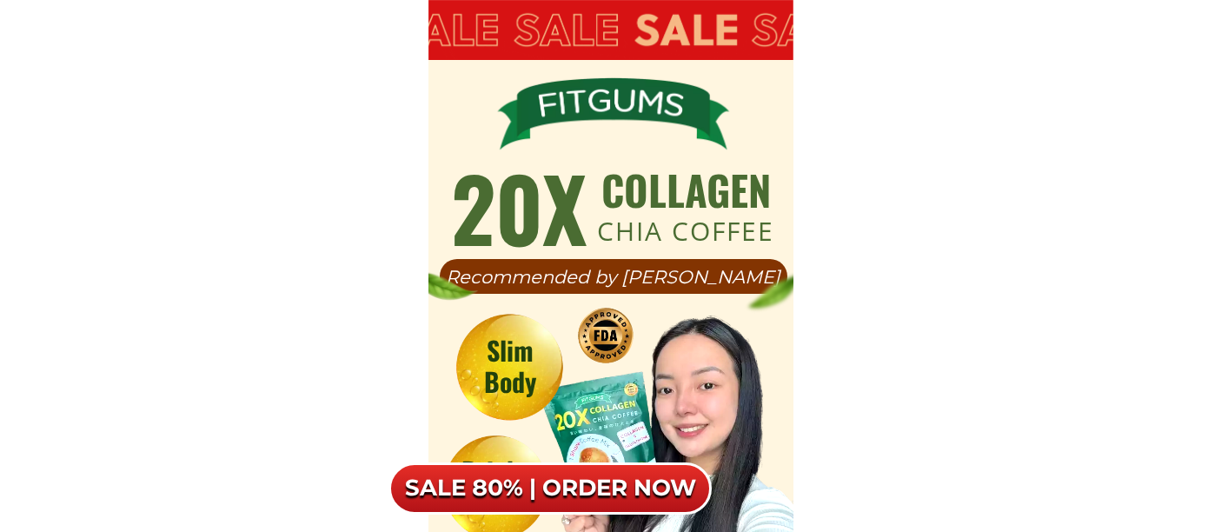
scroll to position [11008, 0]
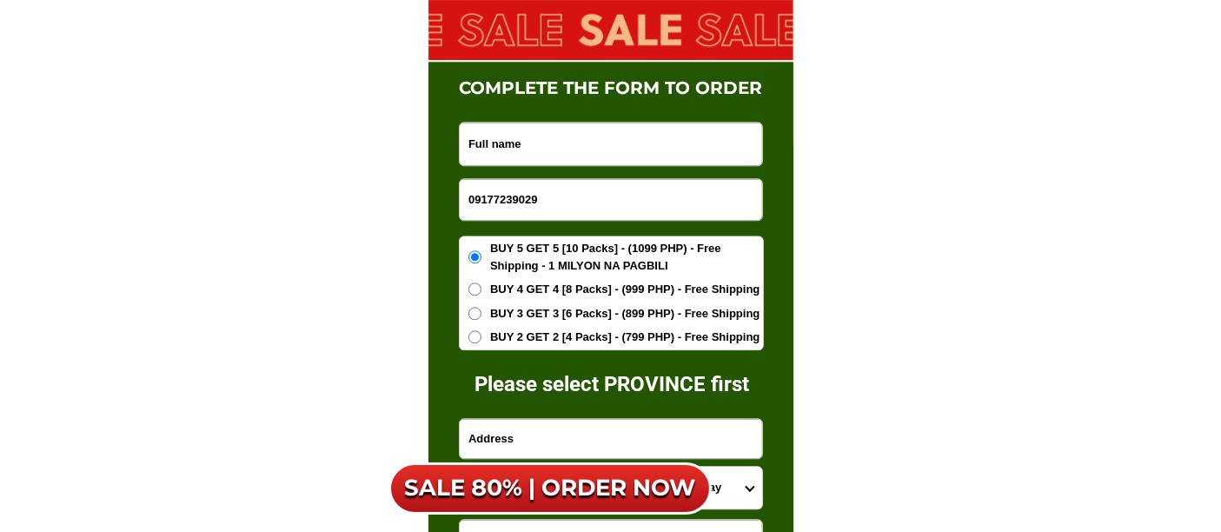
click at [580, 141] on input "Input full_name" at bounding box center [611, 143] width 302 height 43
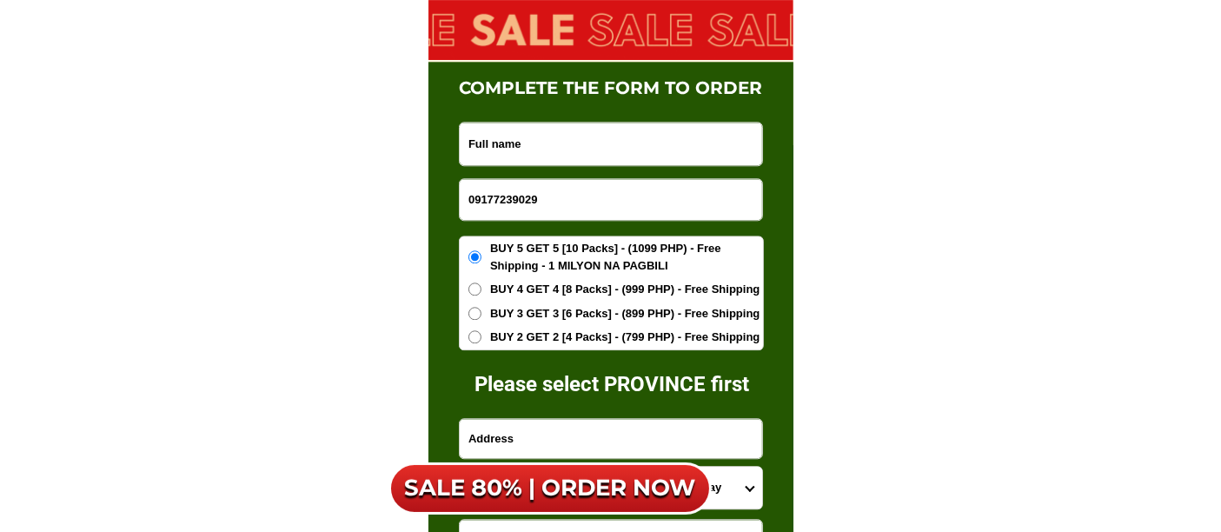
paste input "[PERSON_NAME]"
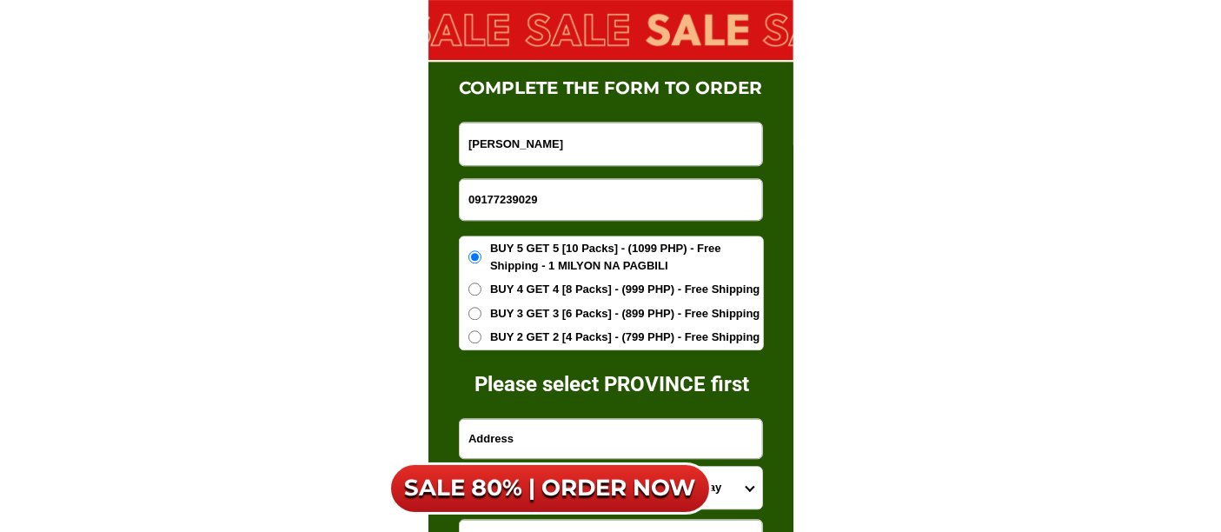
type input "[PERSON_NAME]"
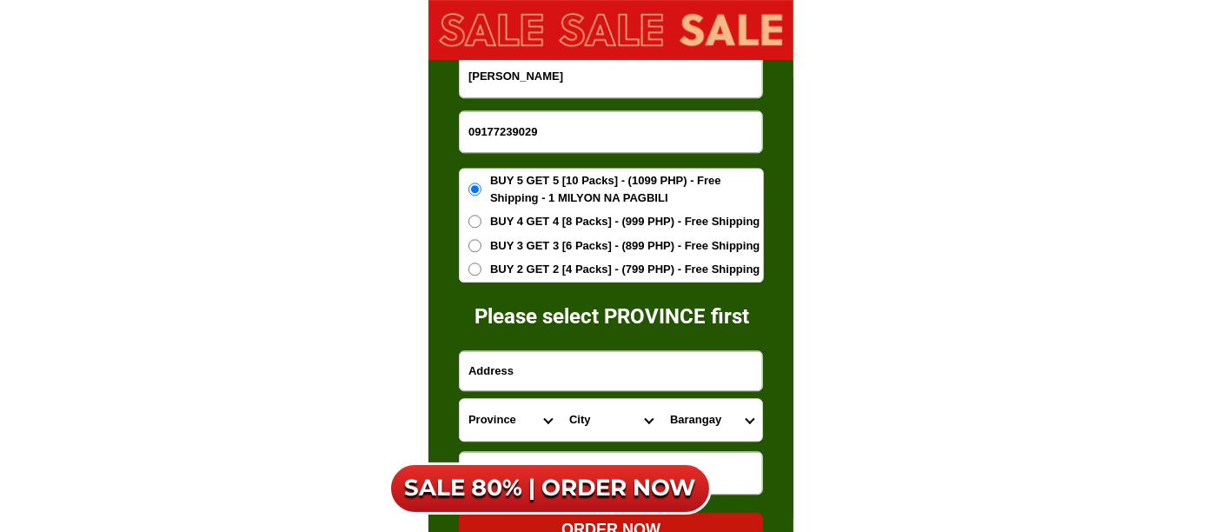
scroll to position [11105, 0]
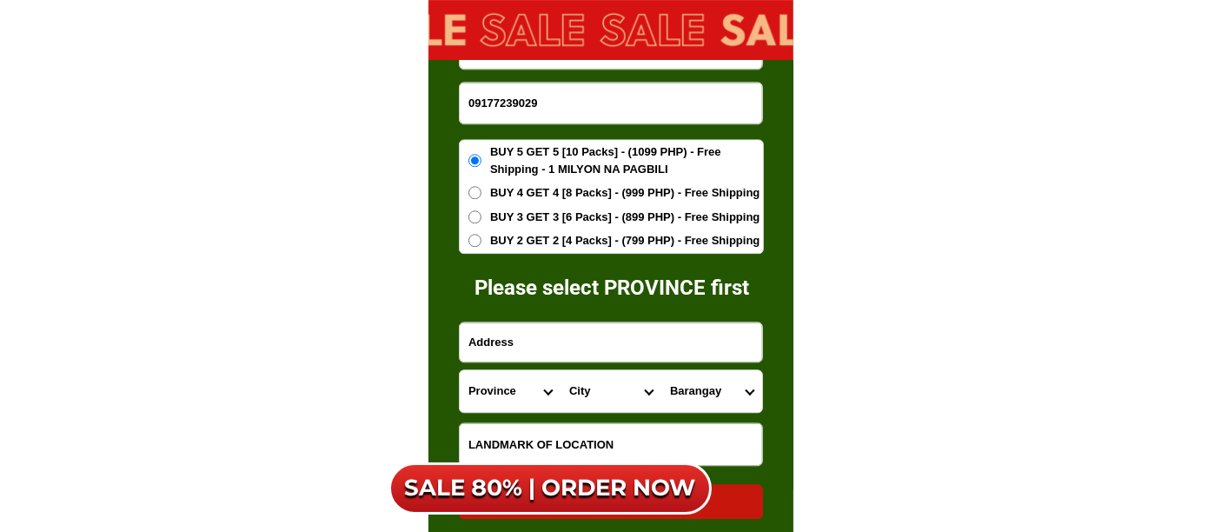
click at [488, 352] on input "Input address" at bounding box center [611, 341] width 302 height 39
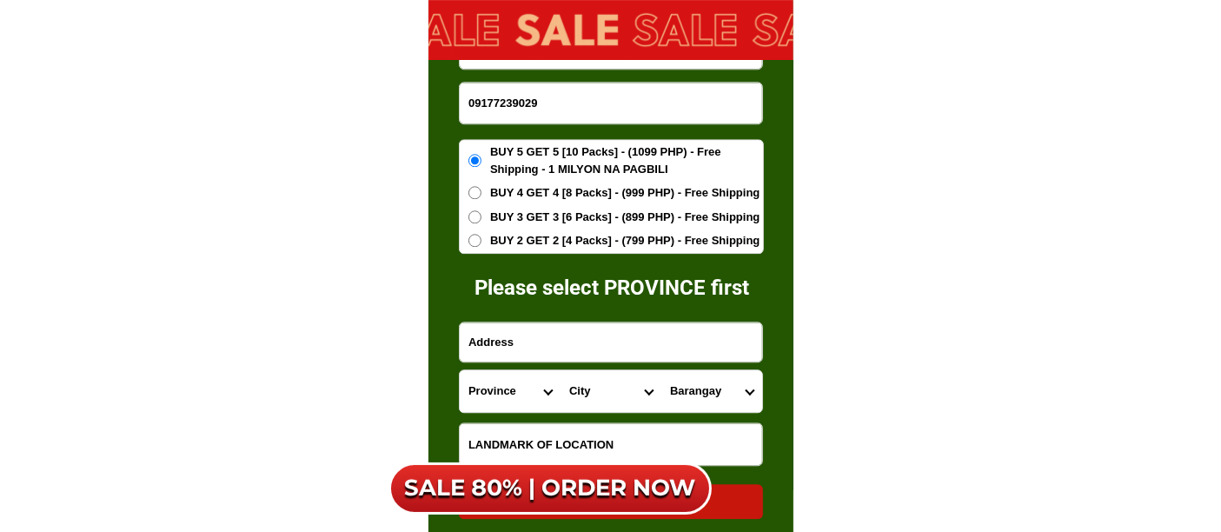
paste input "B7L2 [PERSON_NAME] village isulan sultan kudarat"
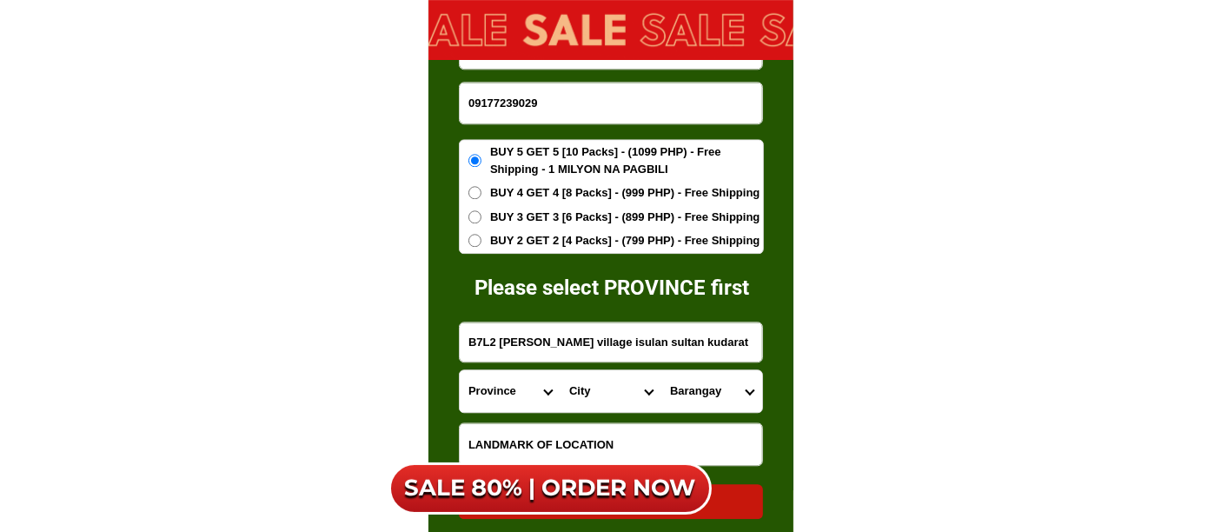
type input "B7L2 [PERSON_NAME] village isulan sultan kudarat"
click at [532, 244] on span "BUY 2 GET 2 [4 Packs] - (799 PHP) - Free Shipping" at bounding box center [624, 240] width 269 height 17
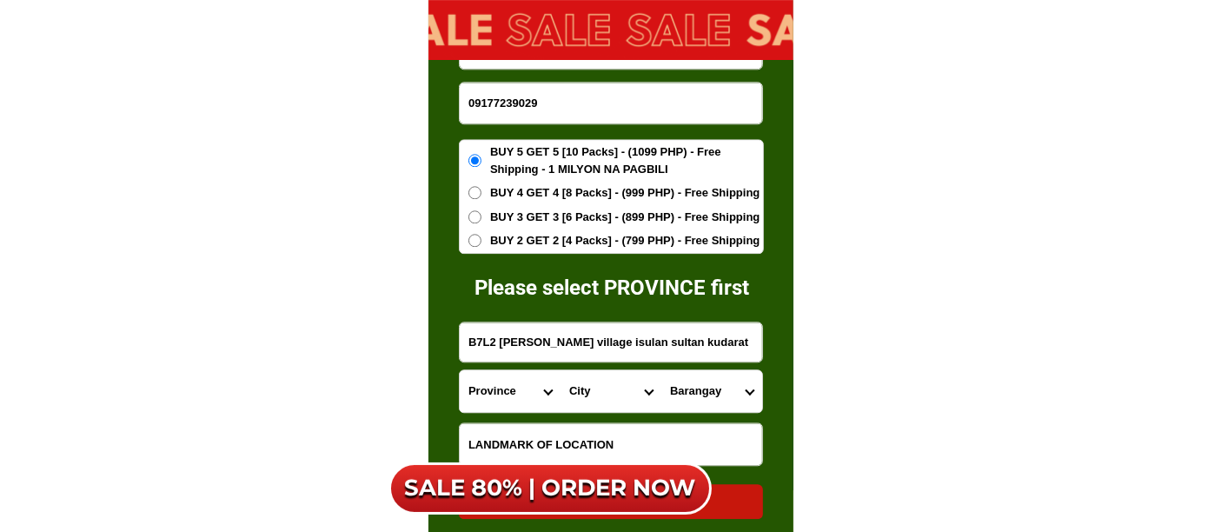
click at [481, 244] on input "BUY 2 GET 2 [4 Packs] - (799 PHP) - Free Shipping" at bounding box center [474, 240] width 13 height 13
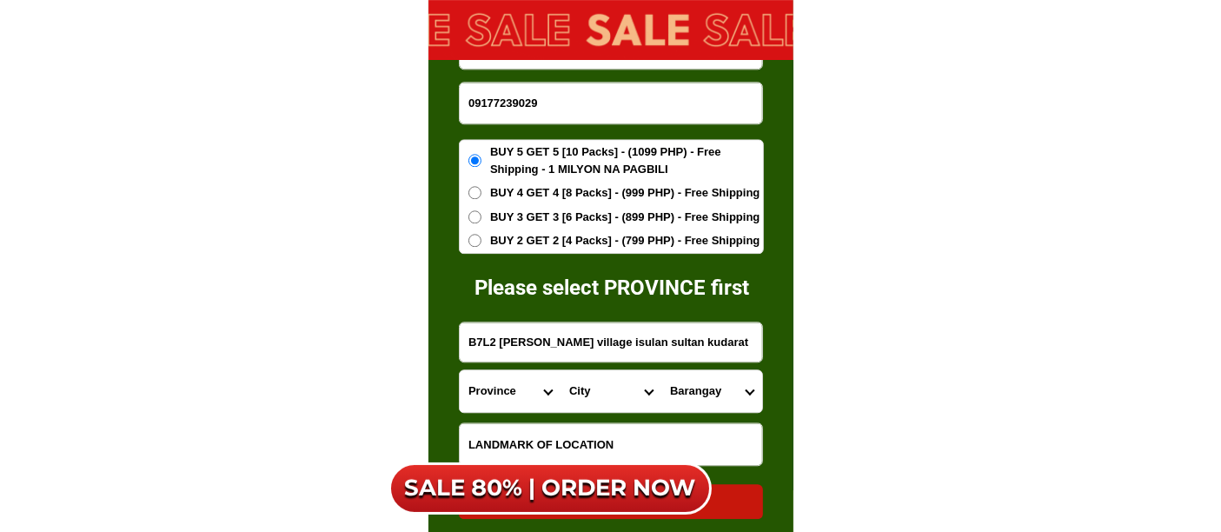
radio input "true"
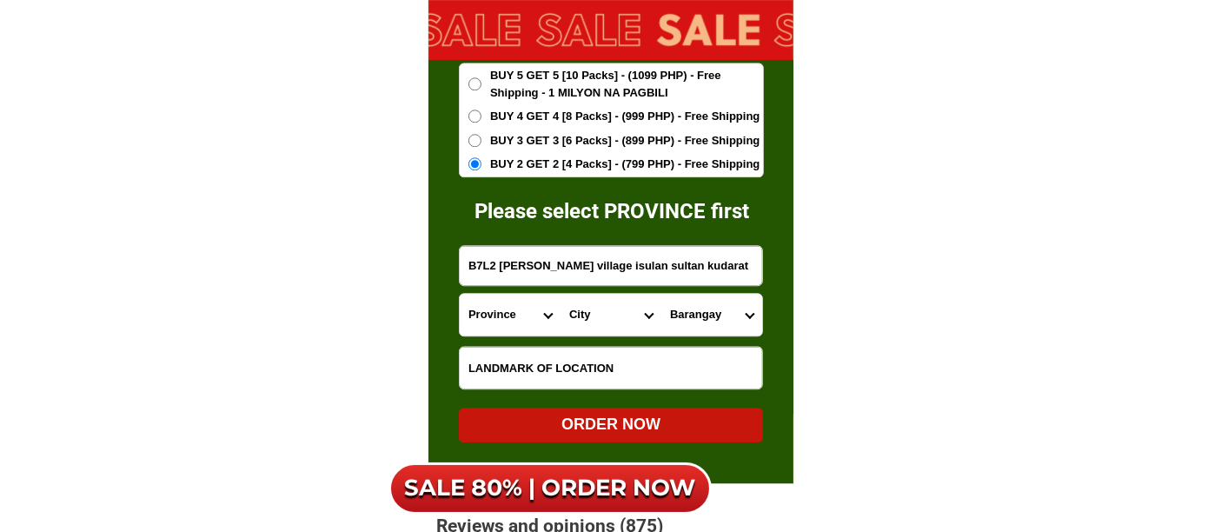
scroll to position [11298, 0]
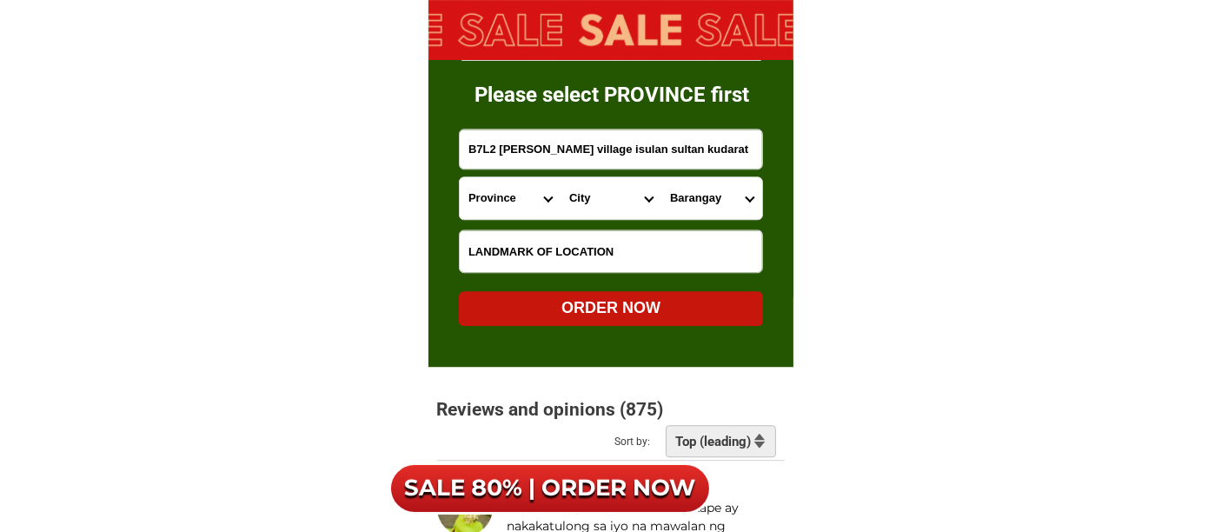
click at [496, 241] on input "Input LANDMARKOFLOCATION" at bounding box center [611, 251] width 302 height 42
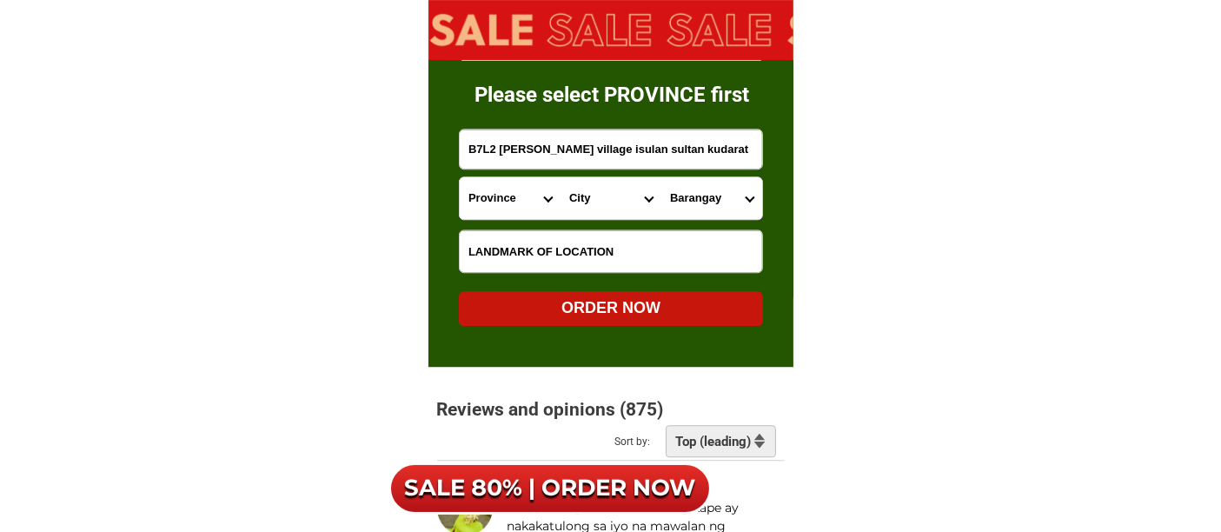
paste input "Cool water"
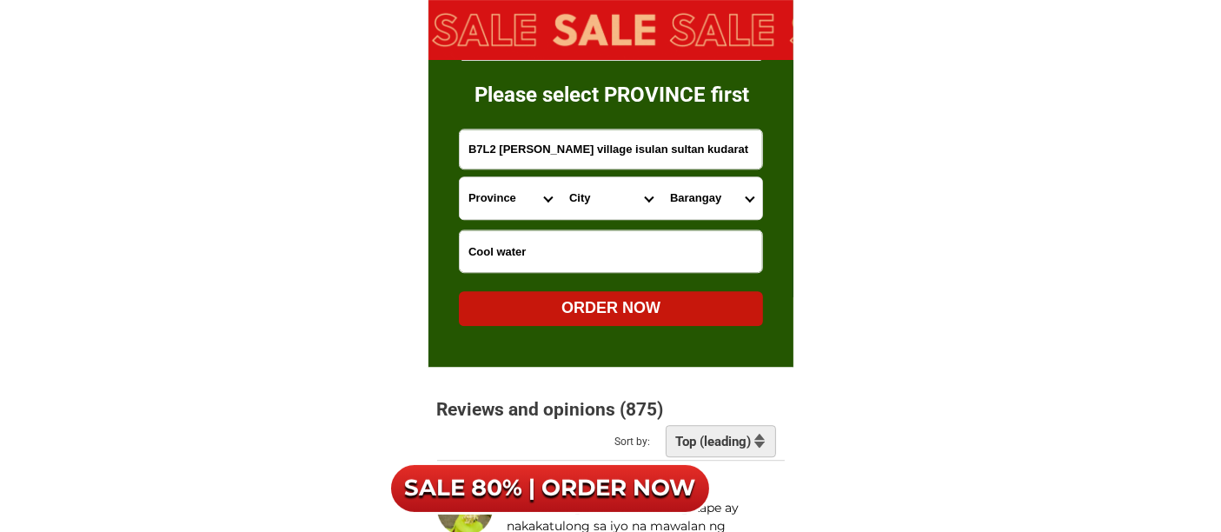
type input "Cool water"
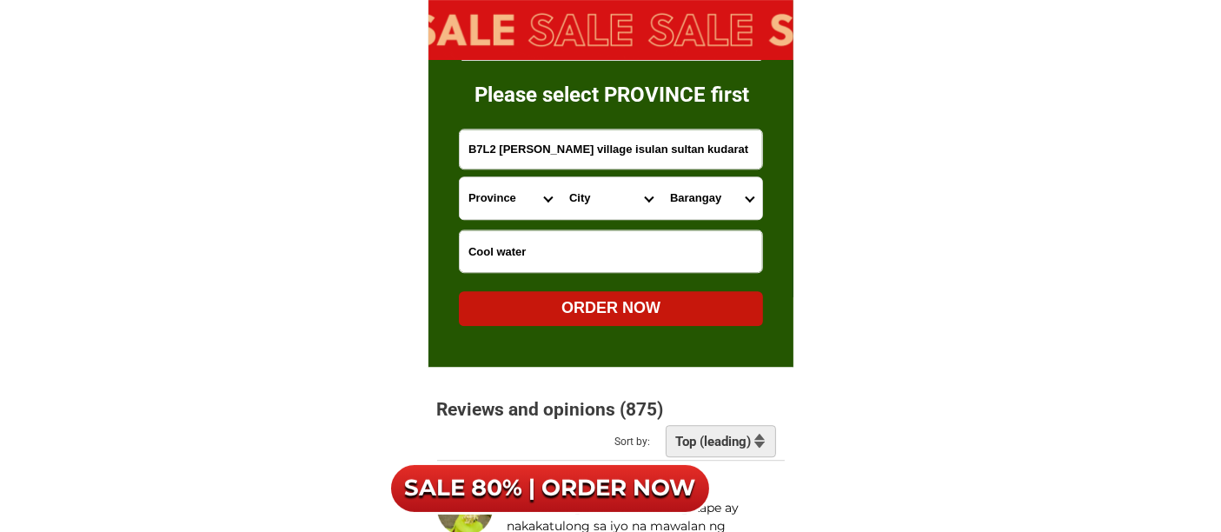
click at [508, 189] on select "Province [GEOGRAPHIC_DATA] [GEOGRAPHIC_DATA][PERSON_NAME][GEOGRAPHIC_DATA][GEOG…" at bounding box center [510, 198] width 101 height 42
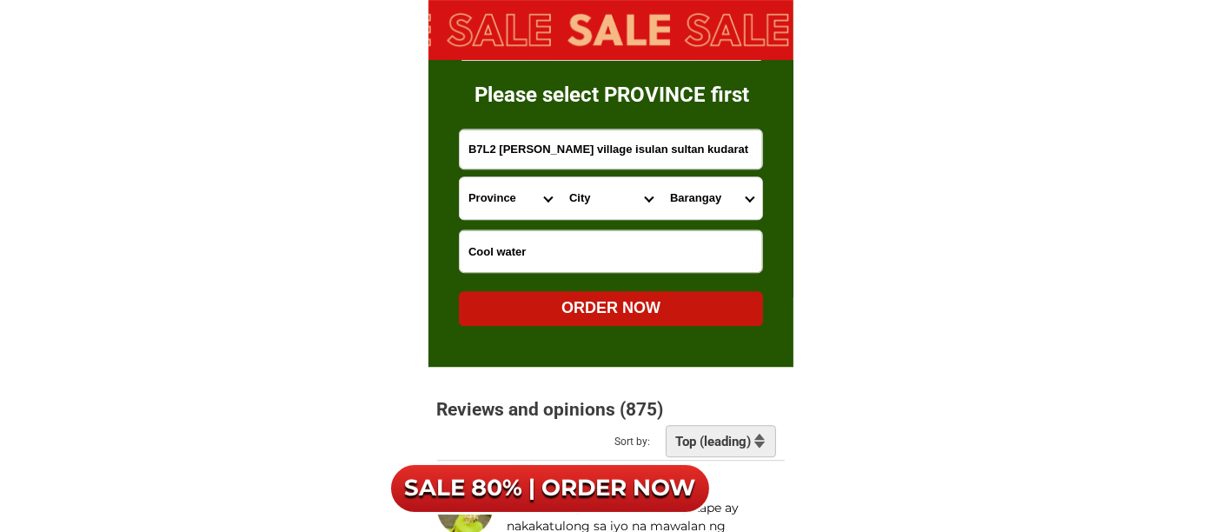
select select "63_189"
click at [460, 177] on select "Province [GEOGRAPHIC_DATA] [GEOGRAPHIC_DATA][PERSON_NAME][GEOGRAPHIC_DATA][GEOG…" at bounding box center [510, 198] width 101 height 42
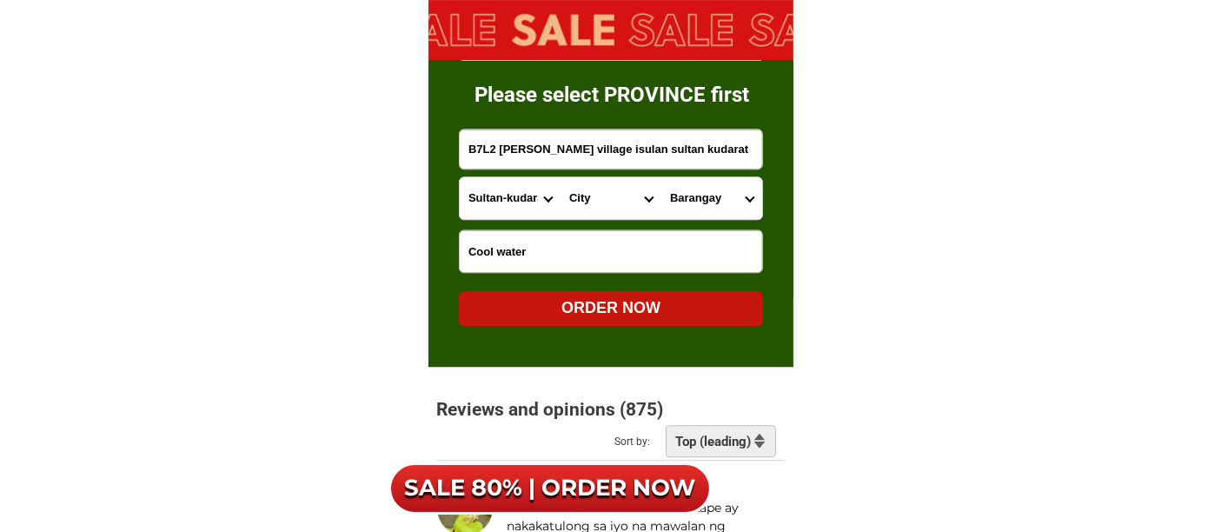
click at [581, 201] on select "City Bagumbayan Columbio Isulan [PERSON_NAME] Palimbang President-[PERSON_NAME]…" at bounding box center [610, 198] width 101 height 42
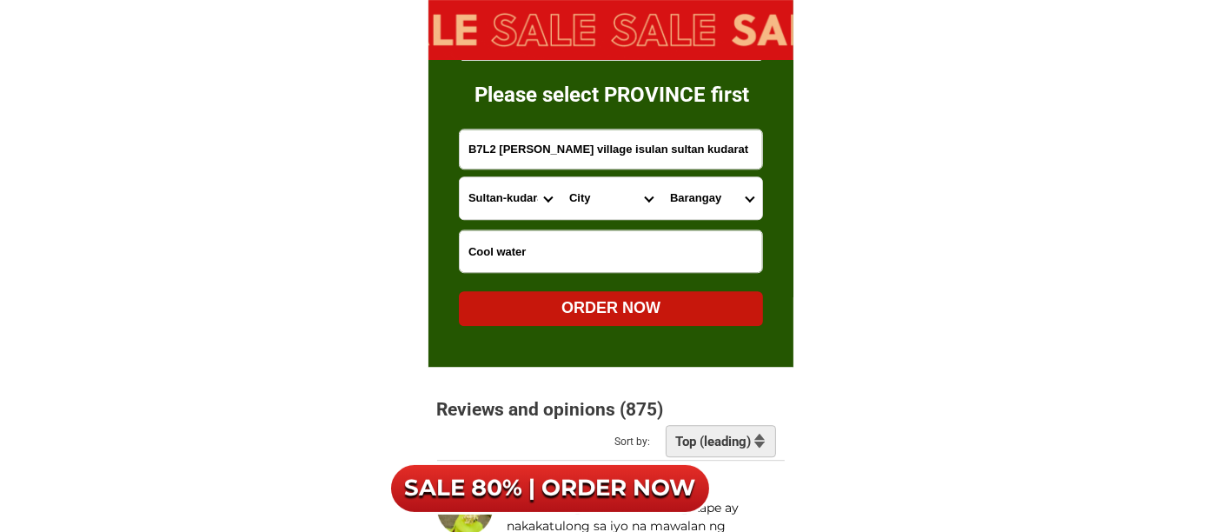
select select "63_1893588"
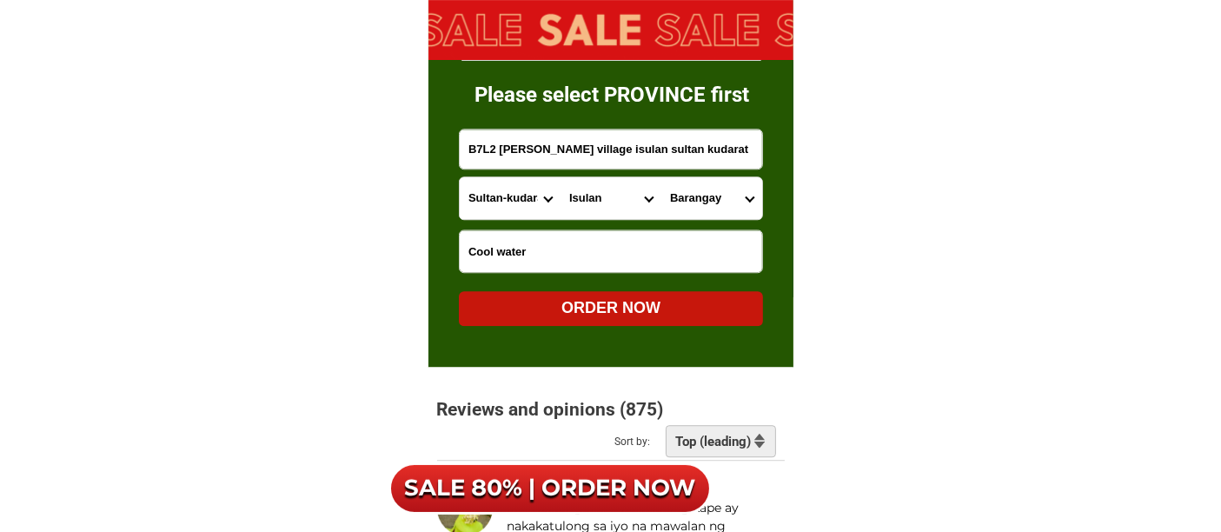
click at [560, 177] on select "City Bagumbayan Columbio Isulan [PERSON_NAME] Palimbang President-[PERSON_NAME]…" at bounding box center [610, 198] width 101 height 42
click at [696, 189] on select "Barangay [PERSON_NAME] D'[PERSON_NAME] Kalawag i (pob.) Kalawag ii (pob.) Kalaw…" at bounding box center [711, 198] width 101 height 42
click at [704, 189] on select "Barangay [PERSON_NAME] D'[PERSON_NAME] Kalawag i (pob.) Kalawag ii (pob.) Kalaw…" at bounding box center [711, 198] width 101 height 42
select select "63_18935881271"
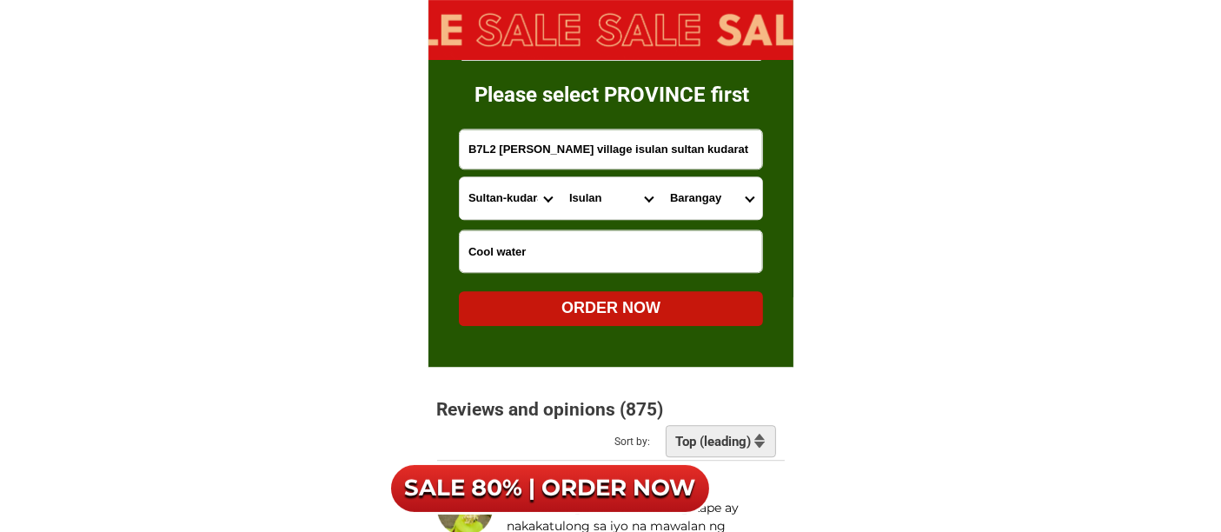
click at [661, 177] on select "Barangay [PERSON_NAME] D'[PERSON_NAME] Kalawag i (pob.) Kalawag ii (pob.) Kalaw…" at bounding box center [711, 198] width 101 height 42
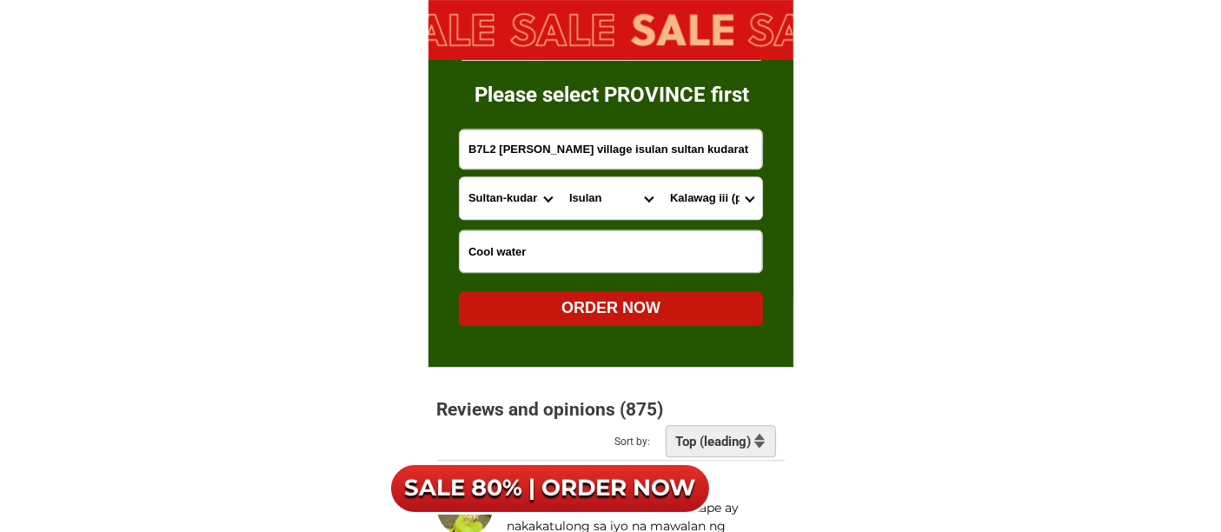
click at [611, 304] on div "ORDER NOW" at bounding box center [611, 307] width 304 height 23
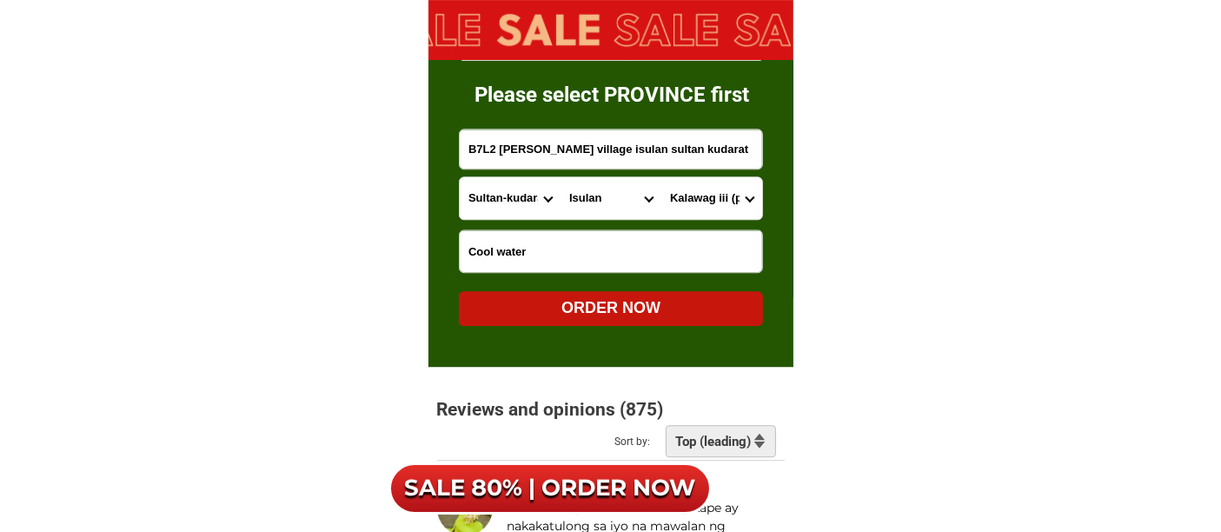
radio input "true"
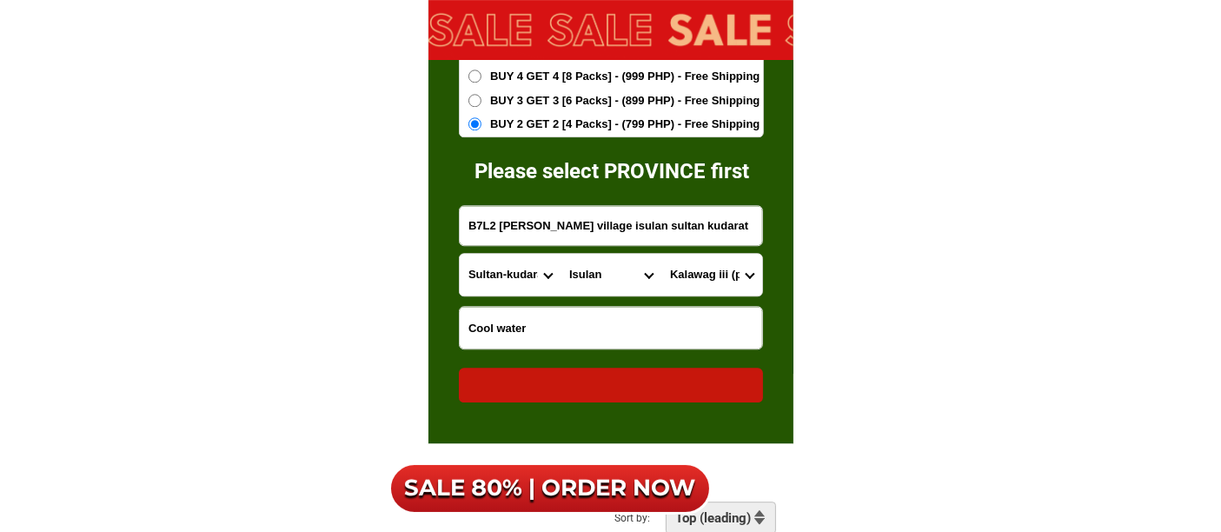
scroll to position [11105, 0]
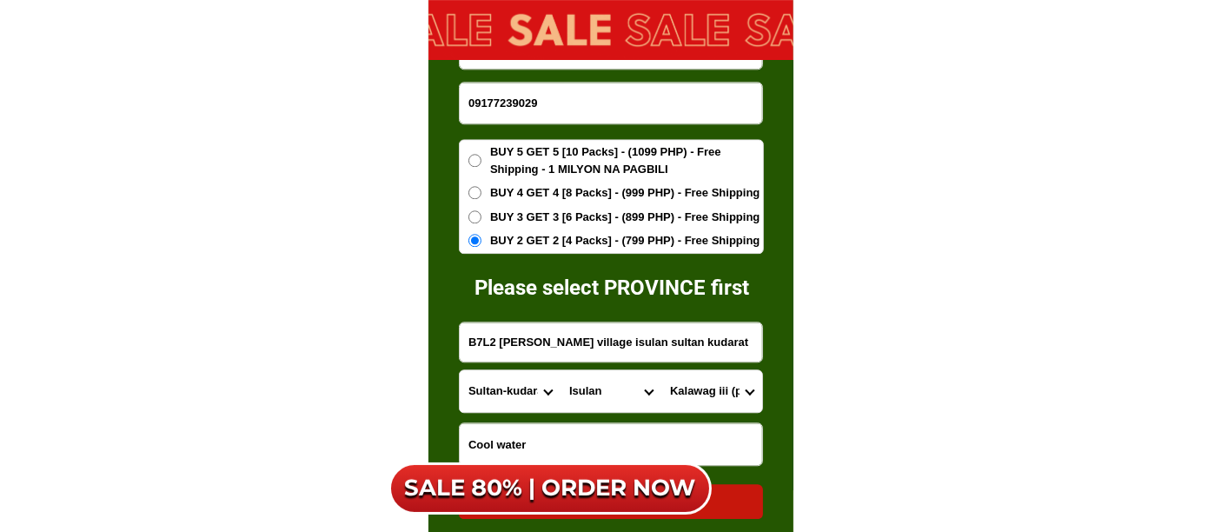
radio input "true"
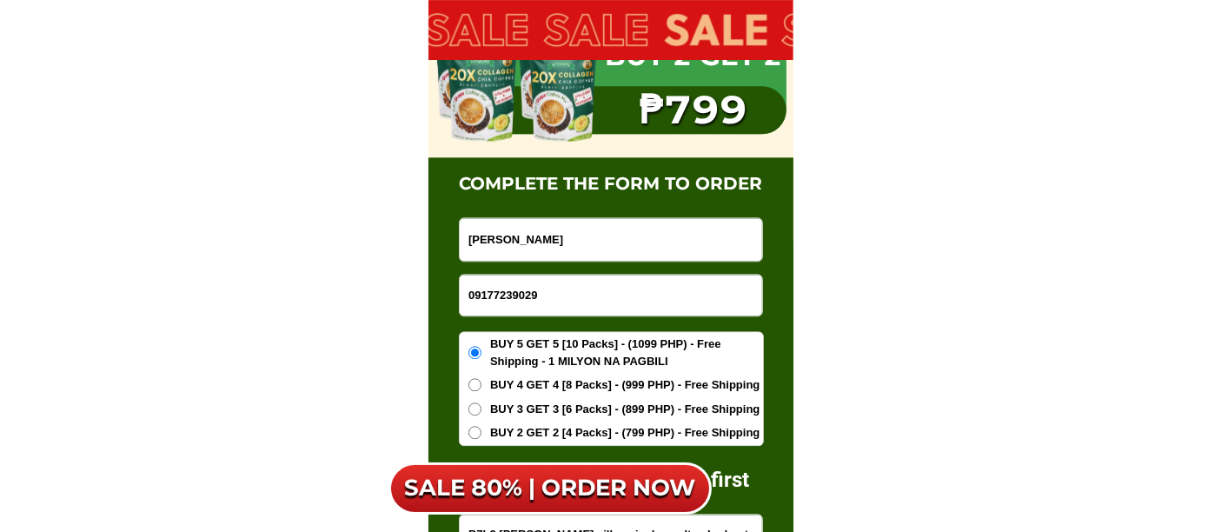
scroll to position [10912, 0]
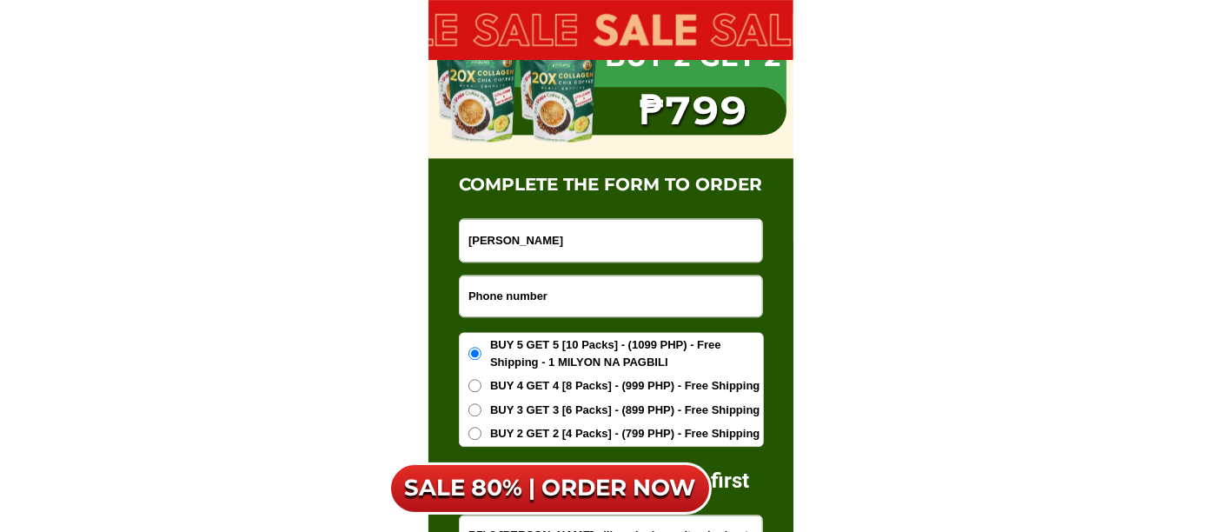
click at [529, 296] on input "Input phone_number" at bounding box center [611, 295] width 302 height 41
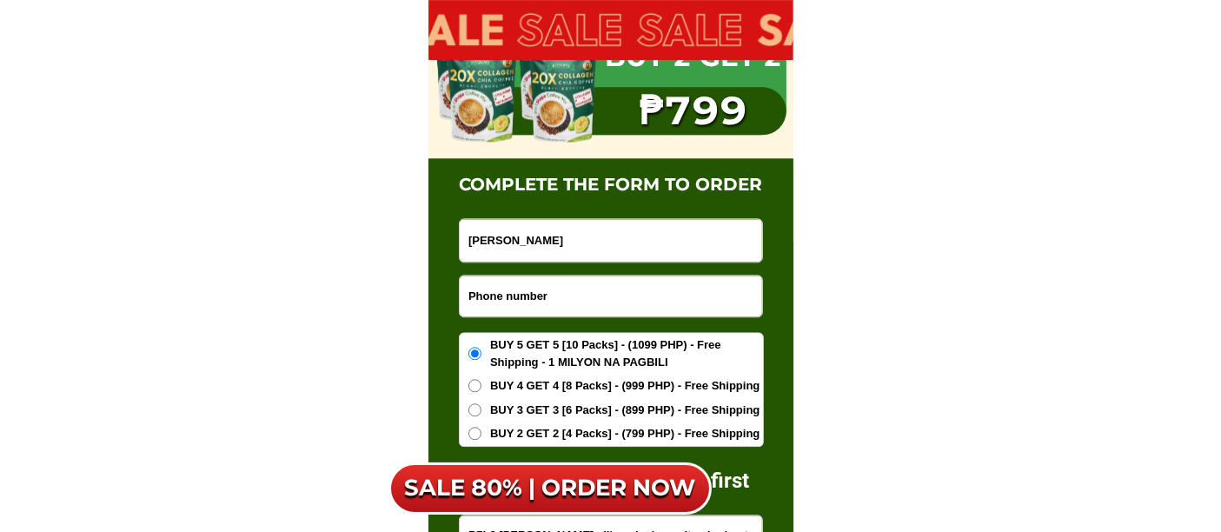
paste input "09175976482"
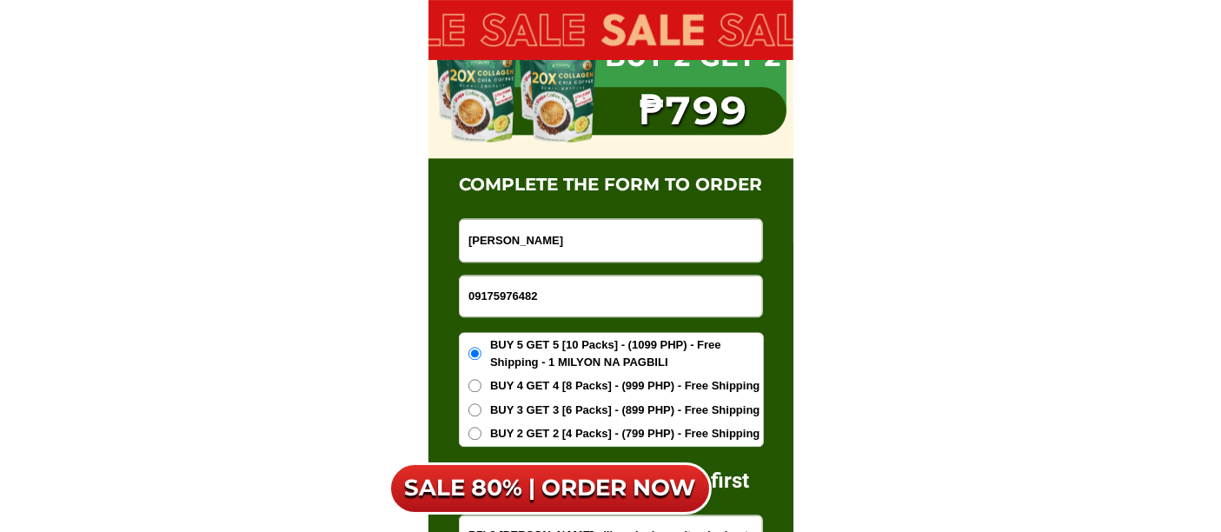
type input "09175976482"
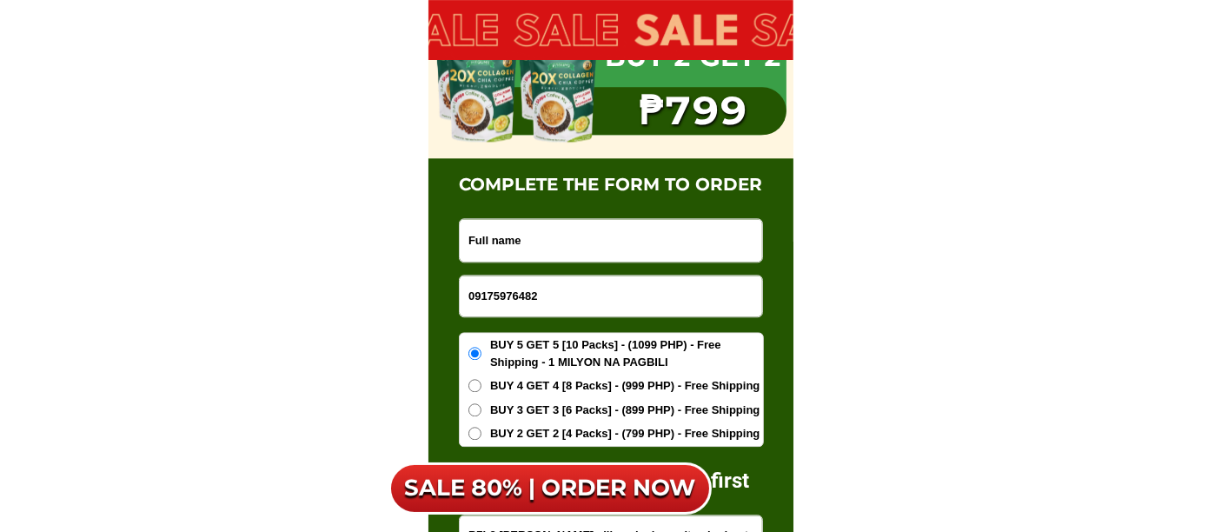
click at [581, 239] on input "Input full_name" at bounding box center [611, 240] width 302 height 43
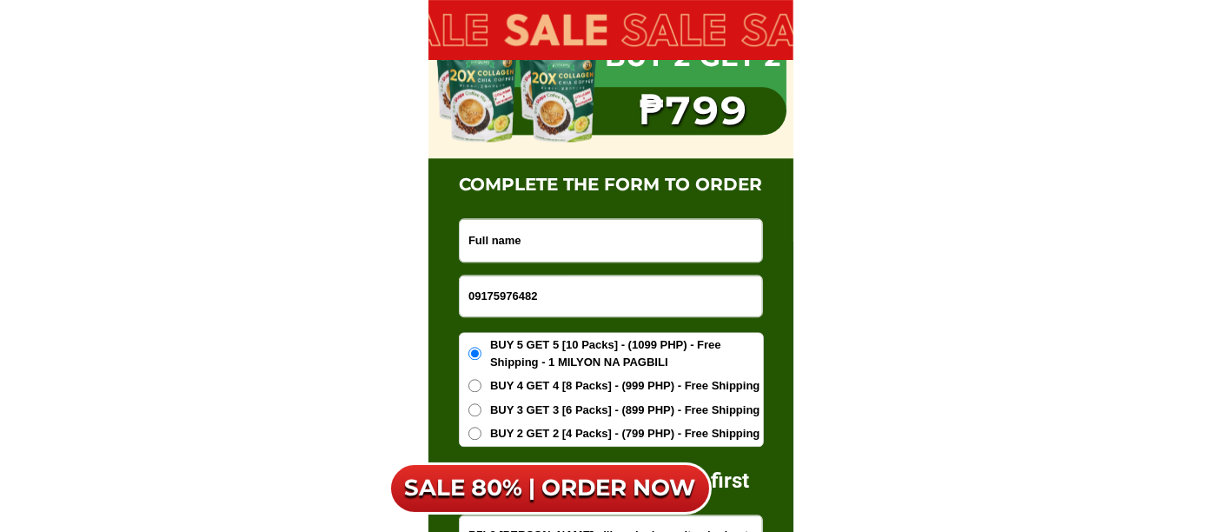
paste input "[PERSON_NAME]"
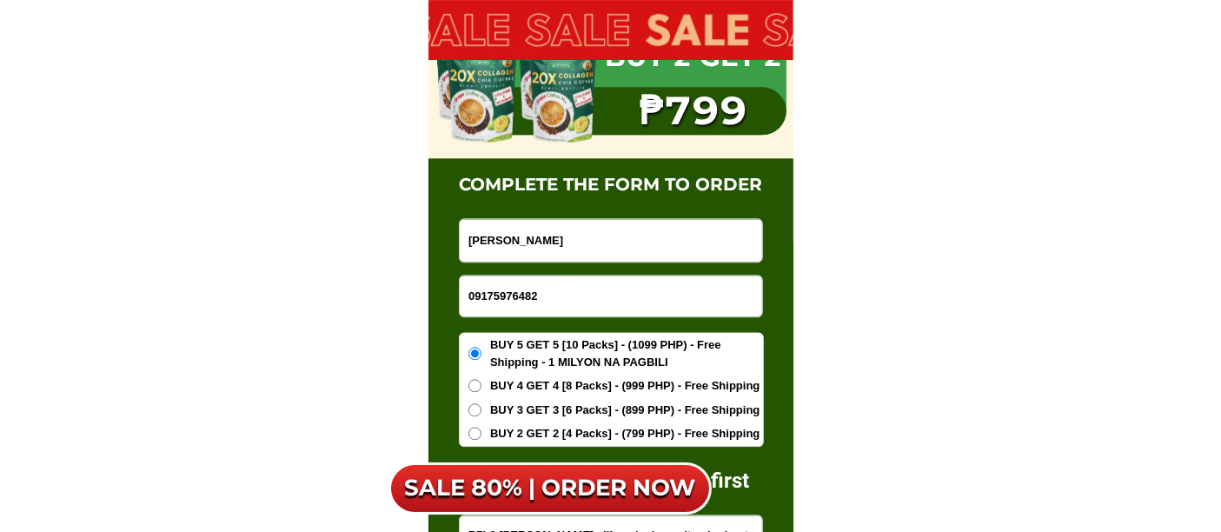
type input "[PERSON_NAME]"
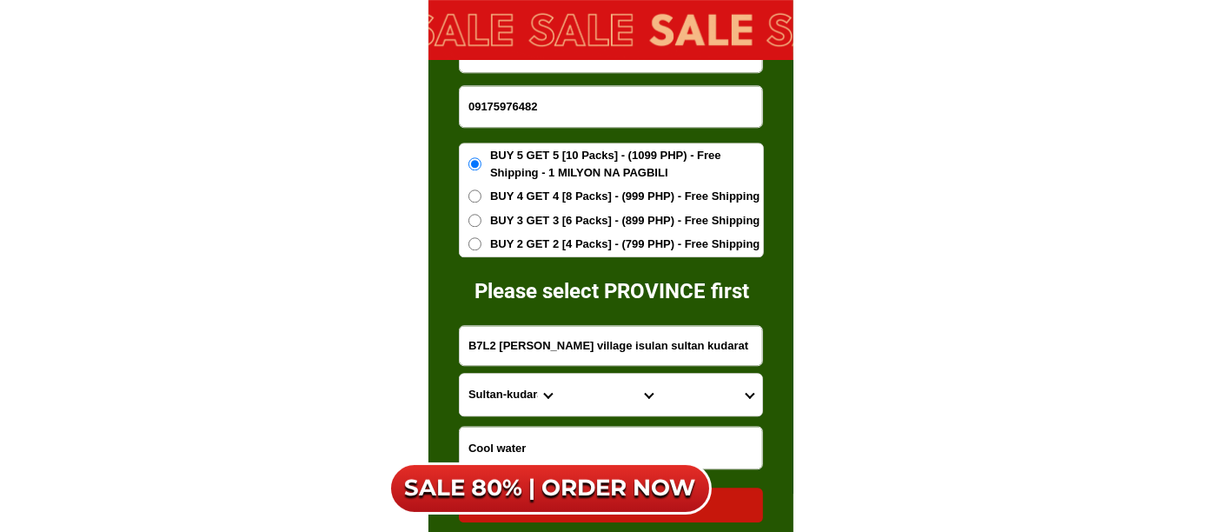
scroll to position [11201, 0]
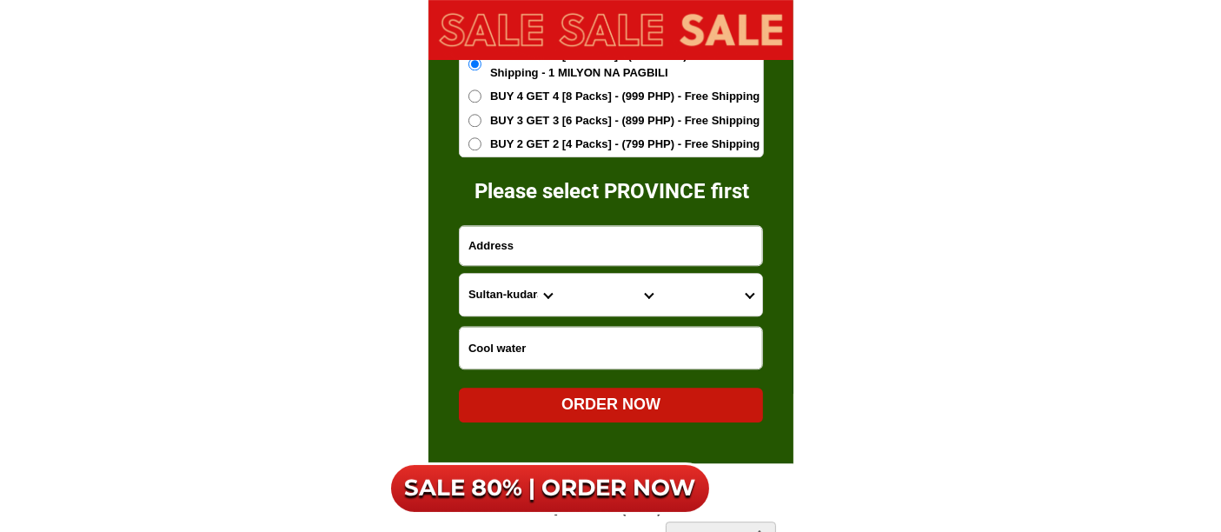
click at [480, 241] on input "Input address" at bounding box center [611, 245] width 302 height 39
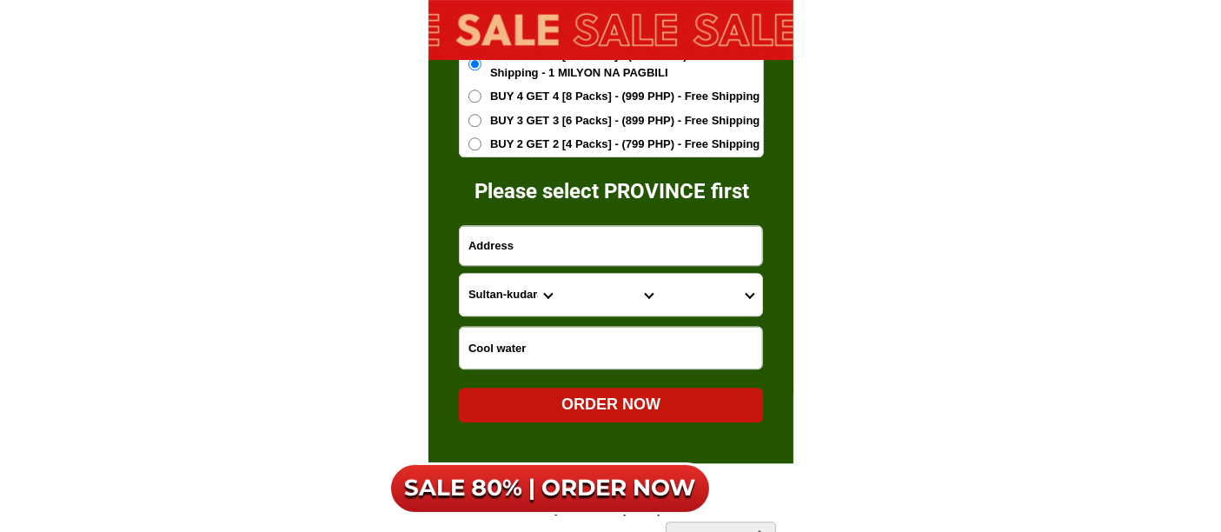
paste input "Purok 1:Brgy Ibabao [GEOGRAPHIC_DATA] Batangas"
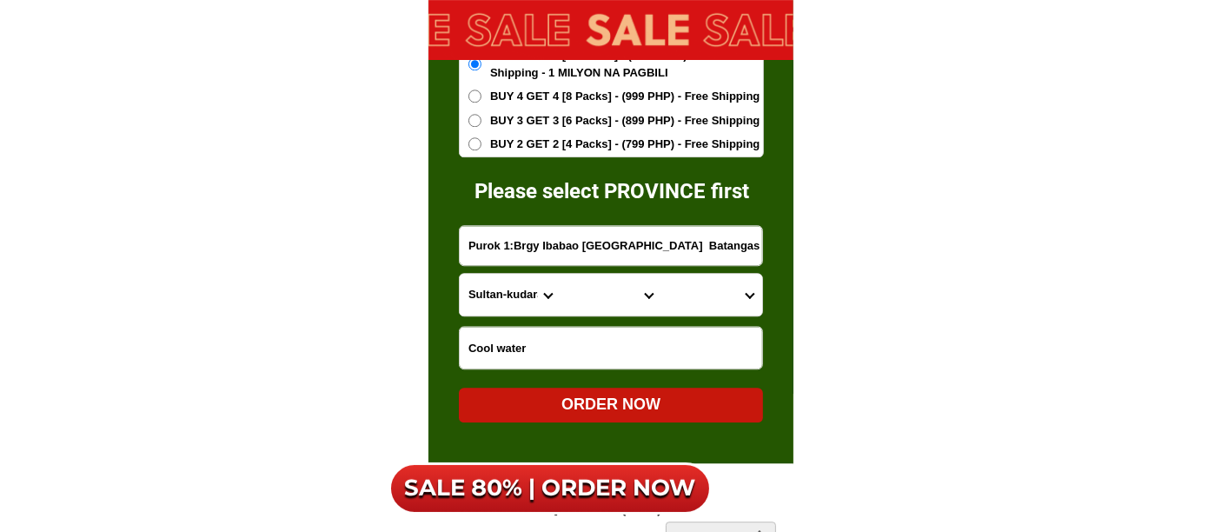
type input "Purok 1:Brgy Ibabao [GEOGRAPHIC_DATA] Batangas"
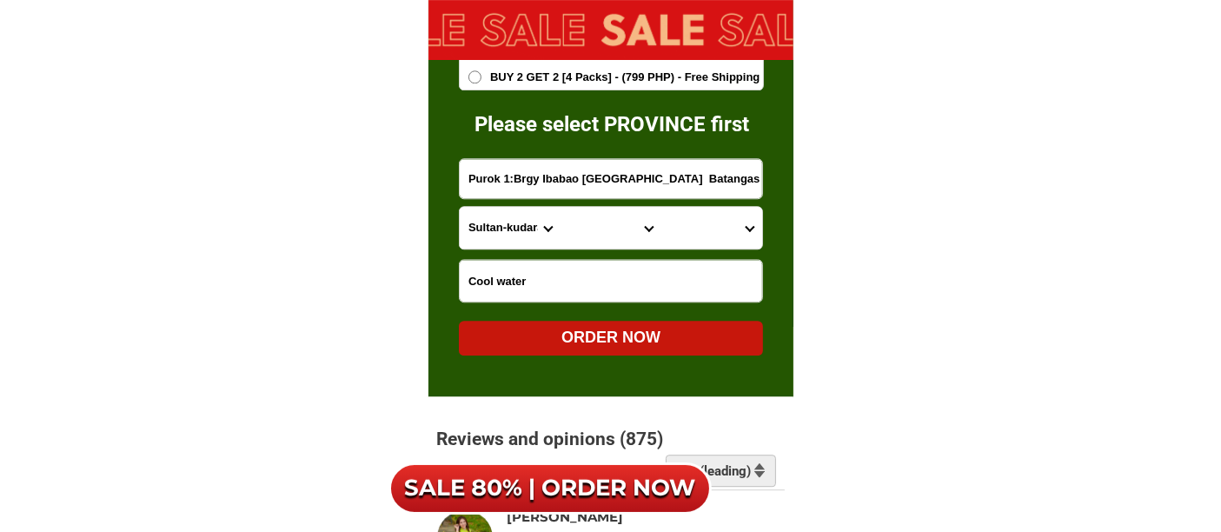
scroll to position [11298, 0]
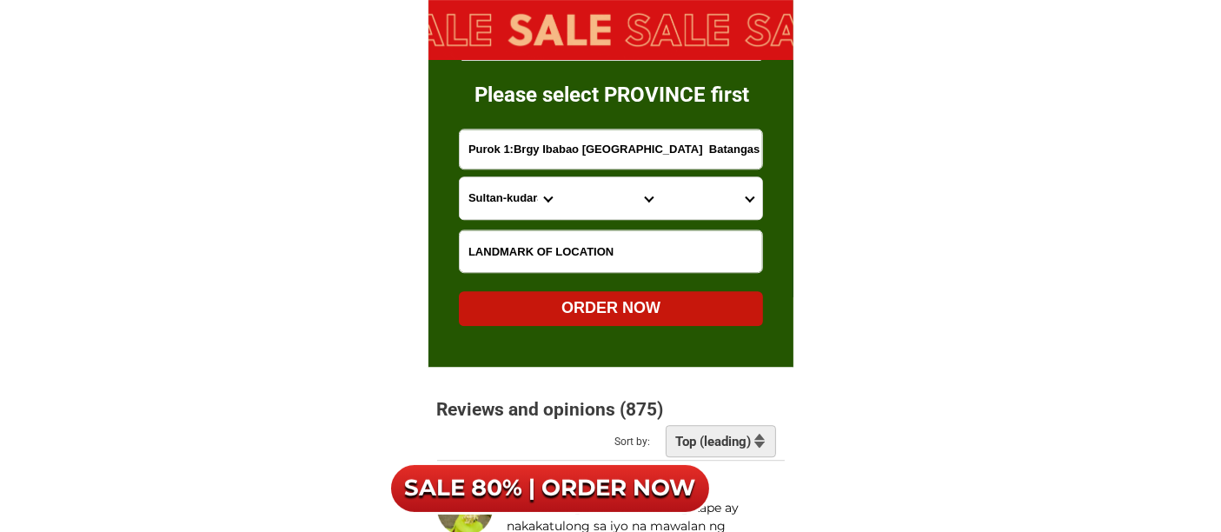
click at [502, 257] on input "Input LANDMARKOFLOCATION" at bounding box center [611, 251] width 302 height 42
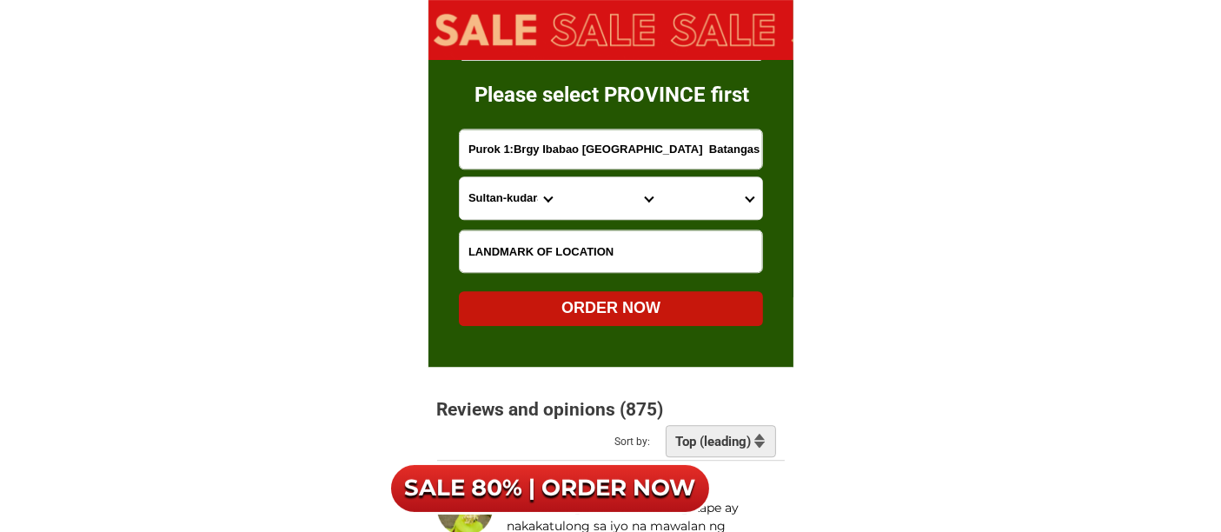
paste input "[PERSON_NAME] Gatden"
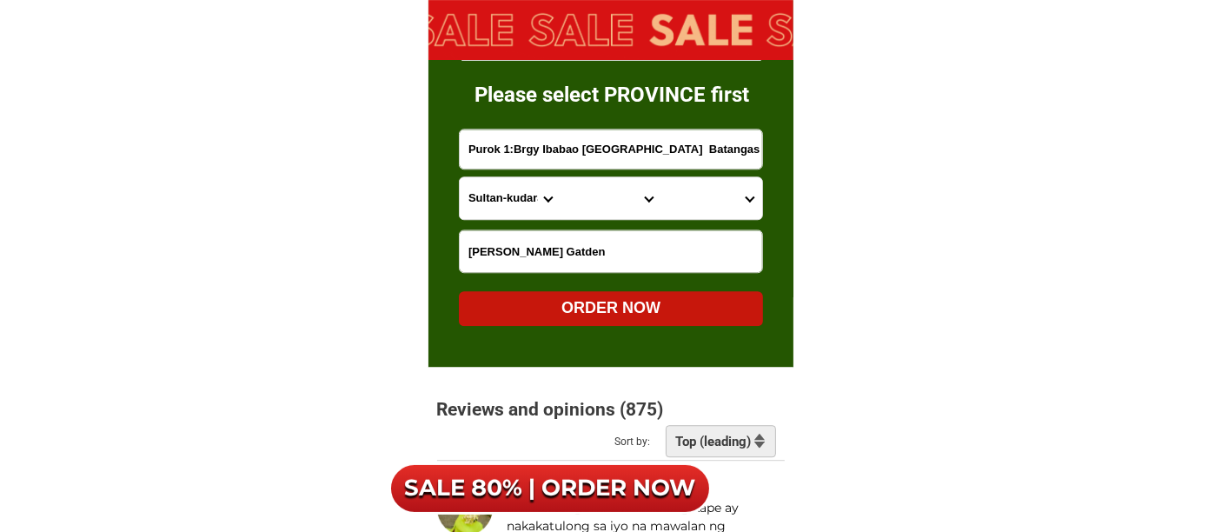
type input "[PERSON_NAME] Gatden"
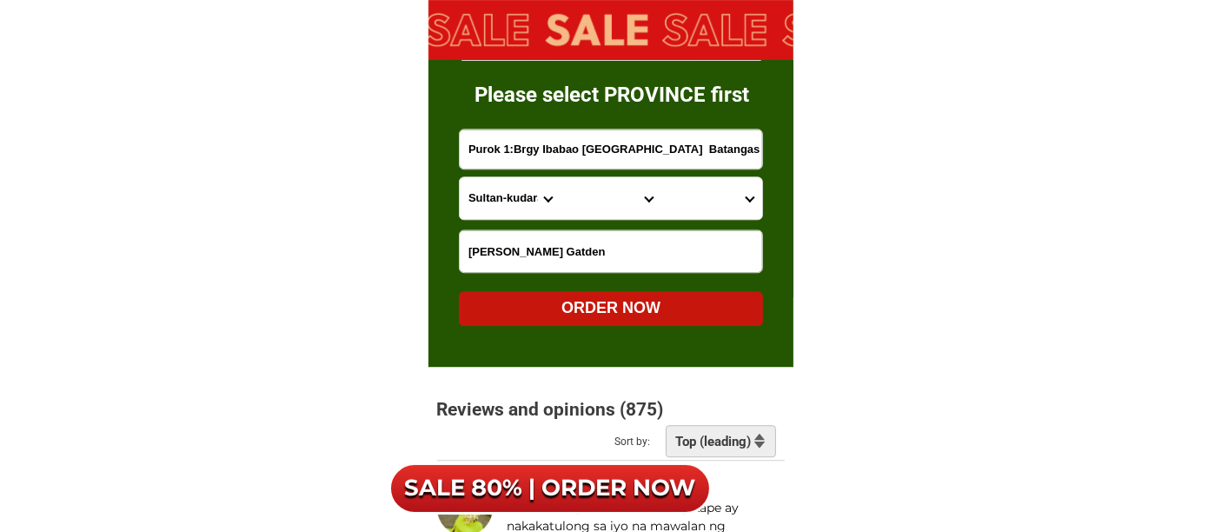
click at [496, 224] on form "[PERSON_NAME] 09175976482 ORDER NOW Purok 1:[GEOGRAPHIC_DATA] [GEOGRAPHIC_DATA]…" at bounding box center [611, 78] width 305 height 493
click at [494, 222] on form "[PERSON_NAME] 09175976482 ORDER NOW Purok 1:[GEOGRAPHIC_DATA] [GEOGRAPHIC_DATA]…" at bounding box center [611, 78] width 305 height 493
drag, startPoint x: 499, startPoint y: 175, endPoint x: 499, endPoint y: 187, distance: 11.3
click at [499, 177] on select "Province [GEOGRAPHIC_DATA] [GEOGRAPHIC_DATA][PERSON_NAME][GEOGRAPHIC_DATA][GEOG…" at bounding box center [510, 198] width 101 height 42
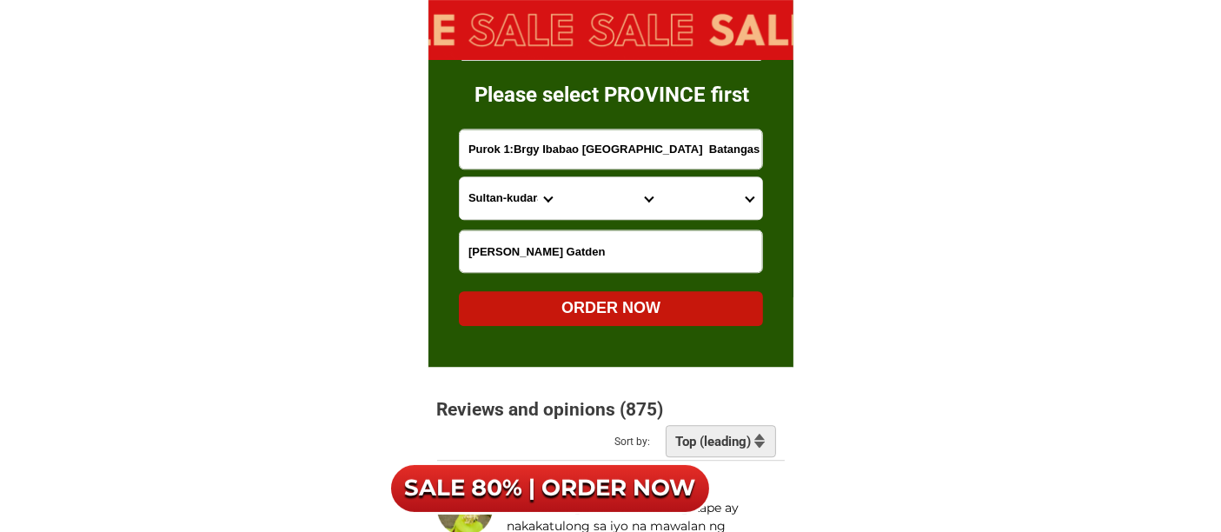
click at [498, 196] on select "Province [GEOGRAPHIC_DATA] [GEOGRAPHIC_DATA][PERSON_NAME][GEOGRAPHIC_DATA][GEOG…" at bounding box center [510, 198] width 101 height 42
select select "63_108"
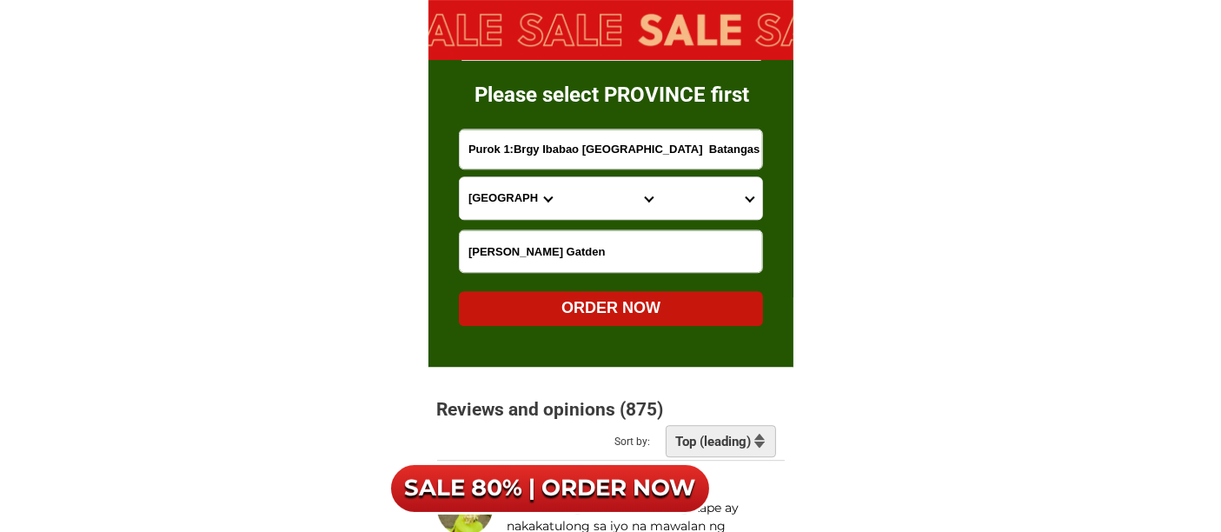
click at [460, 177] on select "Province [GEOGRAPHIC_DATA] [GEOGRAPHIC_DATA][PERSON_NAME][GEOGRAPHIC_DATA][GEOG…" at bounding box center [510, 198] width 101 height 42
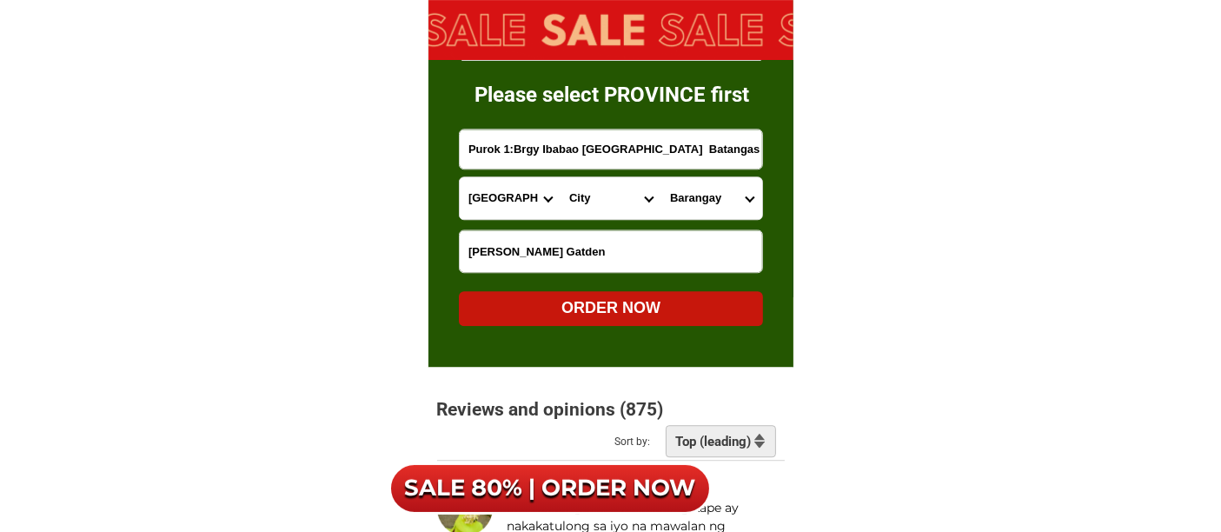
click at [598, 195] on select "City Agoncillo Alitagtag Allacapan [GEOGRAPHIC_DATA] [GEOGRAPHIC_DATA]-balete […" at bounding box center [610, 198] width 101 height 42
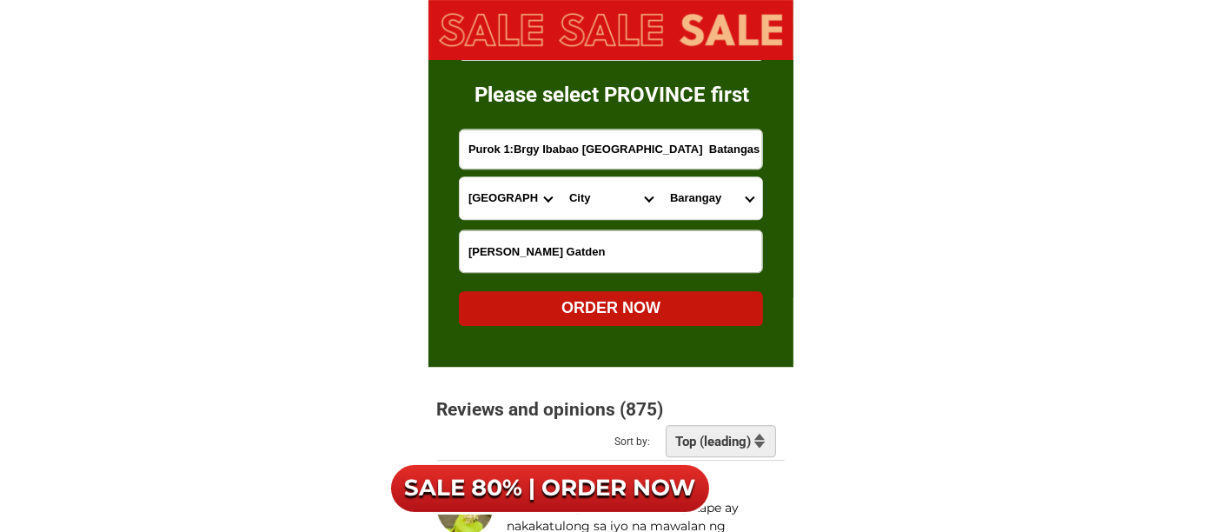
select select "63_1082740"
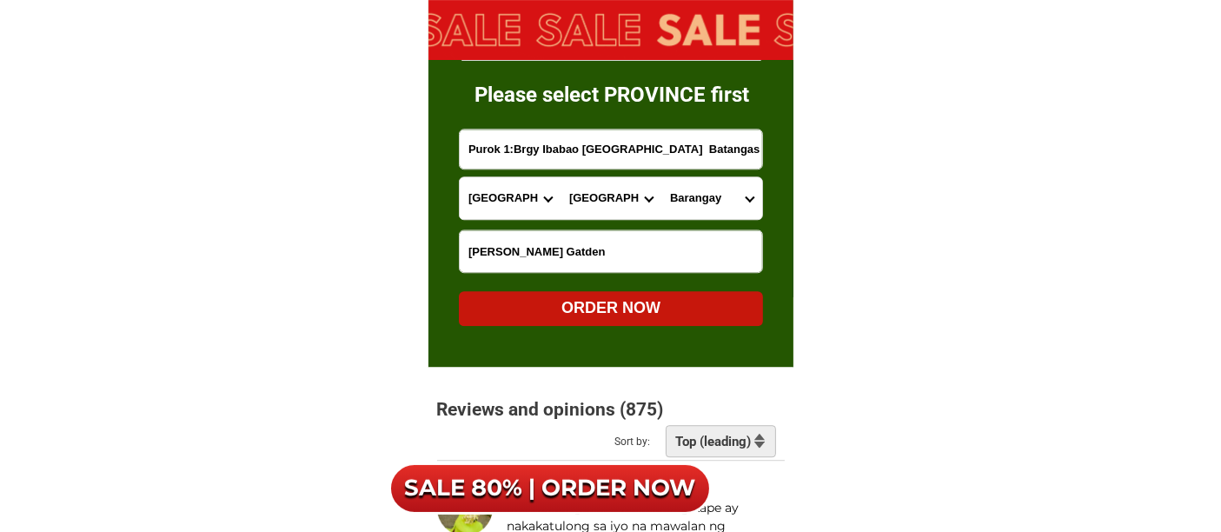
click at [560, 177] on select "City Agoncillo Alitagtag Allacapan [GEOGRAPHIC_DATA] [GEOGRAPHIC_DATA]-balete […" at bounding box center [610, 198] width 101 height 42
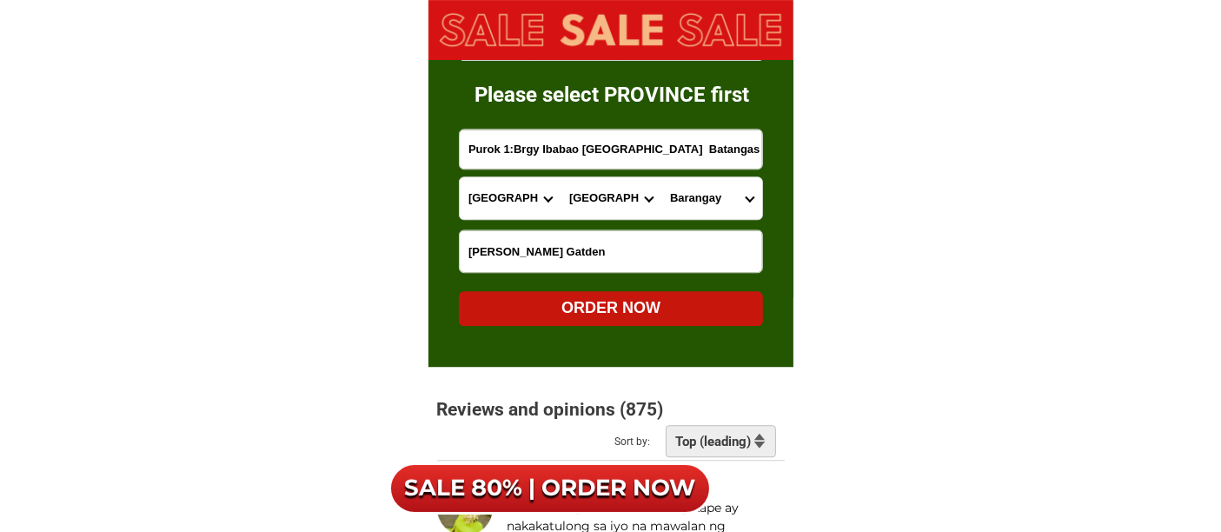
click at [695, 195] on select "[GEOGRAPHIC_DATA] (pob.) Barangay 2 (pob.) Barangay 3 (pob.) Barangay 4 (pob.) …" at bounding box center [711, 198] width 101 height 42
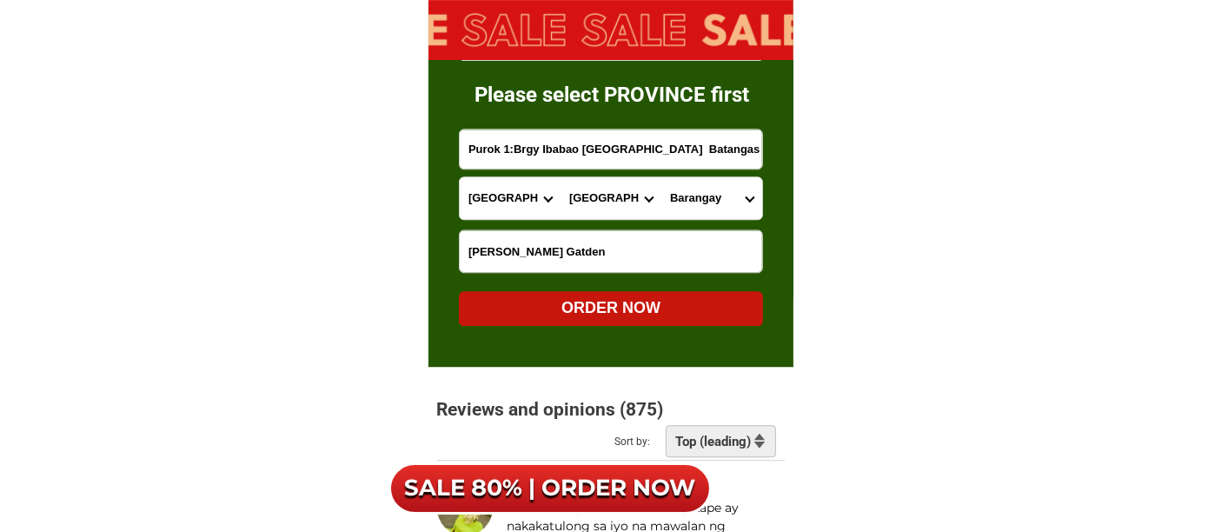
select select "63_10827402201"
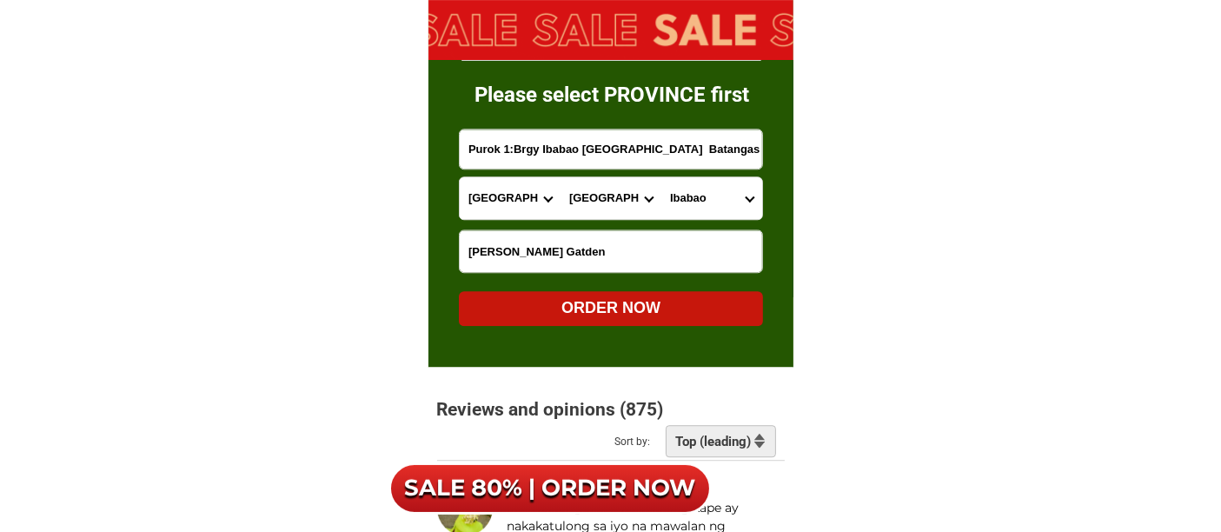
click at [661, 177] on select "[GEOGRAPHIC_DATA] (pob.) Barangay 2 (pob.) Barangay 3 (pob.) Barangay 4 (pob.) …" at bounding box center [711, 198] width 101 height 42
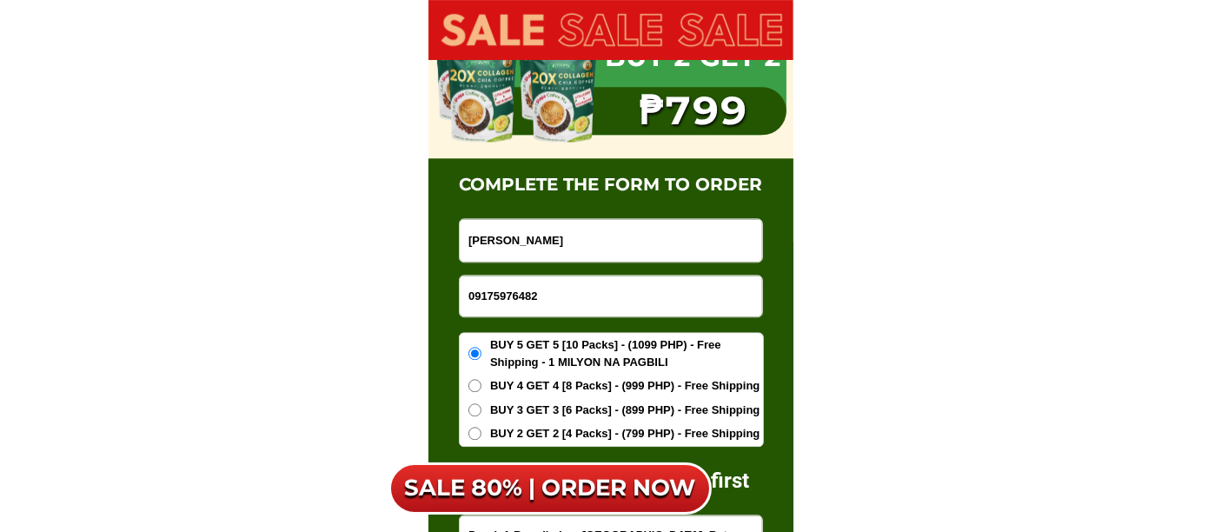
scroll to position [11201, 0]
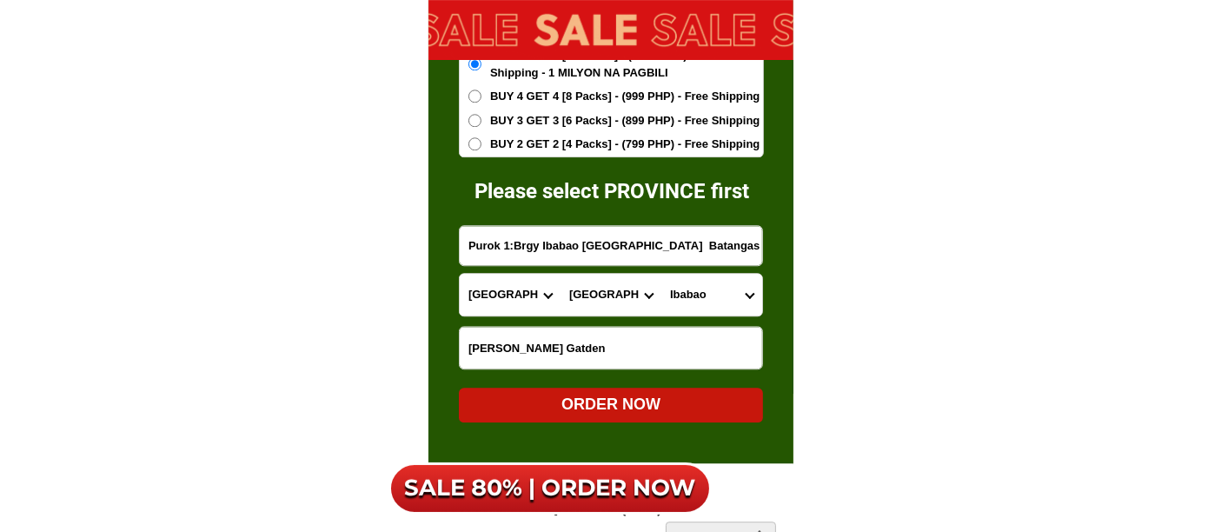
click at [605, 390] on div "ORDER NOW" at bounding box center [611, 404] width 304 height 35
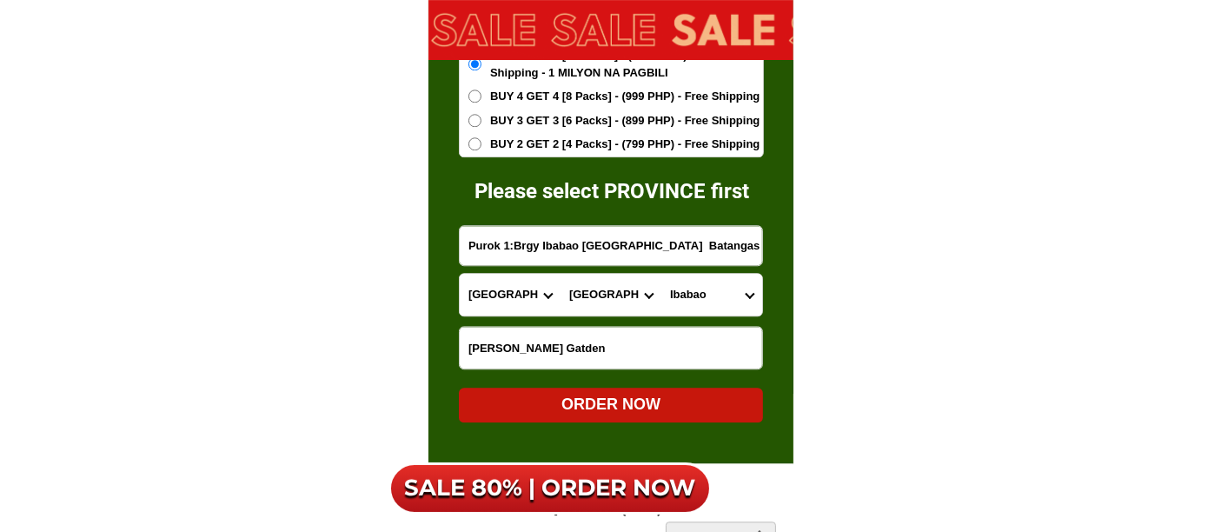
radio input "true"
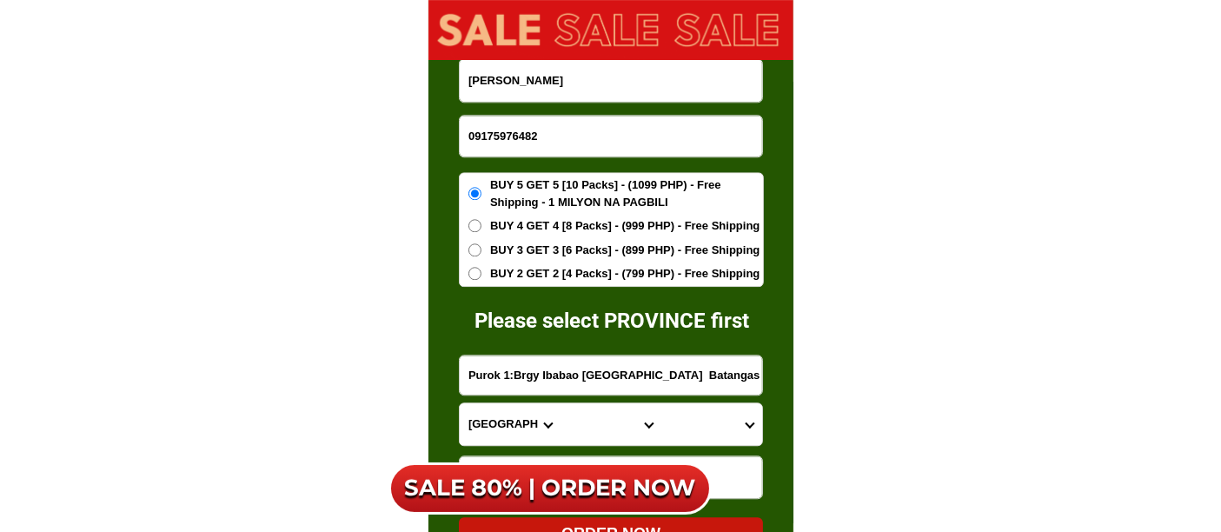
scroll to position [11008, 0]
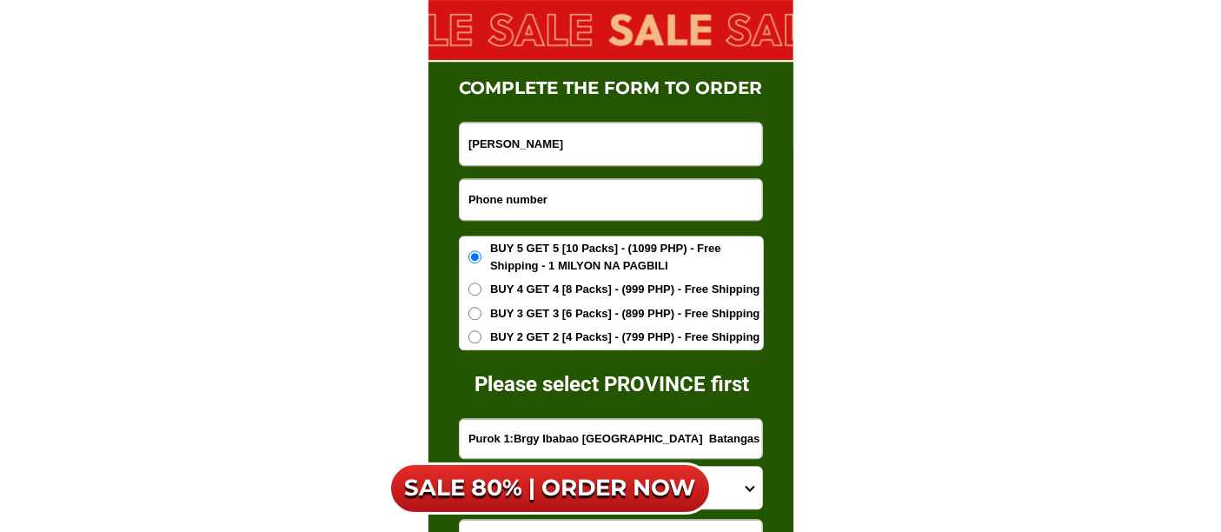
click at [528, 207] on input "Input phone_number" at bounding box center [611, 199] width 302 height 41
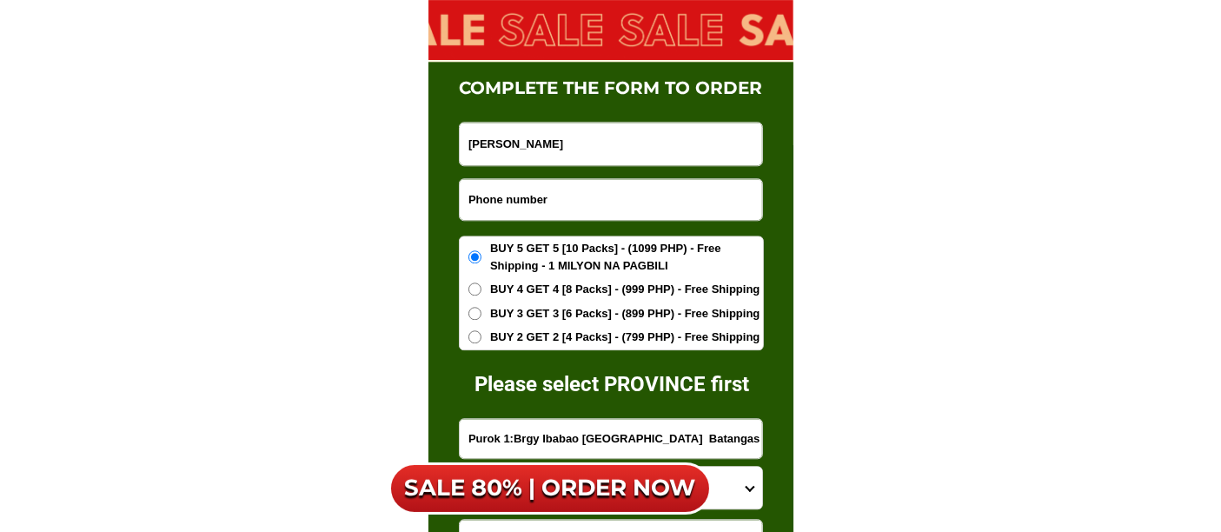
paste input "09178151215"
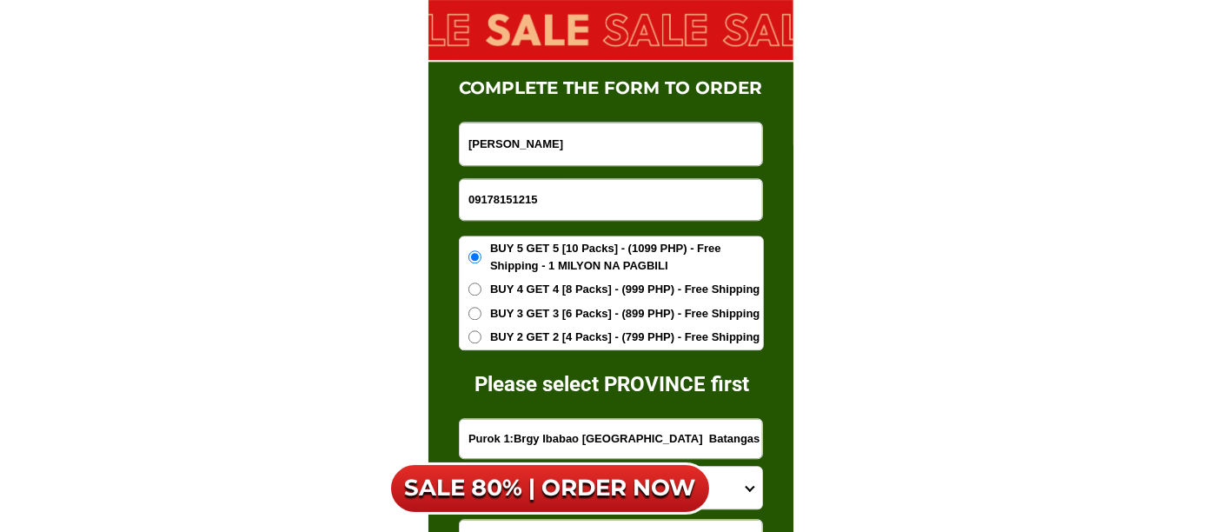
type input "09178151215"
click at [583, 133] on input "[PERSON_NAME]" at bounding box center [611, 143] width 302 height 43
paste input "[PERSON_NAME]"
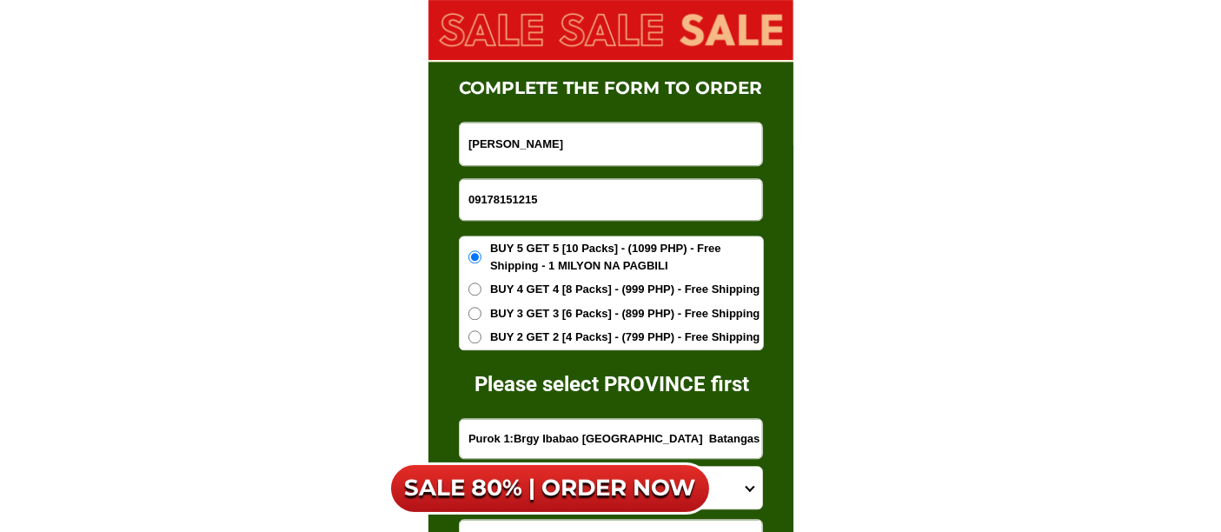
type input "[PERSON_NAME]"
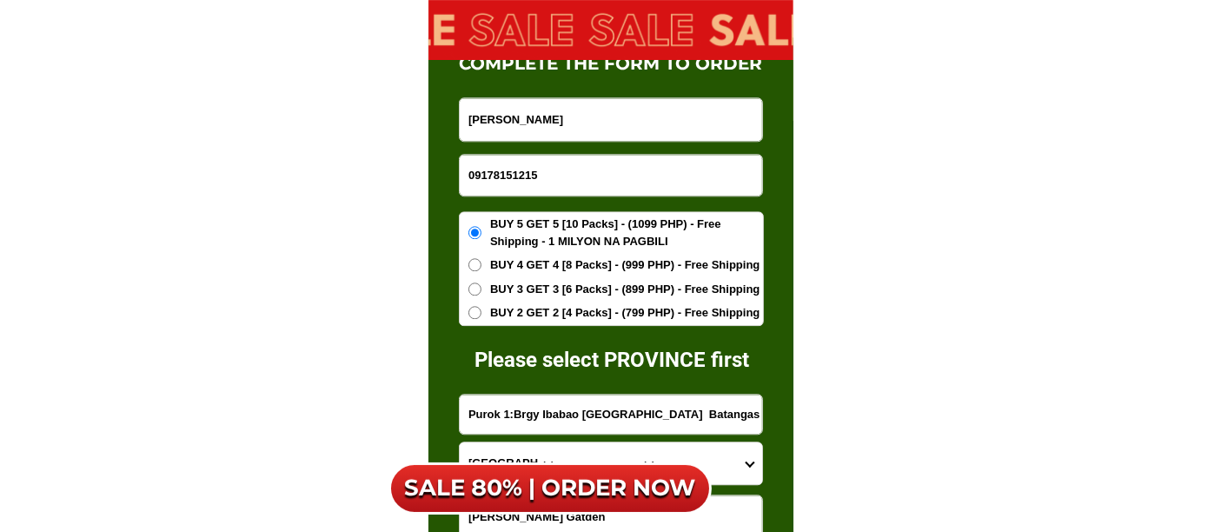
scroll to position [11105, 0]
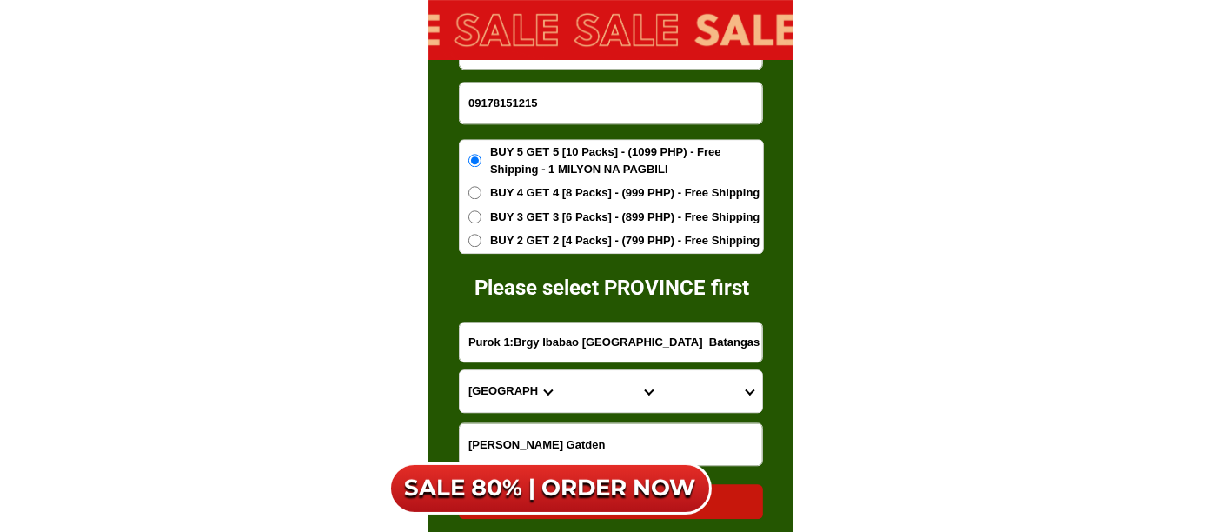
click at [511, 341] on input "Purok 1:Brgy Ibabao [GEOGRAPHIC_DATA] Batangas" at bounding box center [611, 341] width 302 height 39
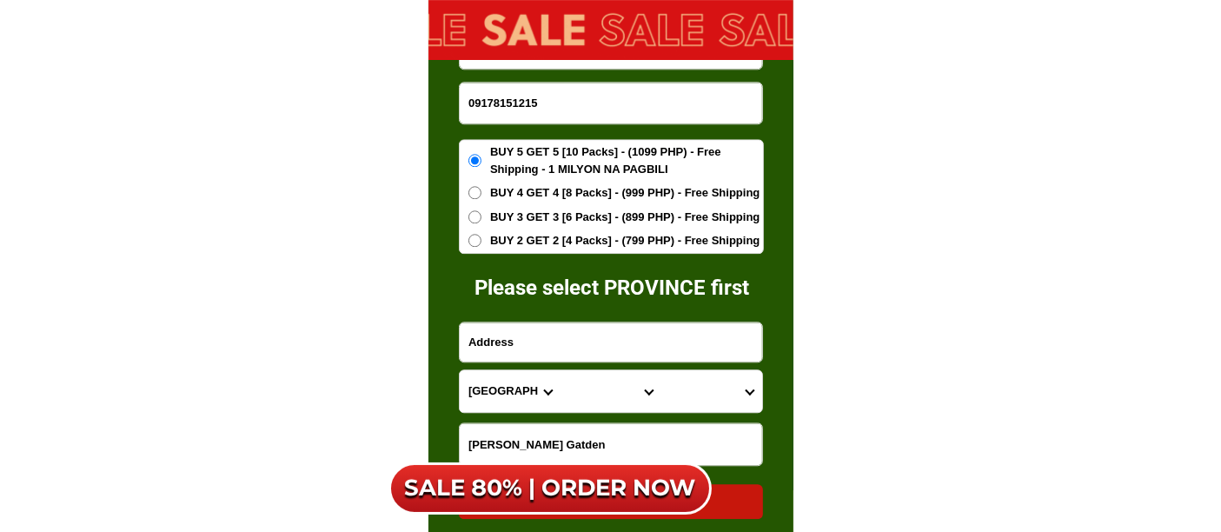
paste input "[STREET_ADDRESS][PERSON_NAME][GEOGRAPHIC_DATA][GEOGRAPHIC_DATA] [GEOGRAPHIC_DAT…"
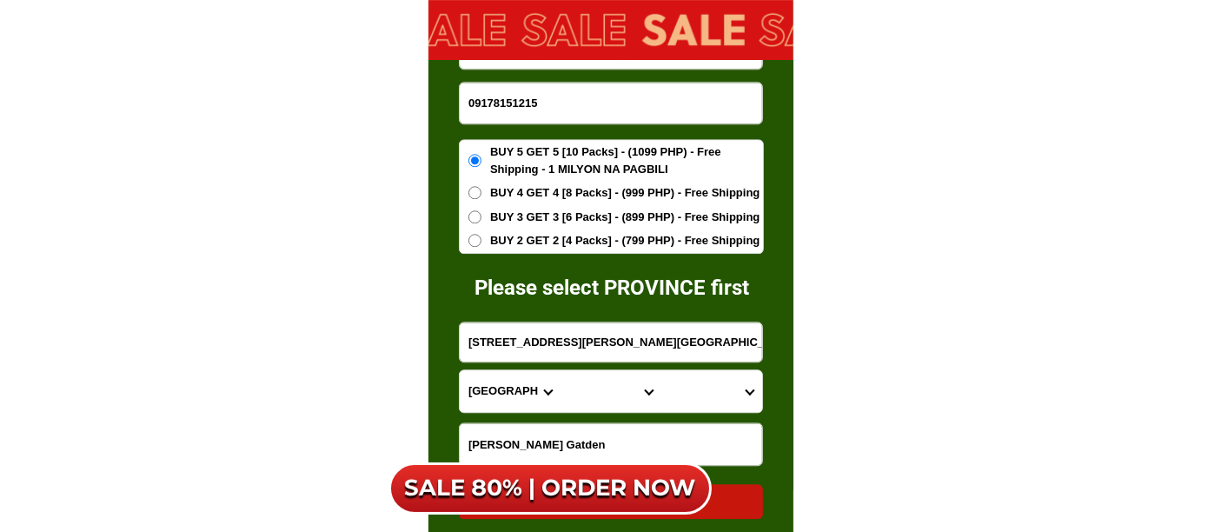
scroll to position [0, 47]
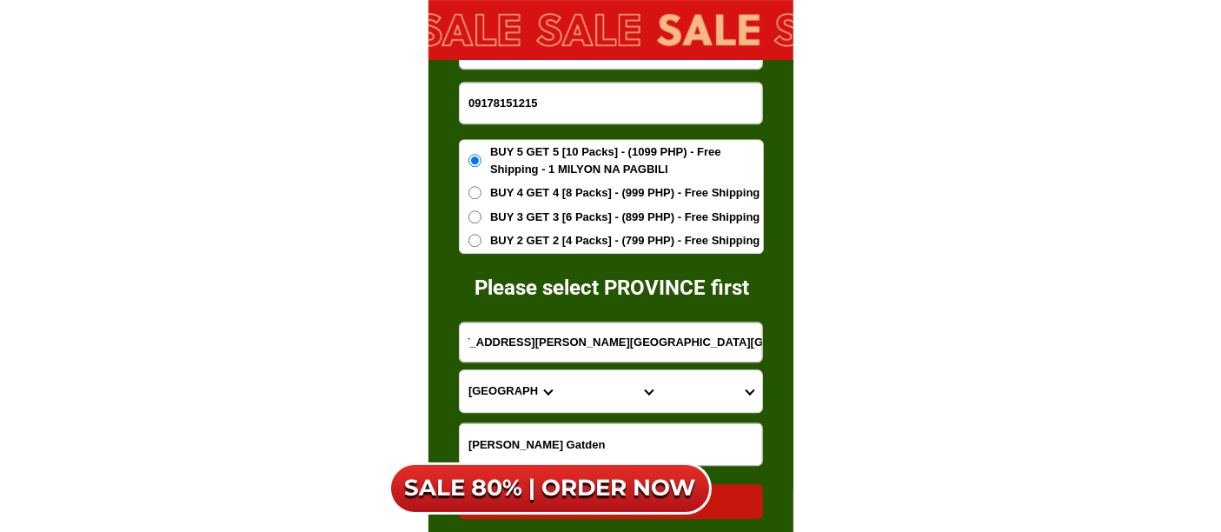
type input "[STREET_ADDRESS][PERSON_NAME][GEOGRAPHIC_DATA][GEOGRAPHIC_DATA] [GEOGRAPHIC_DAT…"
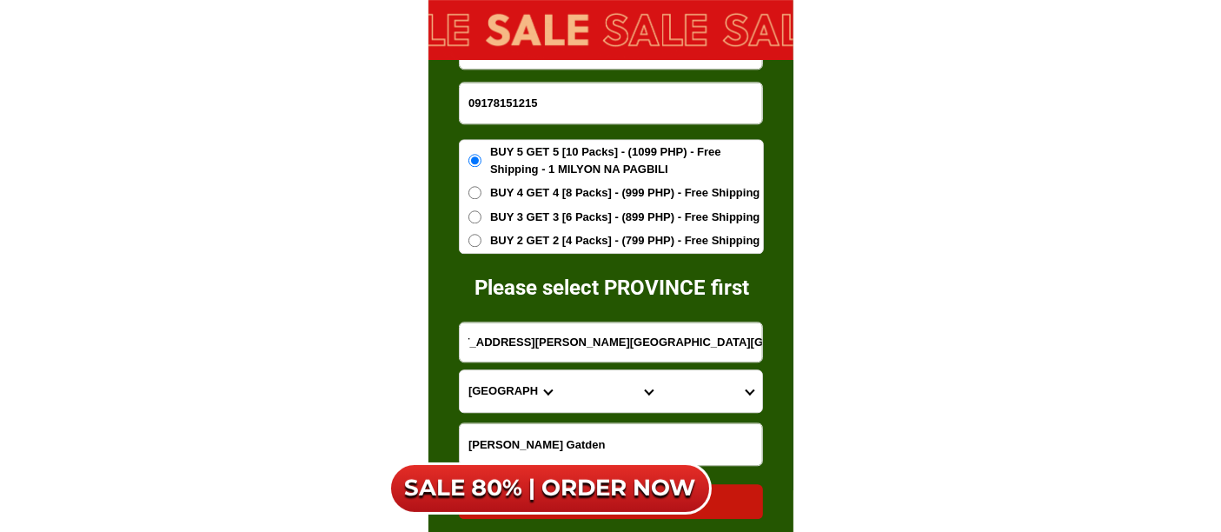
scroll to position [0, 0]
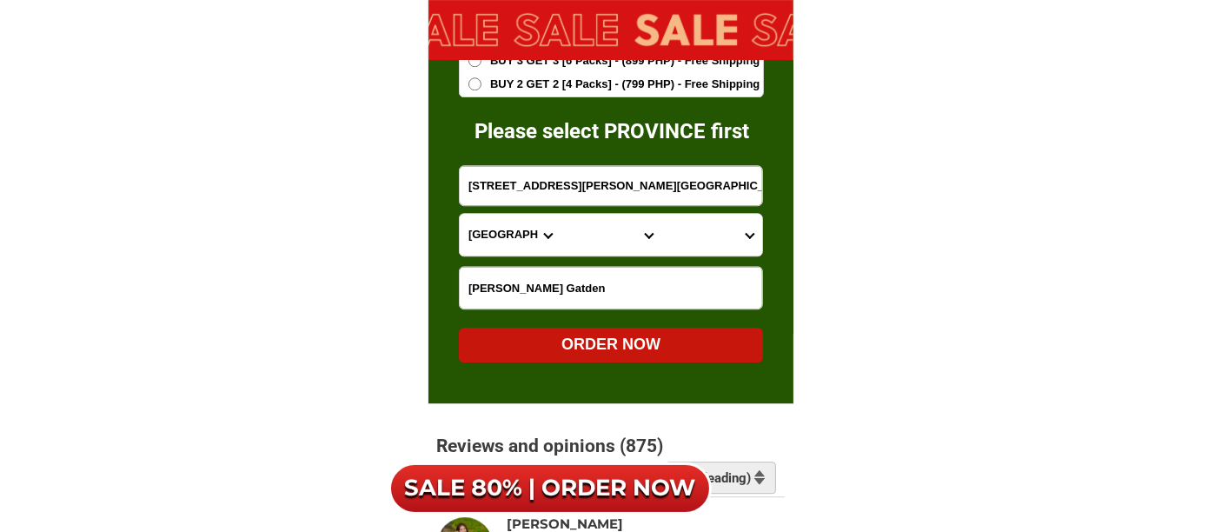
scroll to position [11298, 0]
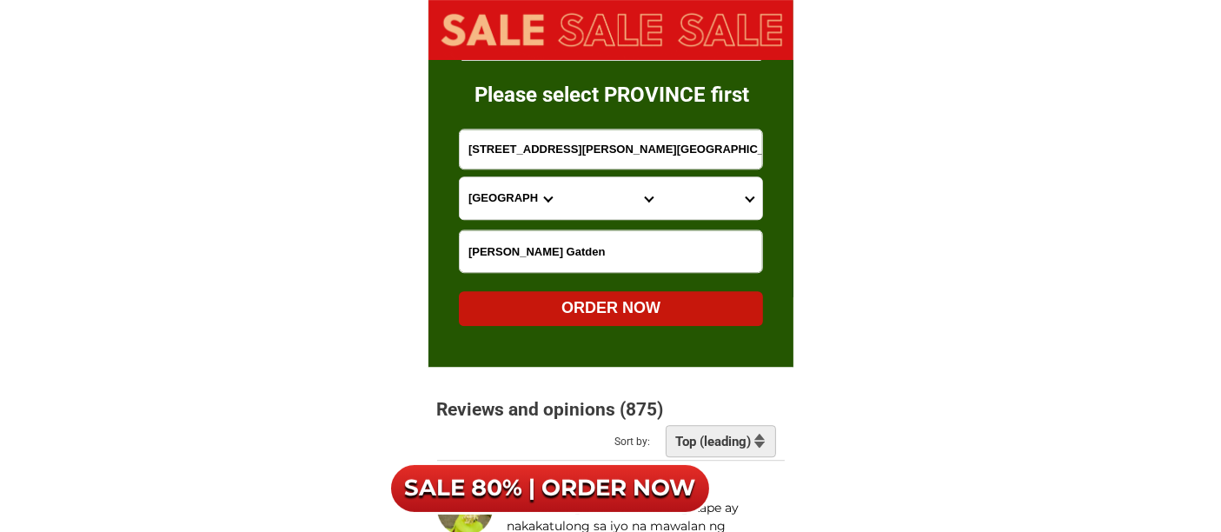
click at [511, 224] on form "[PERSON_NAME] 09178151215 ORDER NOW 74 [PERSON_NAME].[GEOGRAPHIC_DATA][GEOGRAPH…" at bounding box center [611, 78] width 305 height 493
click at [508, 244] on input "[PERSON_NAME] Gatden" at bounding box center [611, 251] width 302 height 42
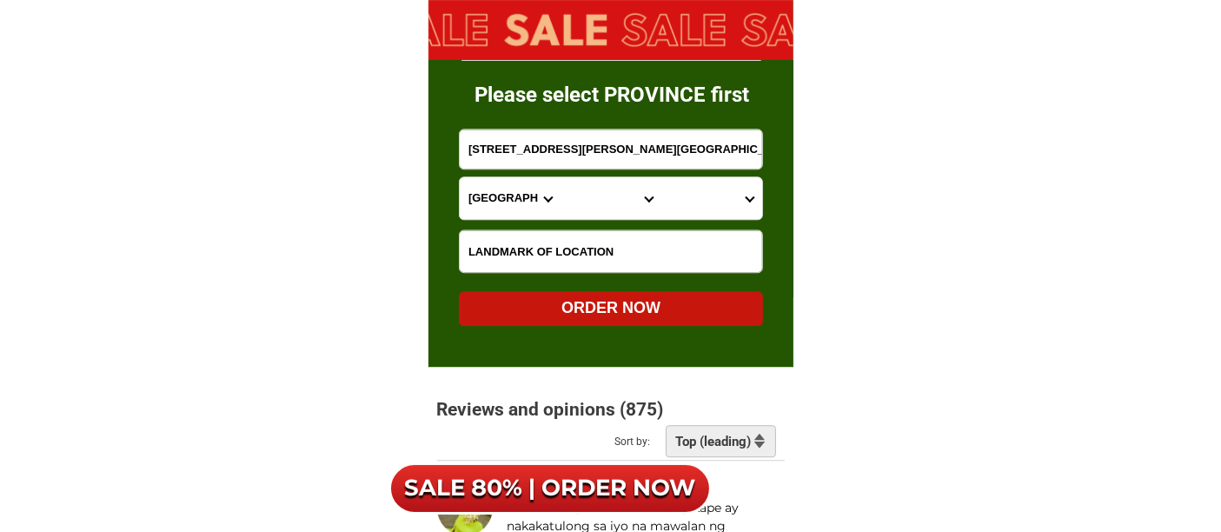
paste input "Yellow gate/icecream house"
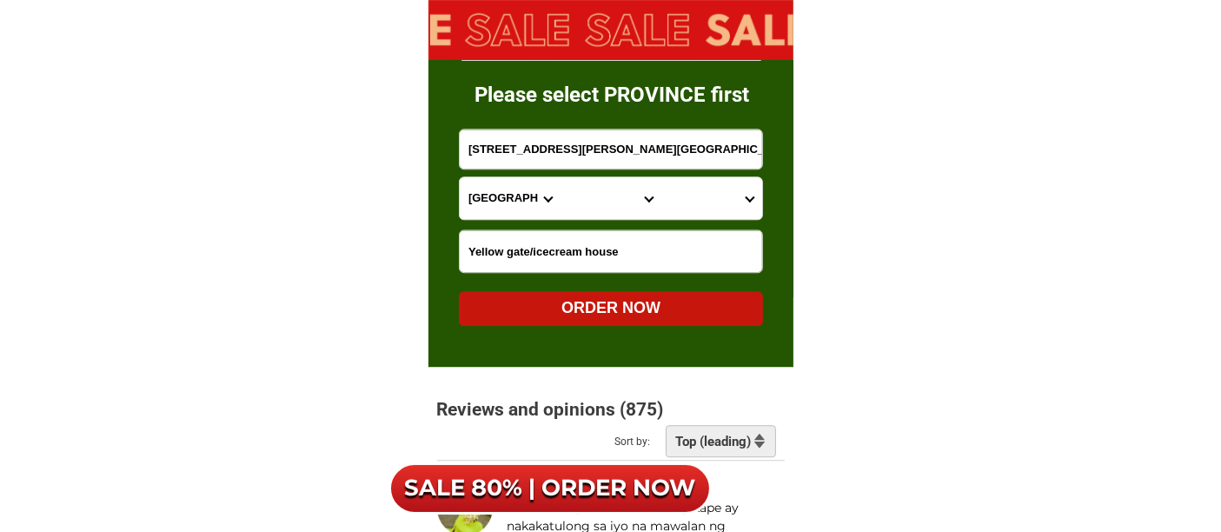
type input "Yellow gate/icecream house"
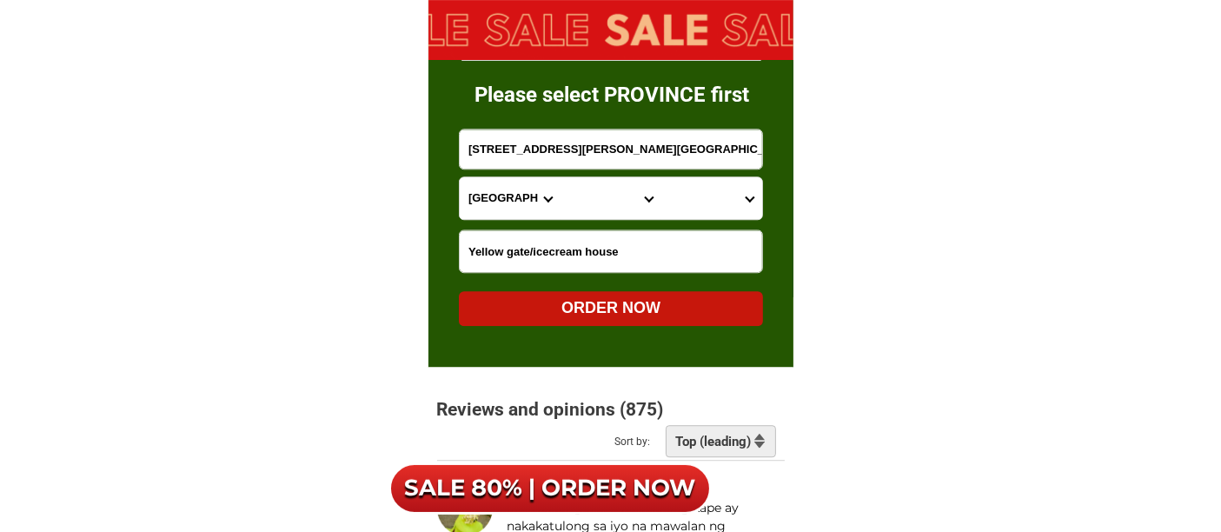
click at [493, 197] on select "Province [GEOGRAPHIC_DATA] [GEOGRAPHIC_DATA][PERSON_NAME][GEOGRAPHIC_DATA][GEOG…" at bounding box center [510, 198] width 101 height 42
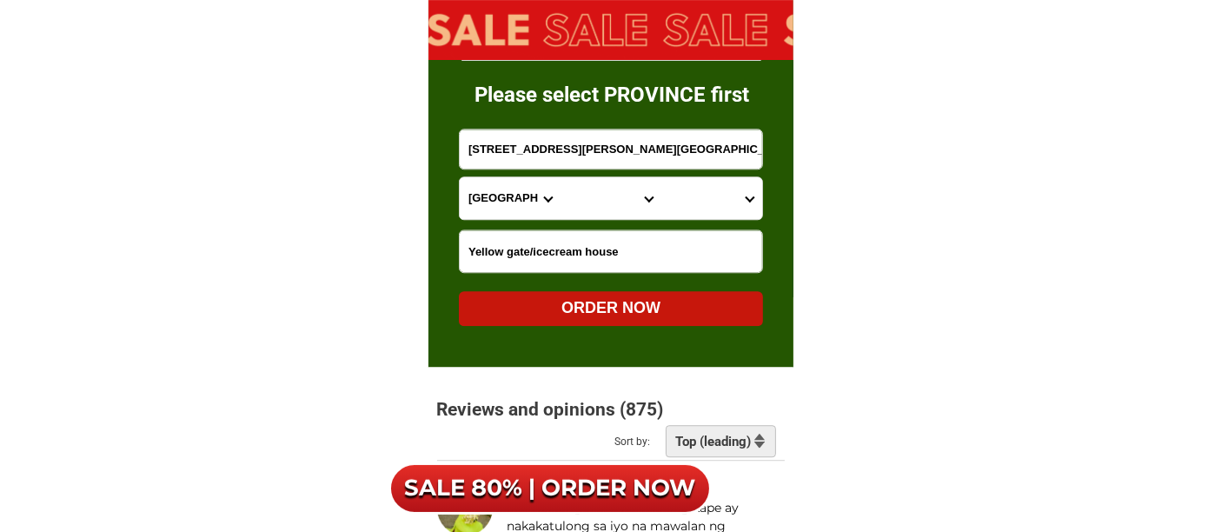
select select "63_219"
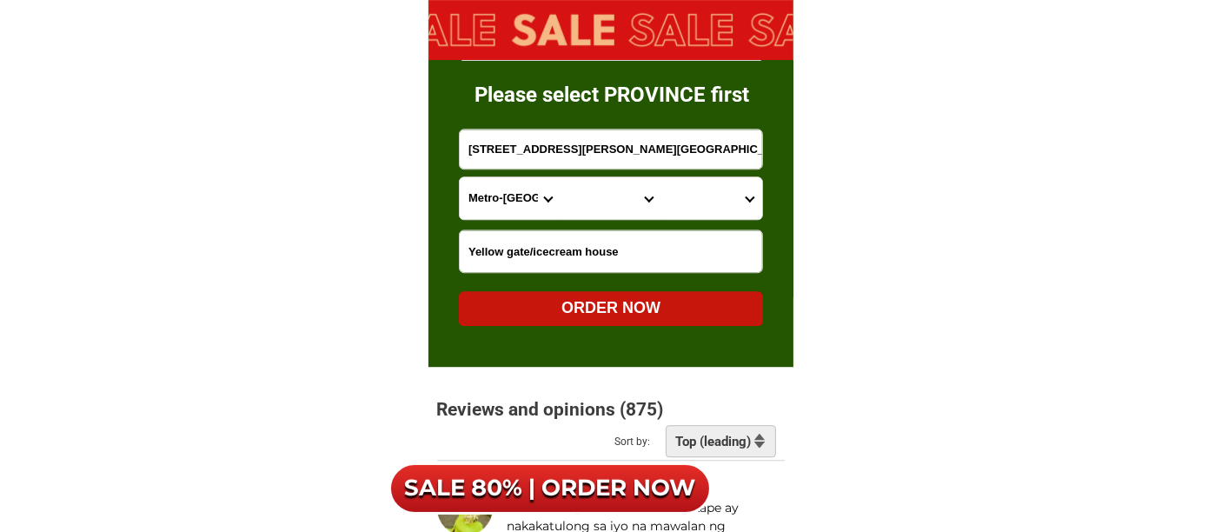
click at [460, 177] on select "Province [GEOGRAPHIC_DATA] [GEOGRAPHIC_DATA][PERSON_NAME][GEOGRAPHIC_DATA][GEOG…" at bounding box center [510, 198] width 101 height 42
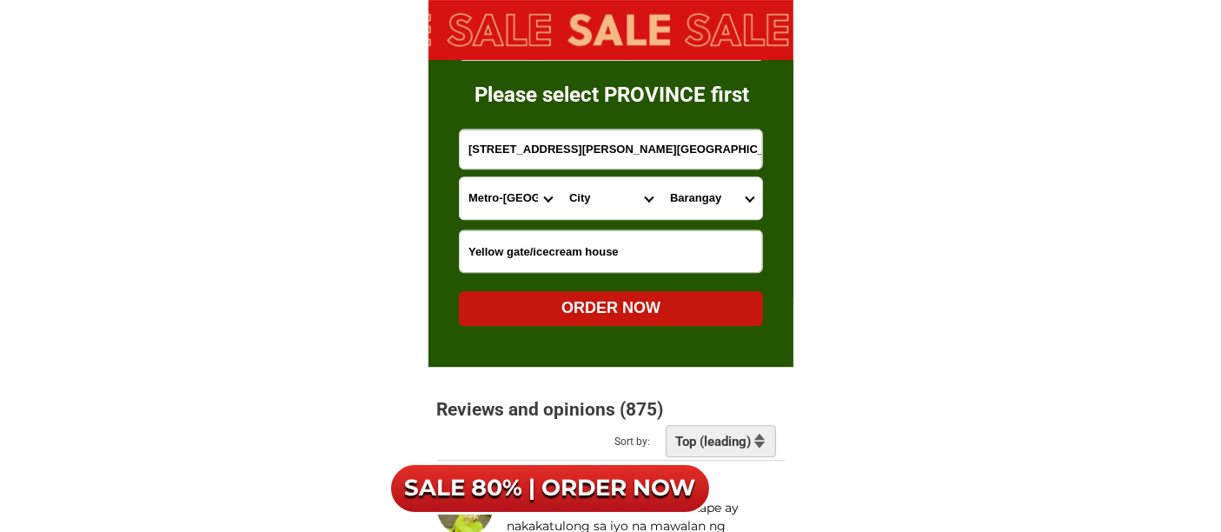
click at [603, 195] on select "City [GEOGRAPHIC_DATA] [GEOGRAPHIC_DATA] [GEOGRAPHIC_DATA] [GEOGRAPHIC_DATA]-ci…" at bounding box center [610, 198] width 101 height 42
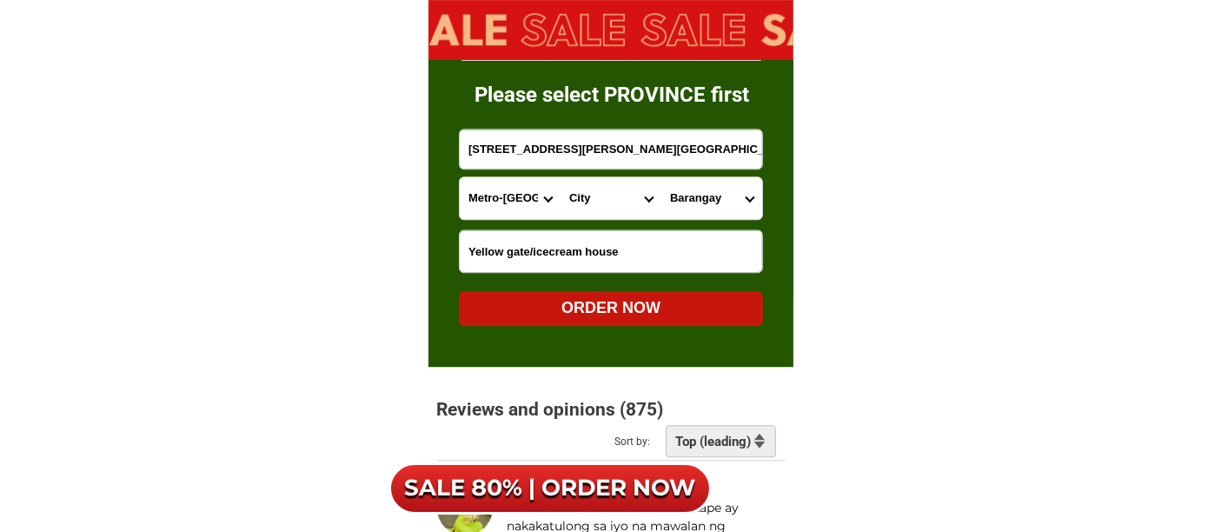
select select "63_2194070"
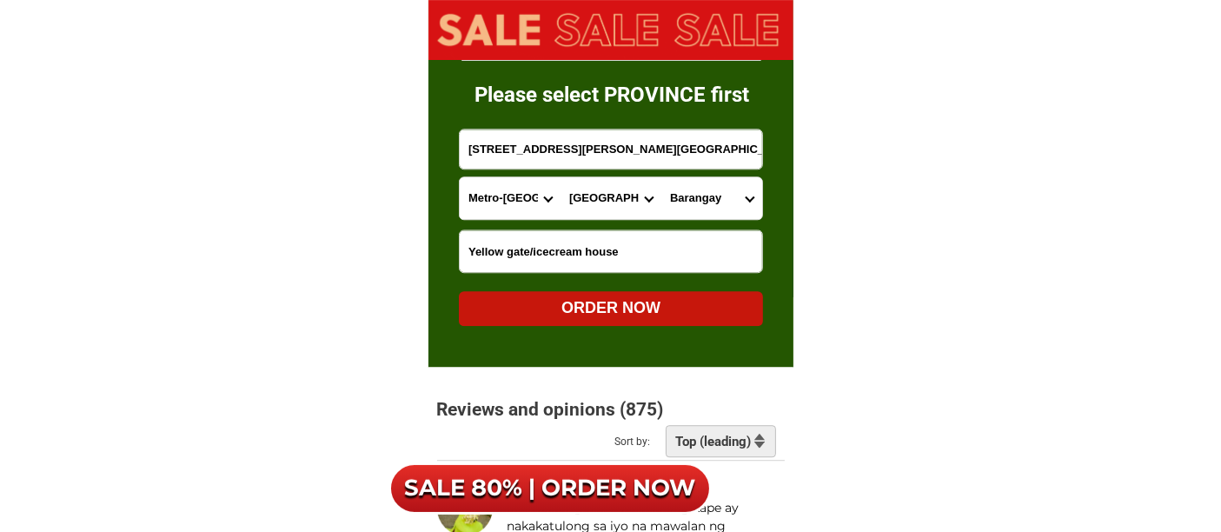
click at [560, 177] on select "City [GEOGRAPHIC_DATA] [GEOGRAPHIC_DATA] [GEOGRAPHIC_DATA] [GEOGRAPHIC_DATA]-ci…" at bounding box center [610, 198] width 101 height 42
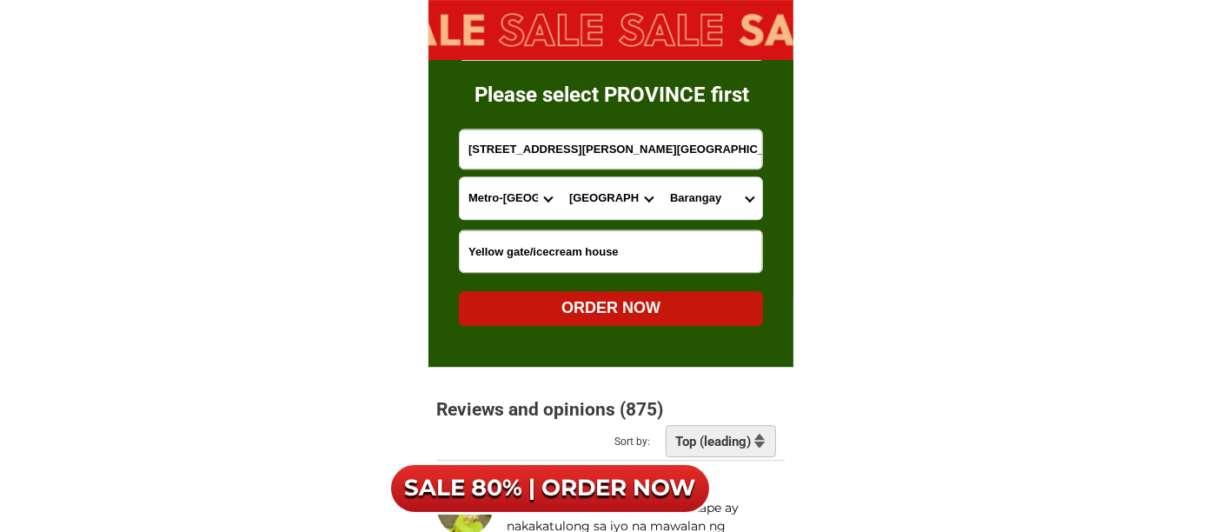
click at [699, 197] on select "Barangay [PERSON_NAME] [PERSON_NAME] Bagbag Bago bantay Bagong lipunan ng crame…" at bounding box center [711, 198] width 101 height 42
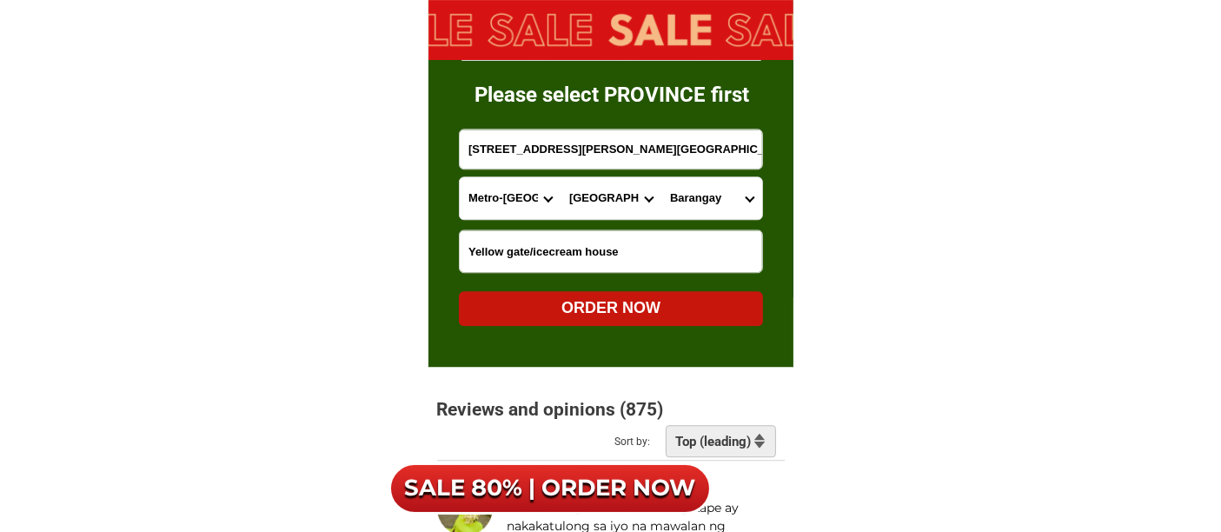
select select "63_21940709343"
click at [661, 177] on select "Barangay [PERSON_NAME] [PERSON_NAME] Bagbag Bago bantay Bagong lipunan ng crame…" at bounding box center [711, 198] width 101 height 42
click at [691, 302] on div "ORDER NOW" at bounding box center [611, 307] width 304 height 23
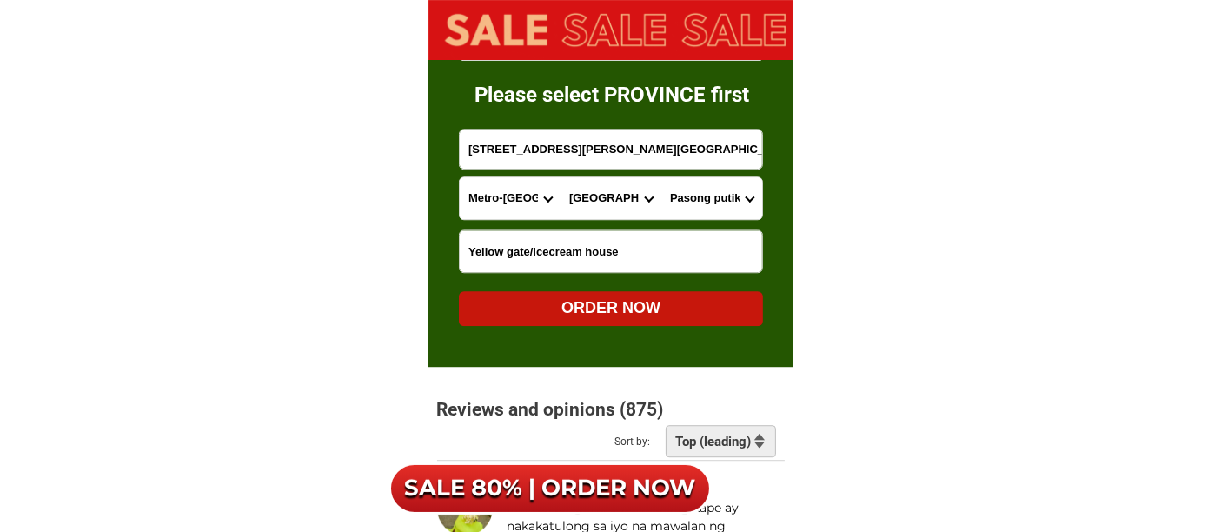
radio input "true"
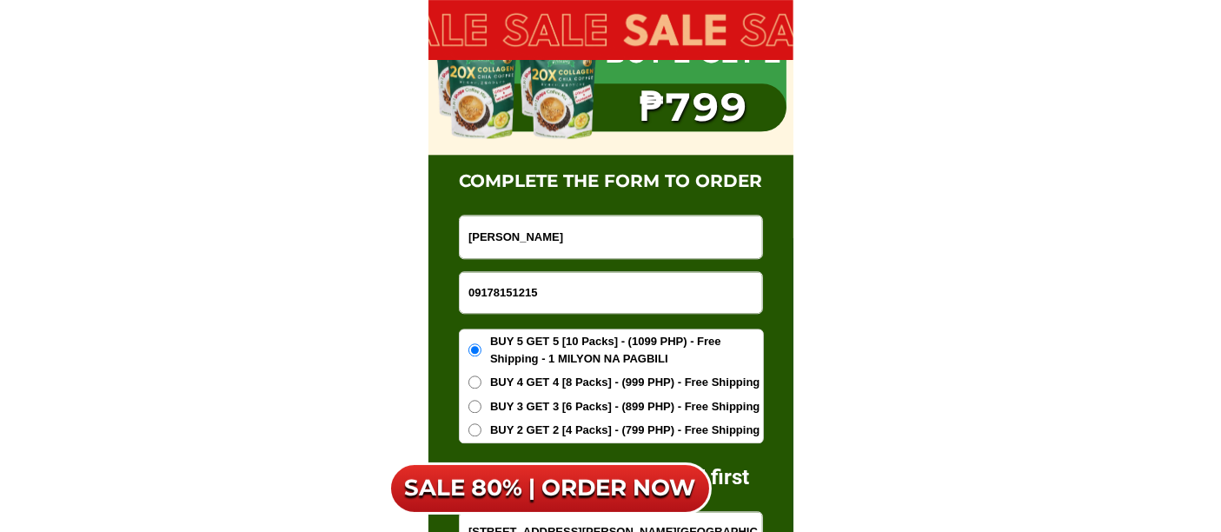
scroll to position [10912, 0]
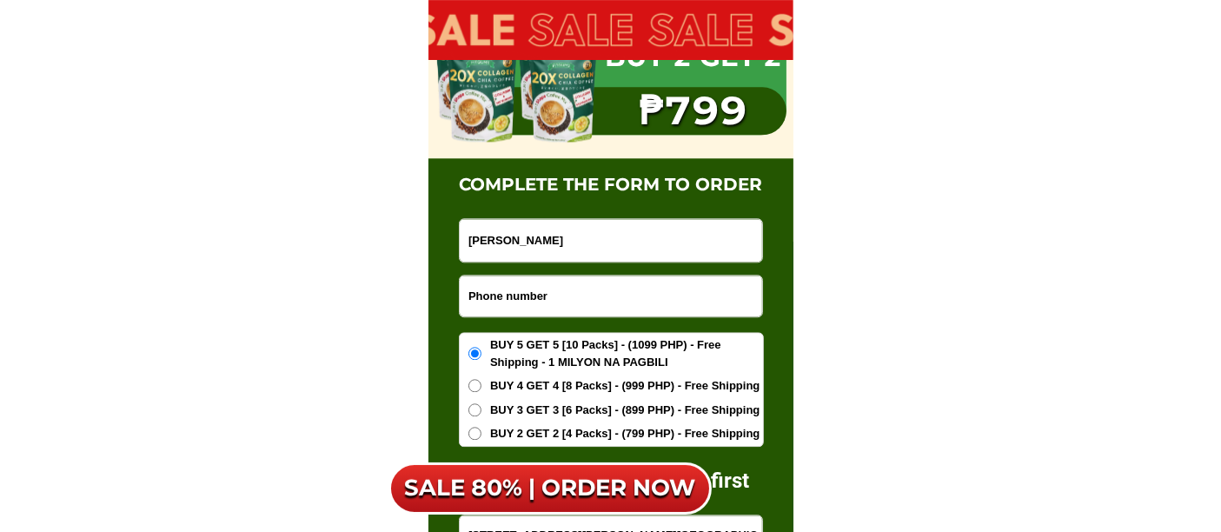
click at [533, 296] on input "Input phone_number" at bounding box center [611, 295] width 302 height 41
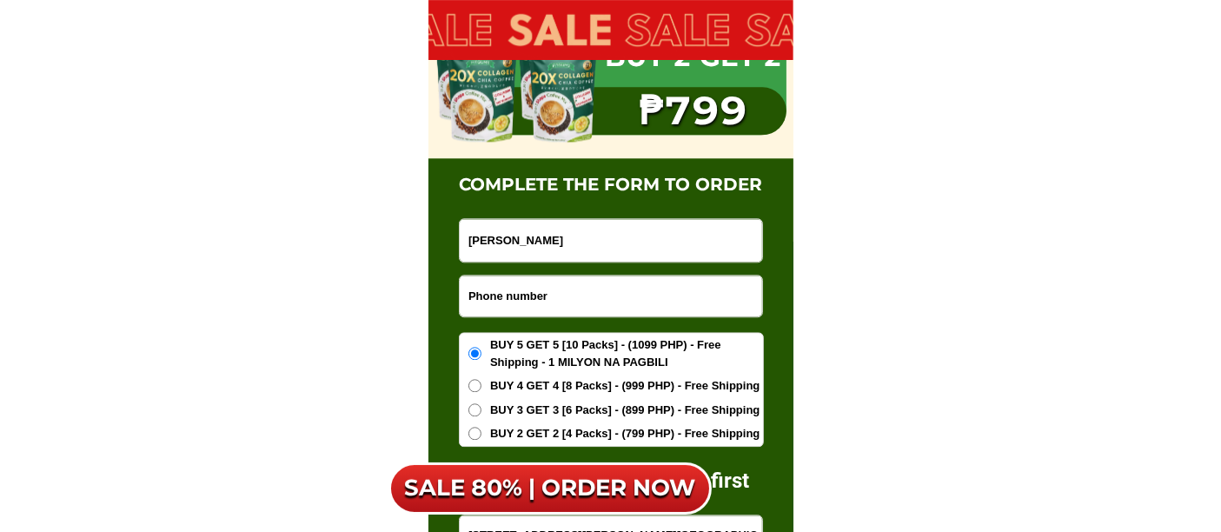
paste input "09544652034"
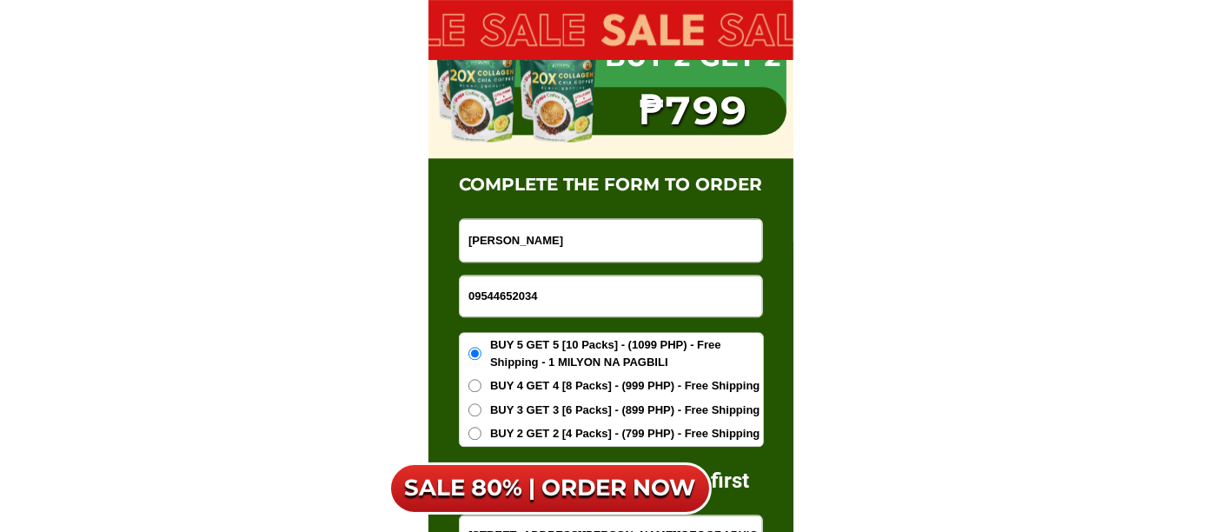
type input "09544652034"
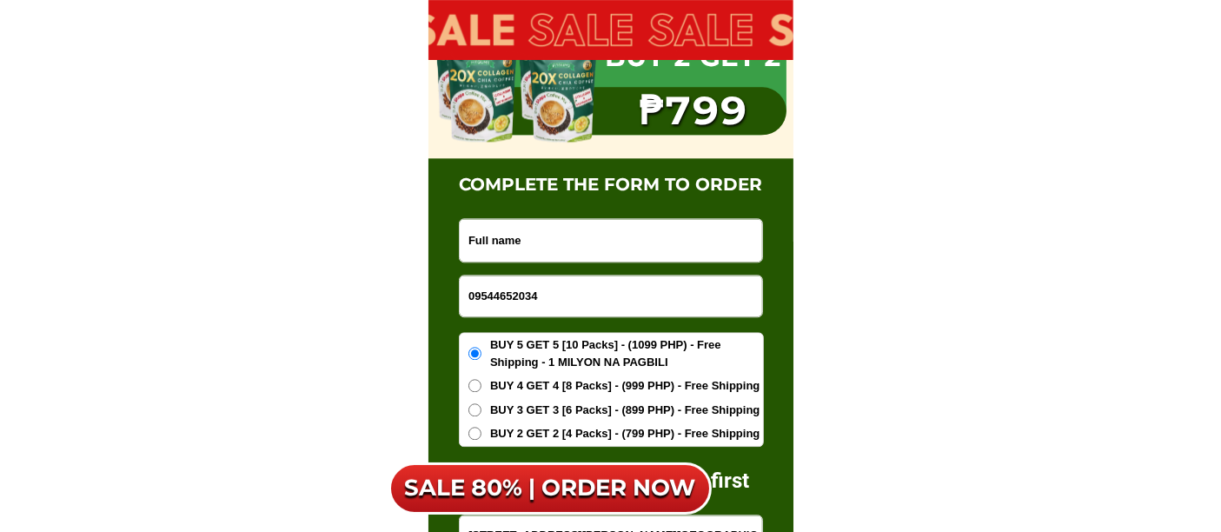
click at [497, 223] on input "Input full_name" at bounding box center [611, 240] width 302 height 43
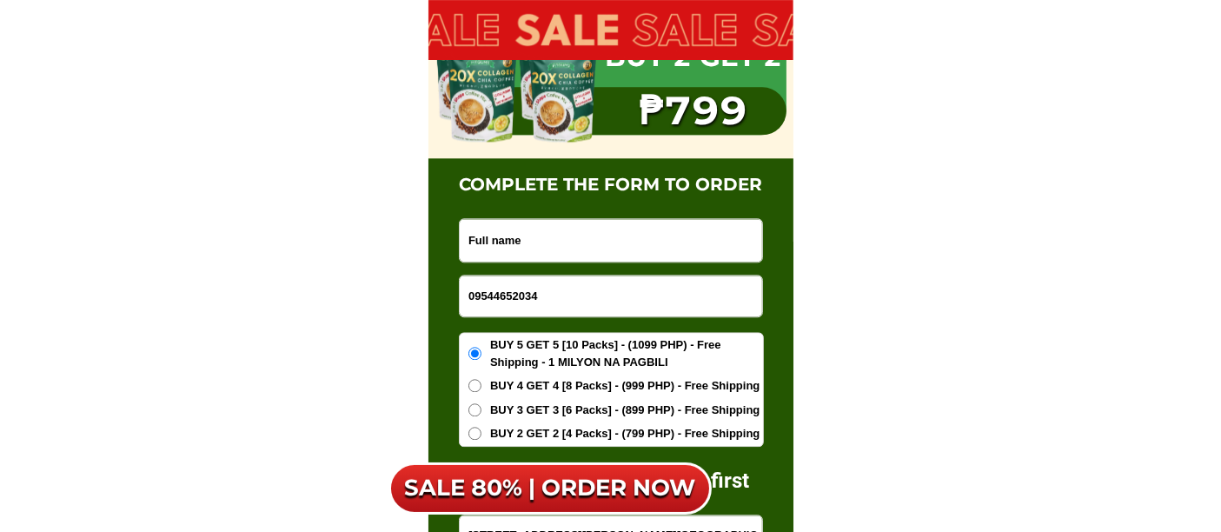
paste input "[PERSON_NAME]"
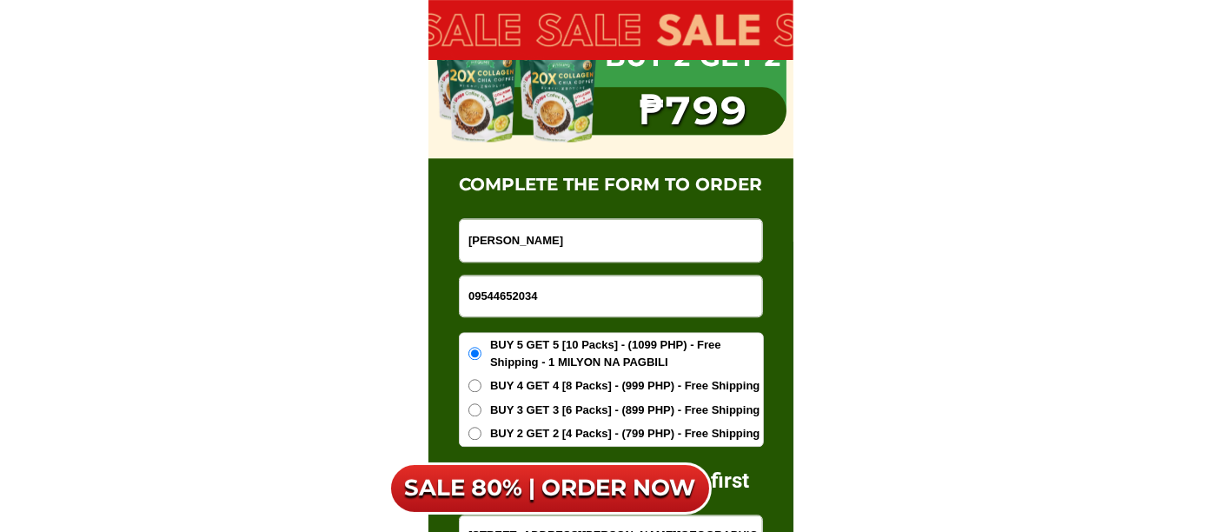
type input "[PERSON_NAME]"
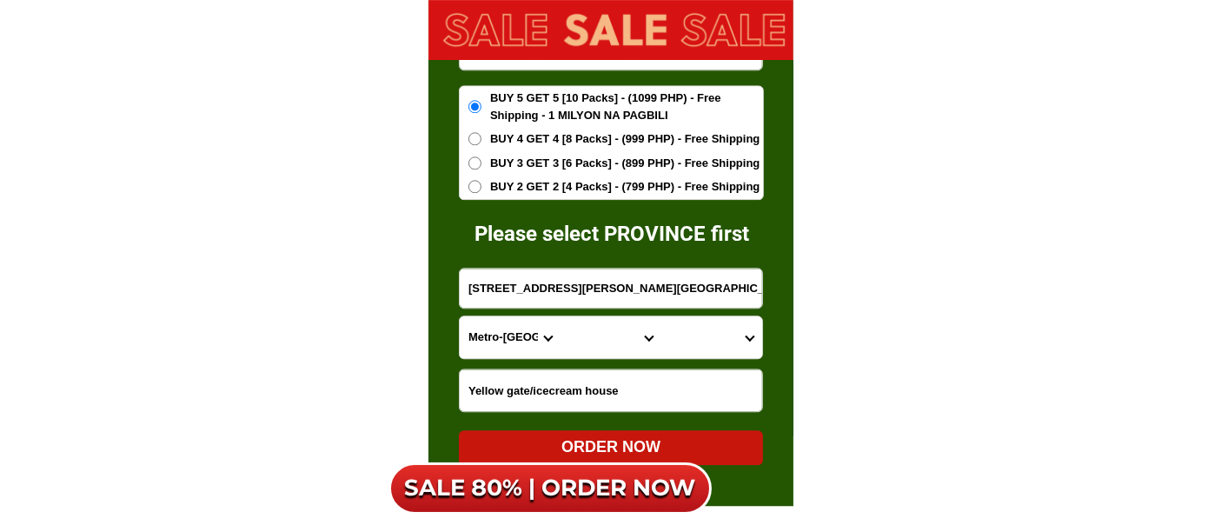
scroll to position [11298, 0]
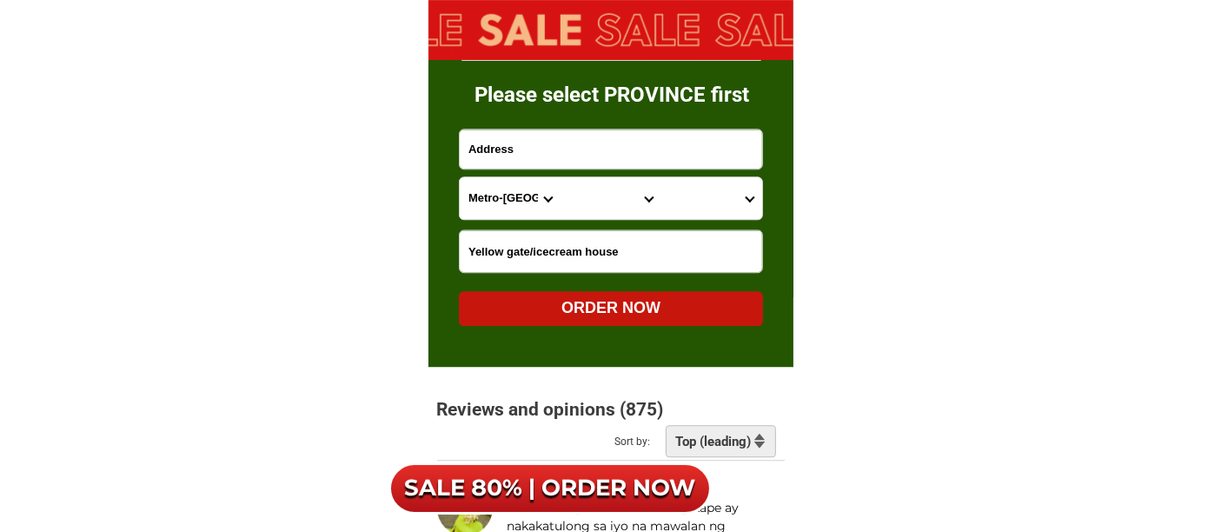
click at [493, 149] on input "Input address" at bounding box center [611, 148] width 302 height 39
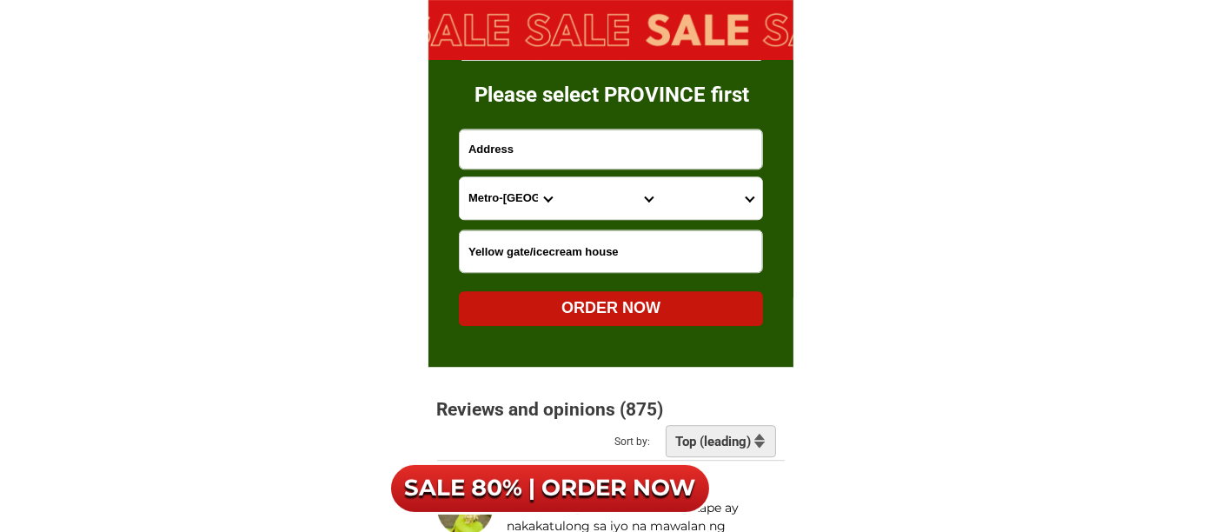
paste input "#23 UPPER SOUTHERN GUARDIANA ST, NEAR [GEOGRAPHIC_DATA][PERSON_NAME] BLDG FRONT…"
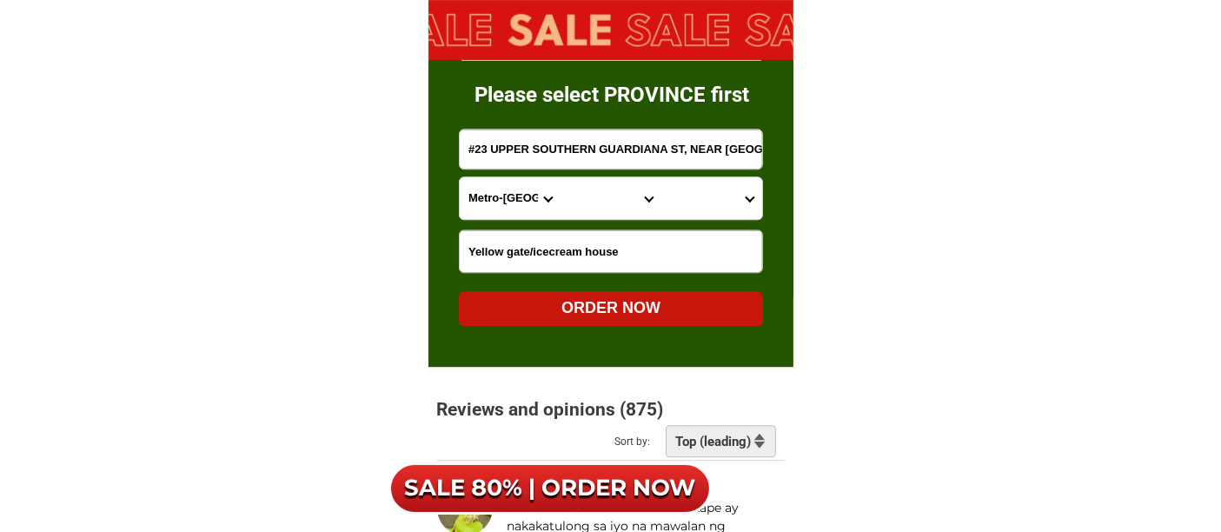
scroll to position [0, 455]
type input "#23 UPPER SOUTHERN GUARDIANA ST, NEAR [GEOGRAPHIC_DATA][PERSON_NAME] BLDG FRONT…"
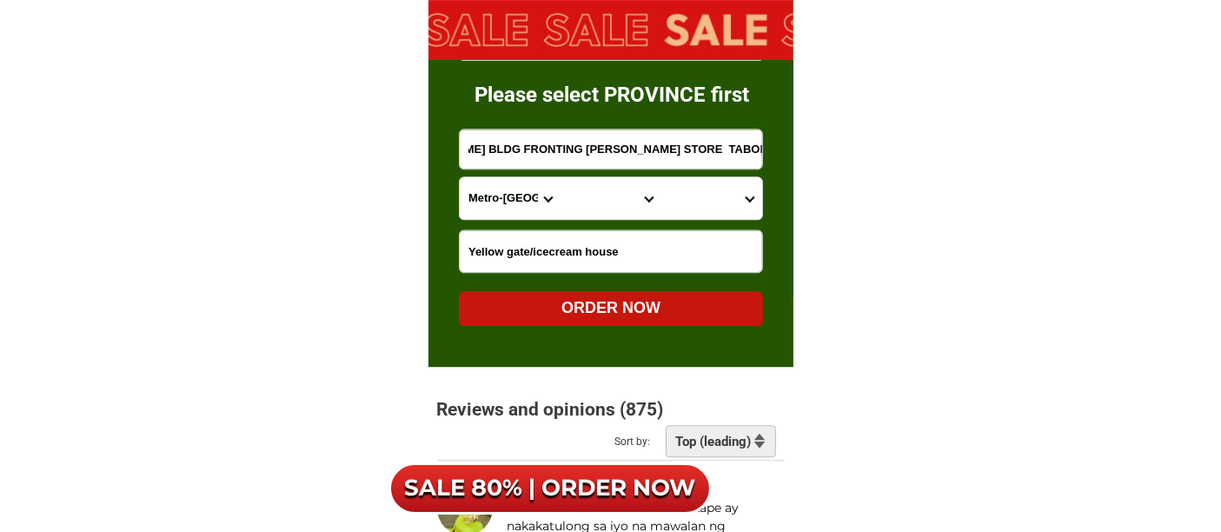
scroll to position [0, 0]
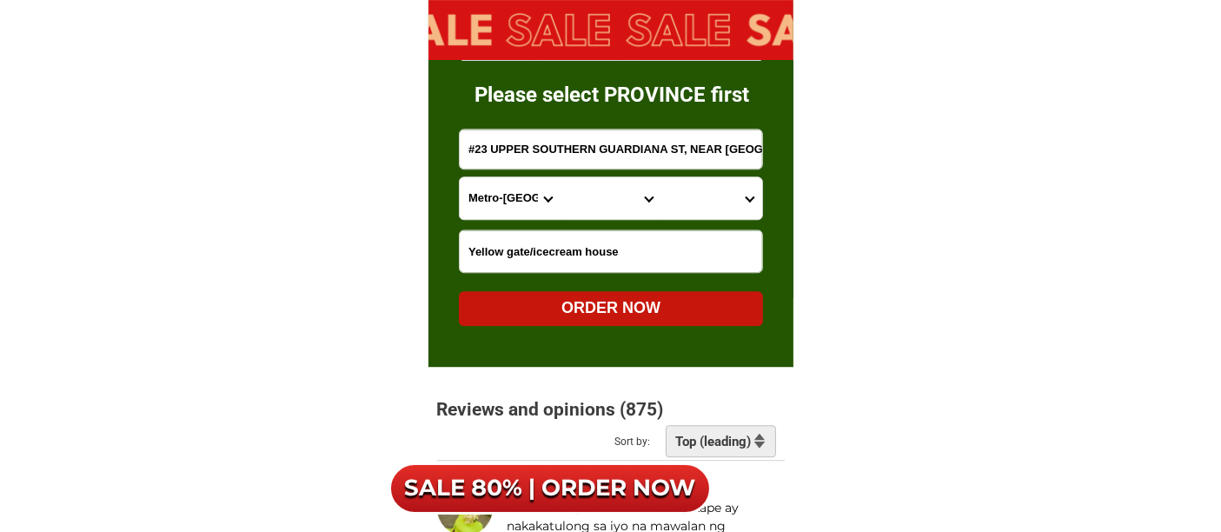
click at [507, 204] on select "Province [GEOGRAPHIC_DATA] [GEOGRAPHIC_DATA][PERSON_NAME][GEOGRAPHIC_DATA][GEOG…" at bounding box center [510, 198] width 101 height 42
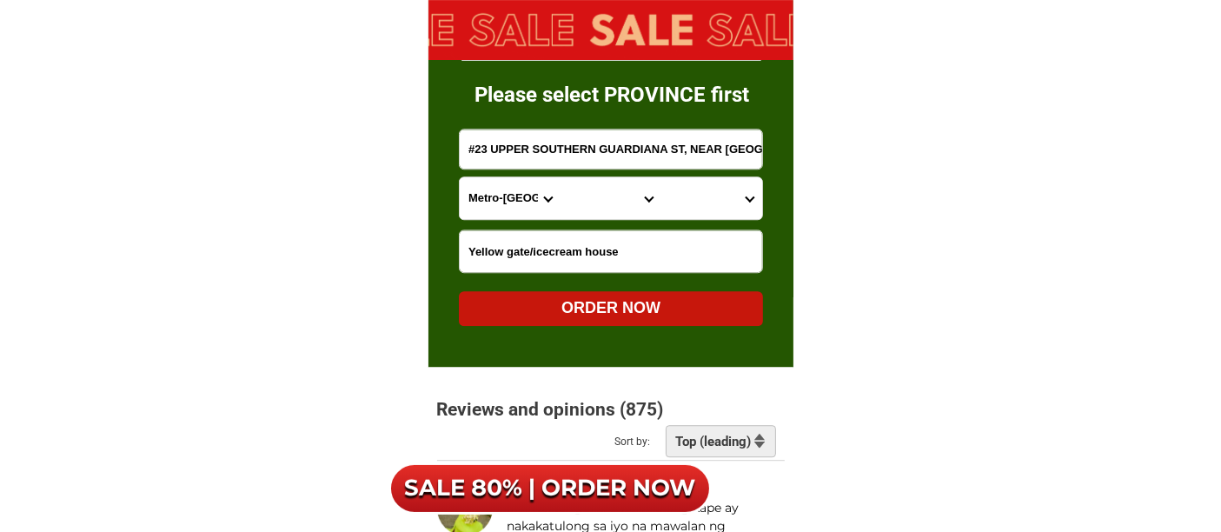
select select "63_8"
click at [460, 177] on select "Province [GEOGRAPHIC_DATA] [GEOGRAPHIC_DATA][PERSON_NAME][GEOGRAPHIC_DATA][GEOG…" at bounding box center [510, 198] width 101 height 42
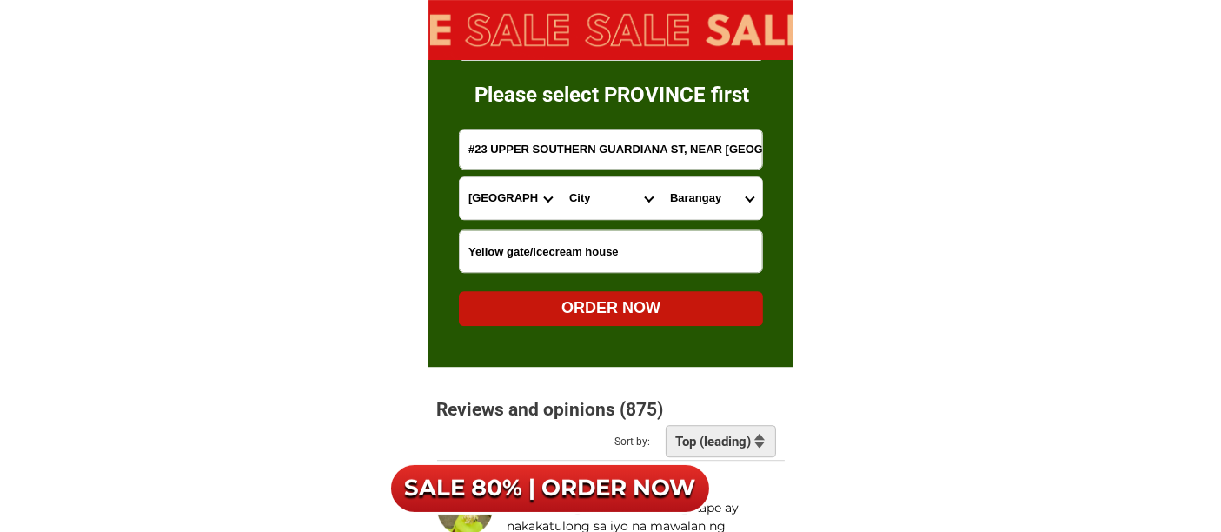
click at [586, 195] on select "City Alcoy [GEOGRAPHIC_DATA][PERSON_NAME][GEOGRAPHIC_DATA][GEOGRAPHIC_DATA] [GE…" at bounding box center [610, 198] width 101 height 42
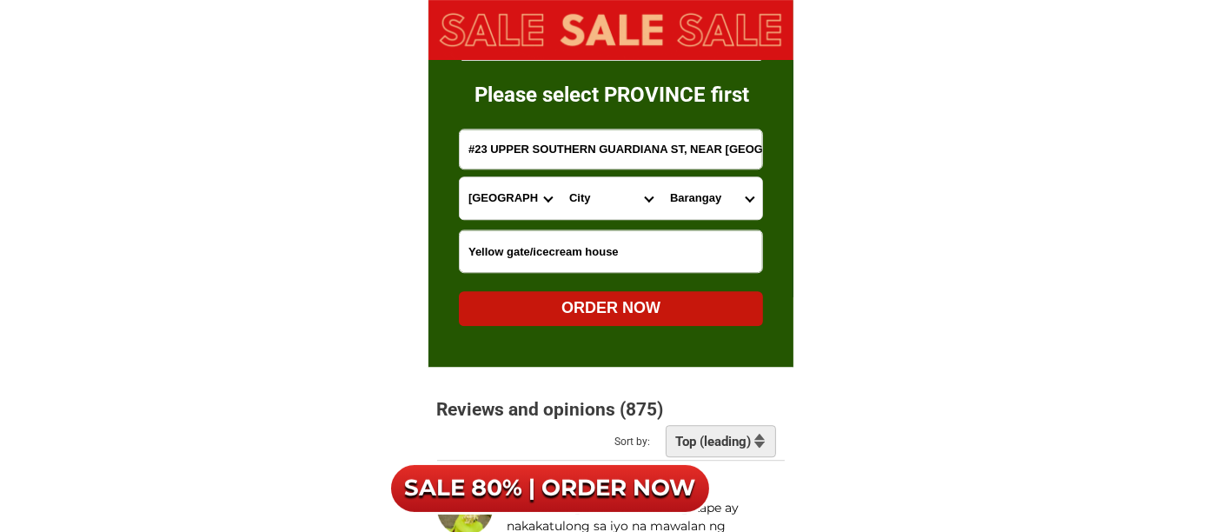
select select "63_83413"
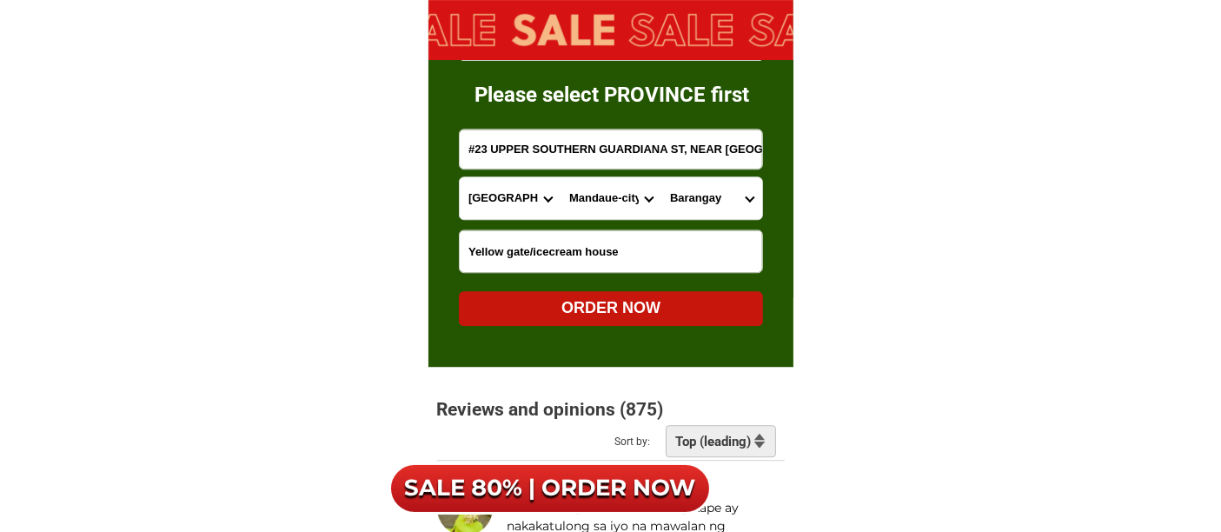
click at [560, 177] on select "City Alcoy [GEOGRAPHIC_DATA][PERSON_NAME][GEOGRAPHIC_DATA][GEOGRAPHIC_DATA] [GE…" at bounding box center [610, 198] width 101 height 42
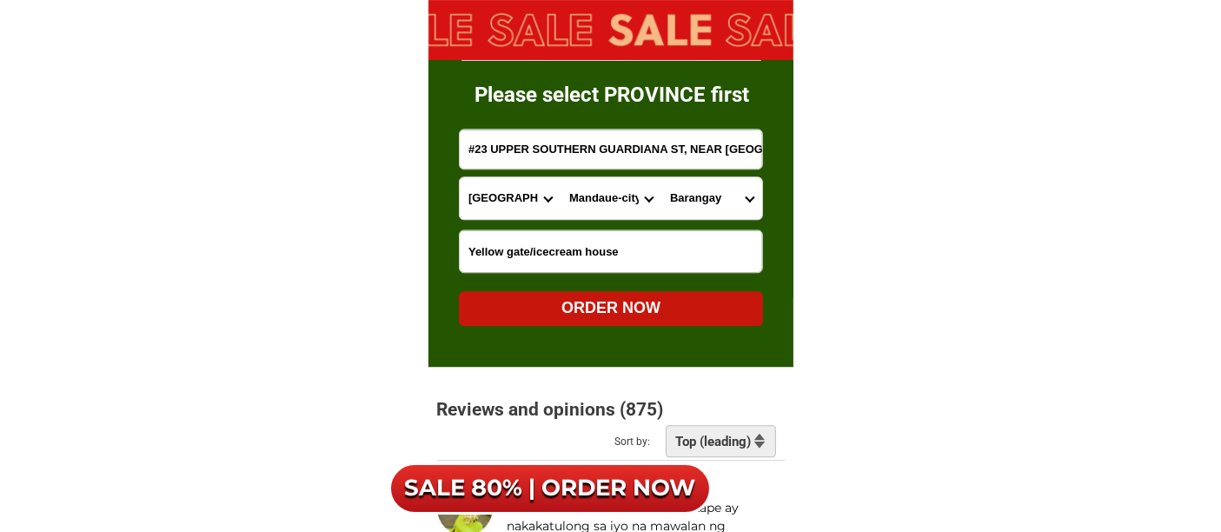
click at [679, 202] on select "Barangay Alang-alang Bakilid Banilad Basak Cabancalan Cambaro Canduman [PERSON_…" at bounding box center [711, 198] width 101 height 42
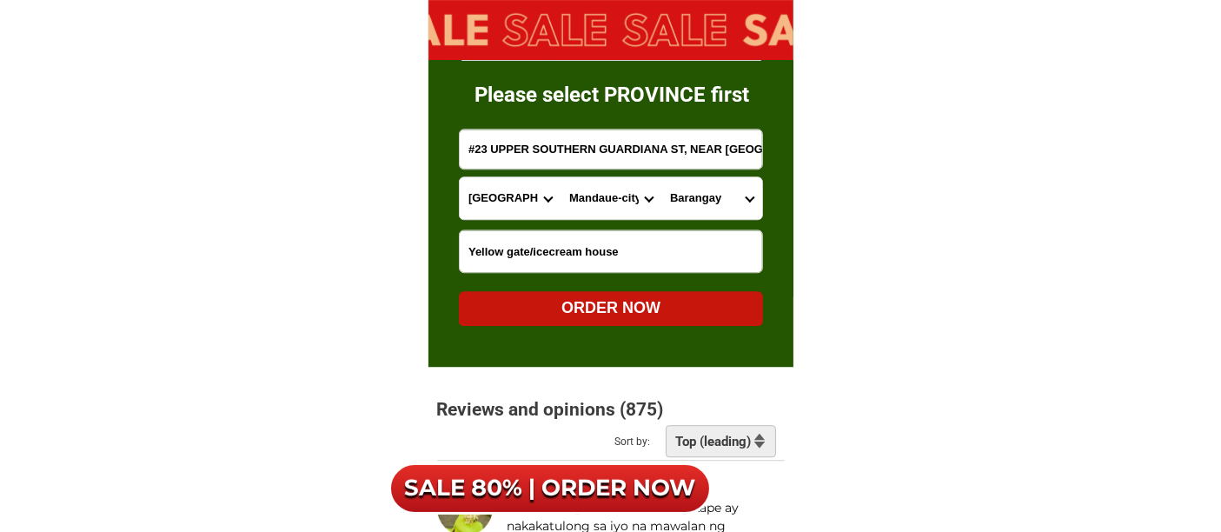
select select "63_834136073"
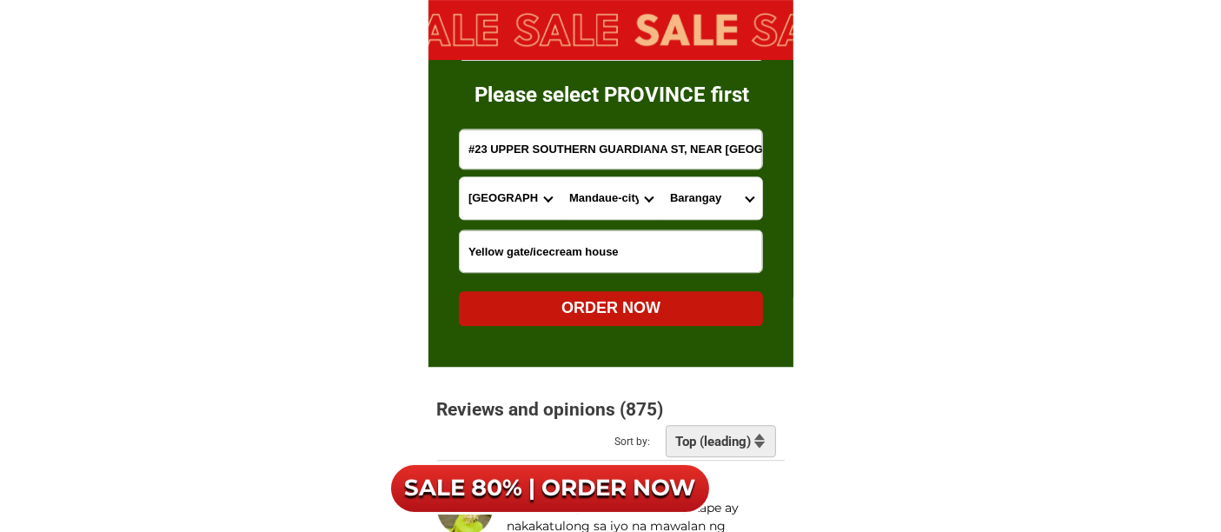
click at [661, 177] on select "Barangay Alang-alang Bakilid Banilad Basak Cabancalan Cambaro Canduman [PERSON_…" at bounding box center [711, 198] width 101 height 42
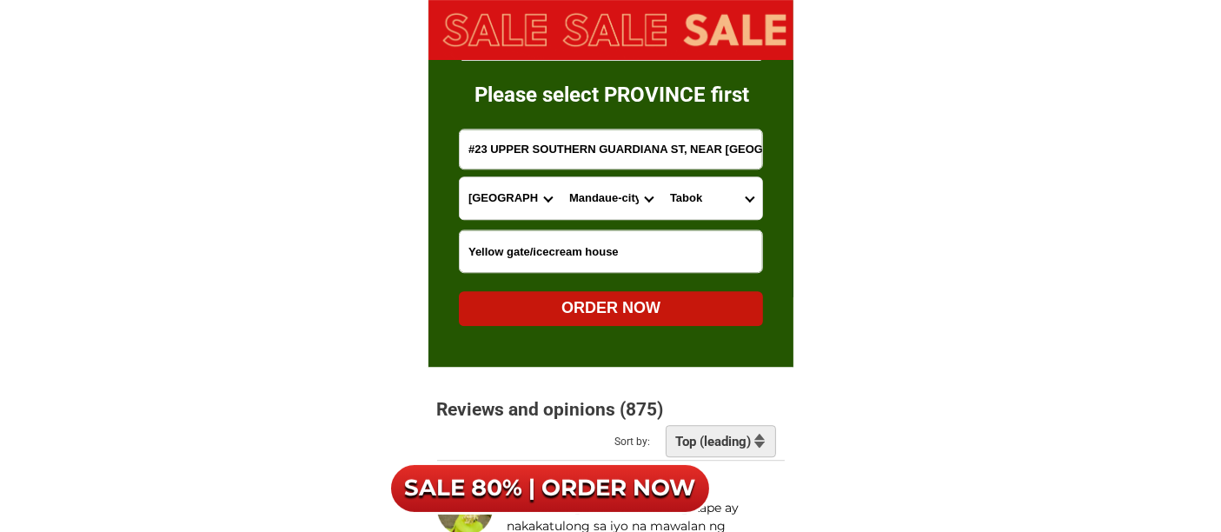
click at [612, 308] on div "ORDER NOW" at bounding box center [611, 307] width 304 height 23
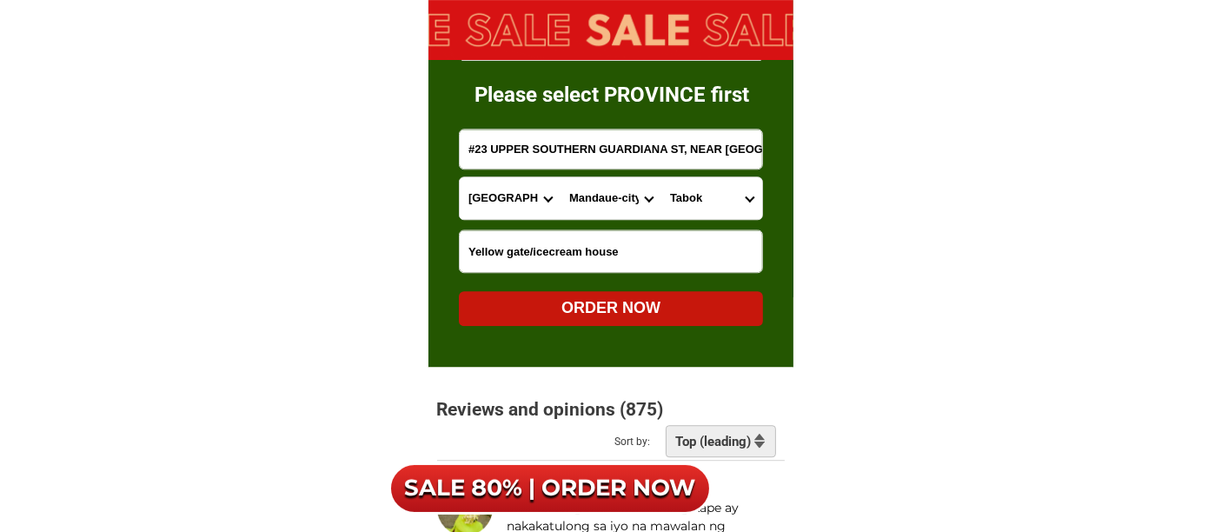
radio input "true"
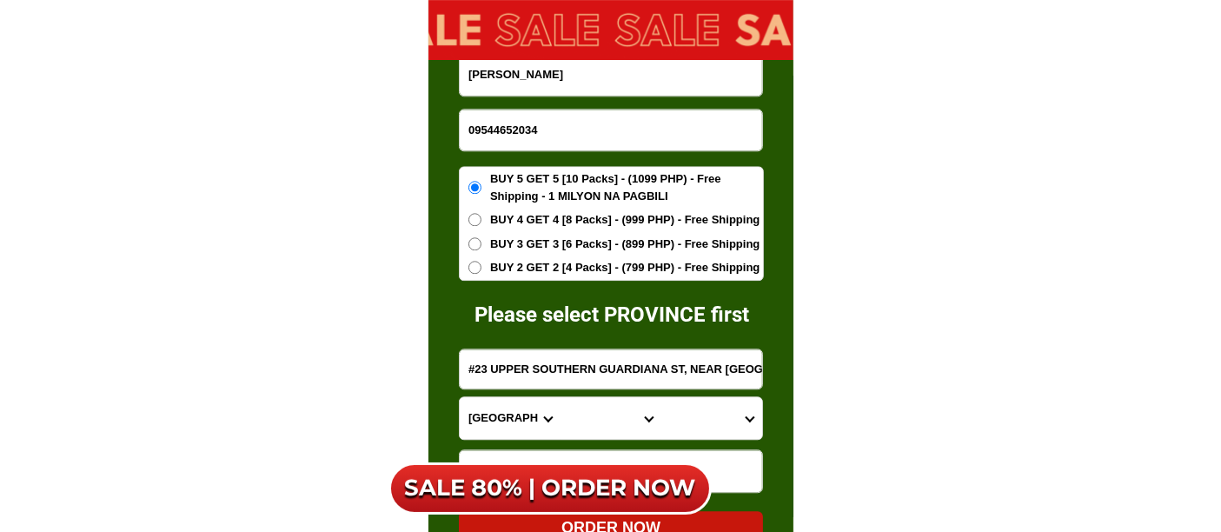
scroll to position [11008, 0]
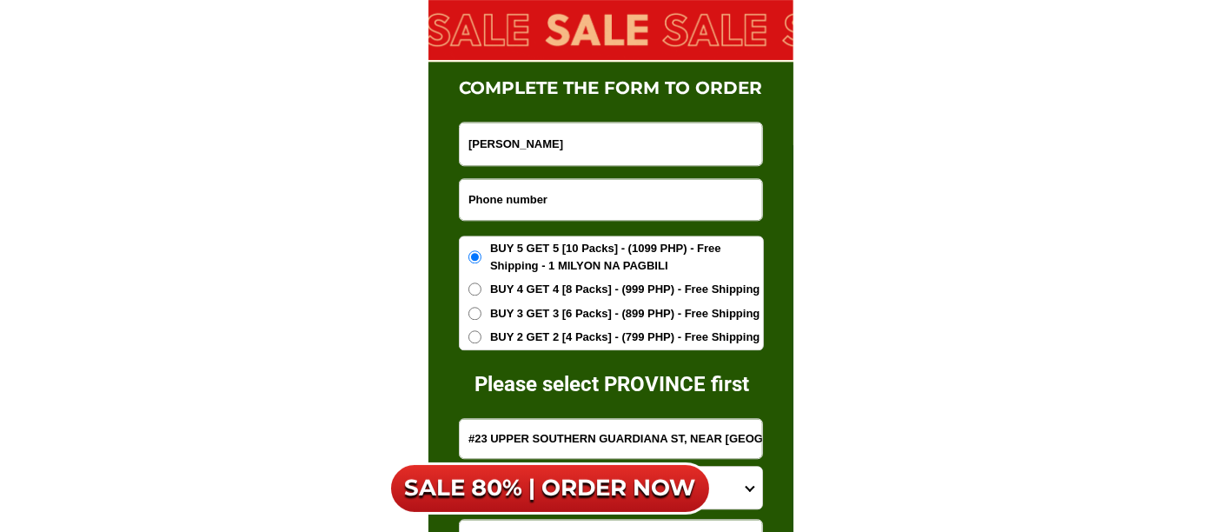
click at [542, 204] on input "Input phone_number" at bounding box center [611, 199] width 302 height 41
paste input "09101803716"
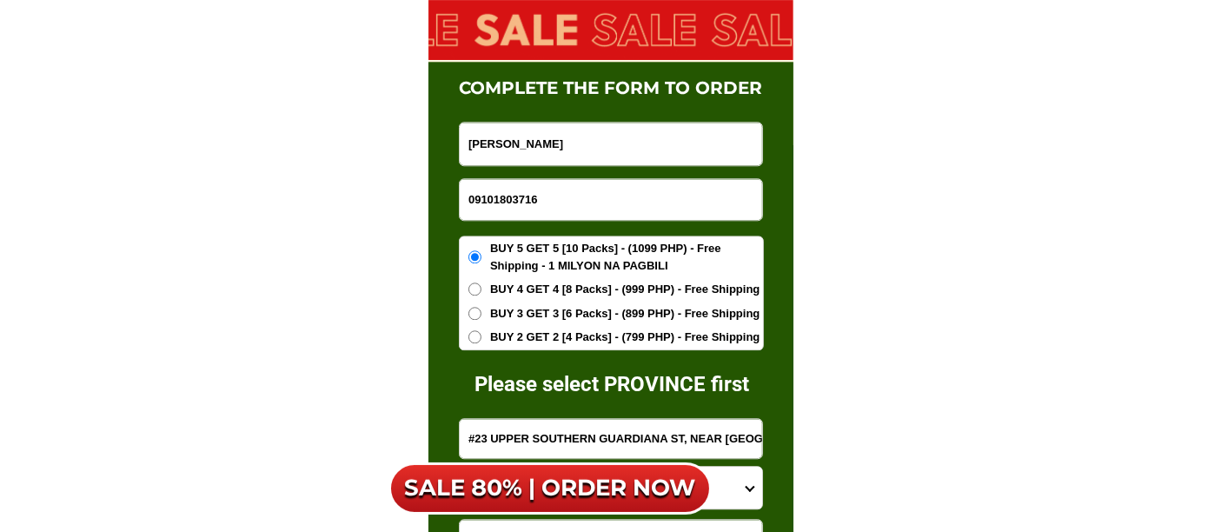
type input "09101803716"
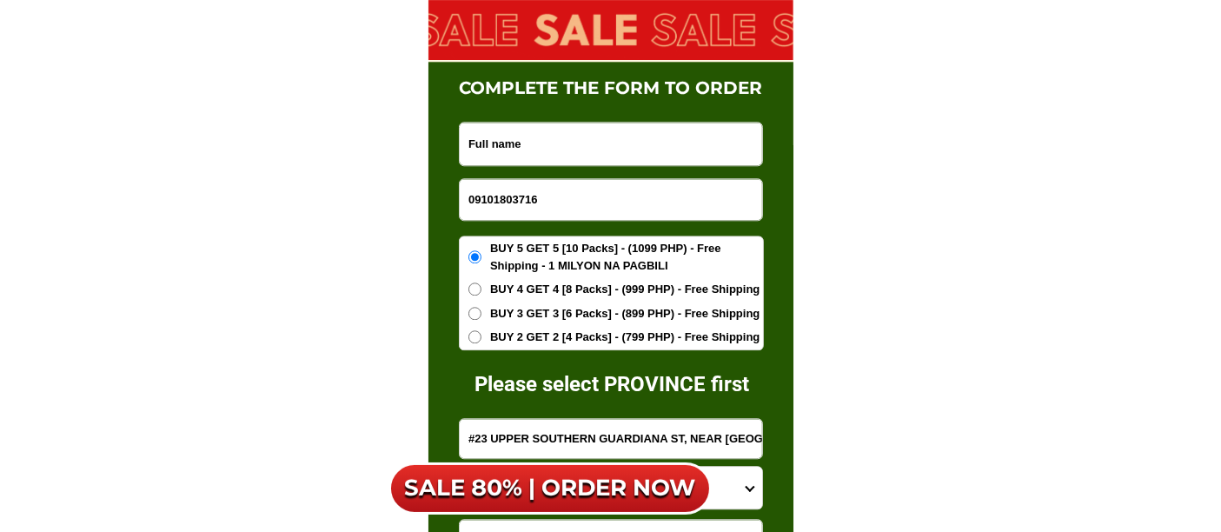
click at [539, 157] on input "Input full_name" at bounding box center [611, 143] width 302 height 43
paste input "[PERSON_NAME][GEOGRAPHIC_DATA]"
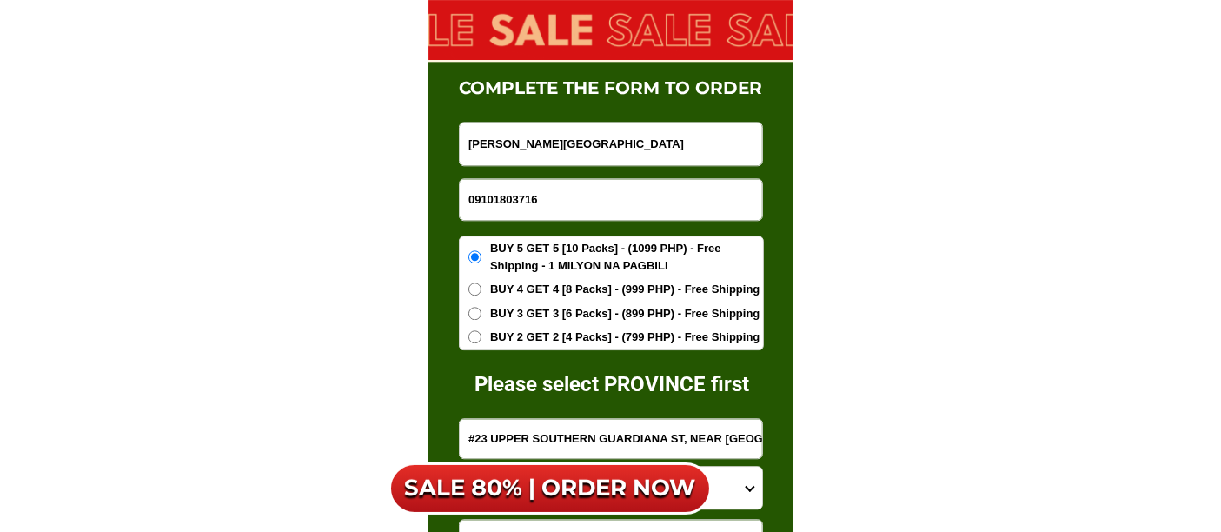
type input "[PERSON_NAME][GEOGRAPHIC_DATA]"
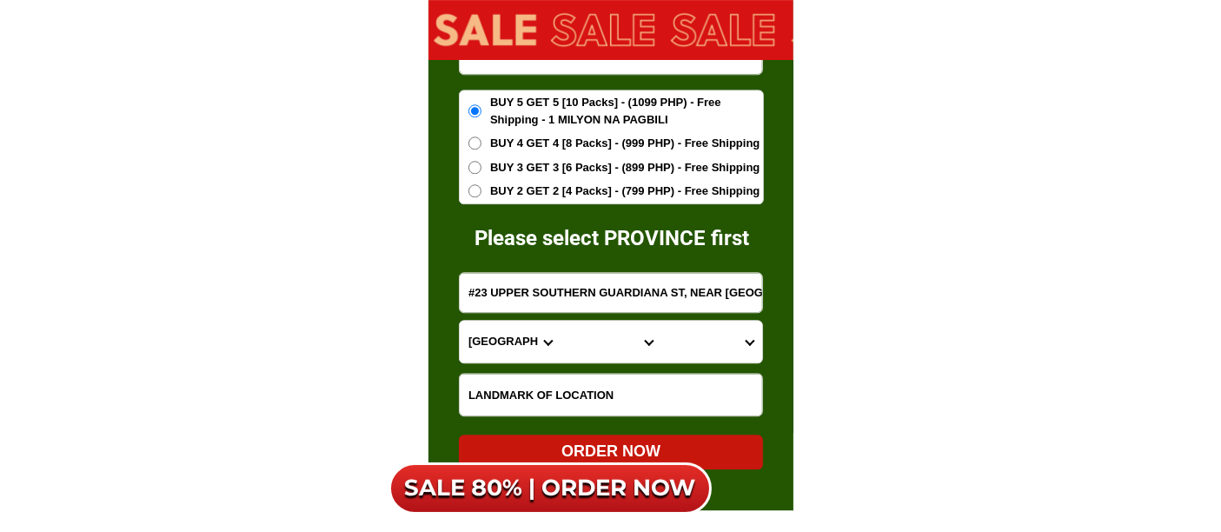
scroll to position [11201, 0]
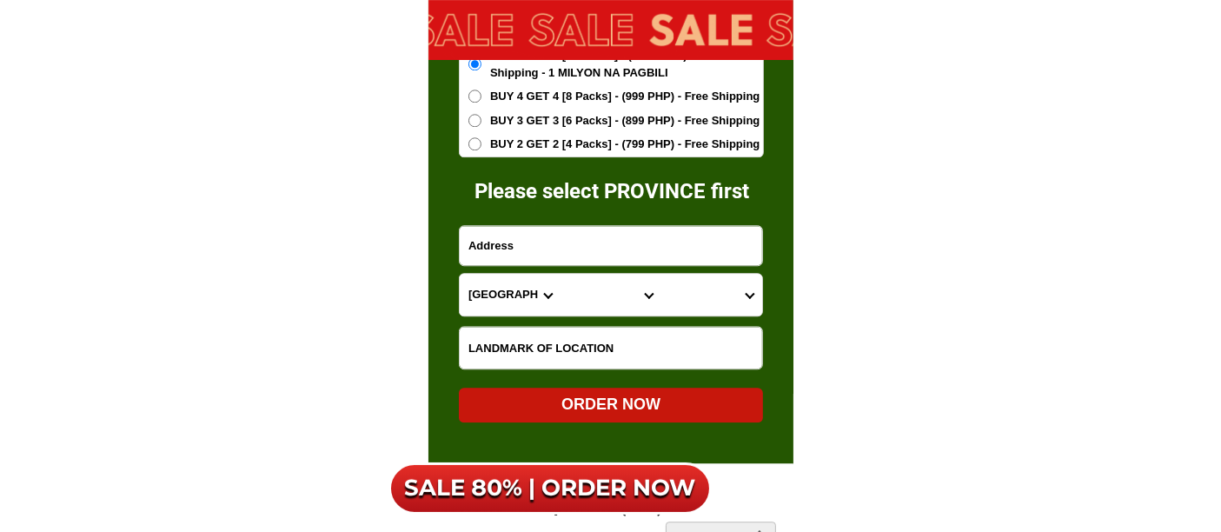
click at [608, 252] on input "Input address" at bounding box center [611, 245] width 302 height 39
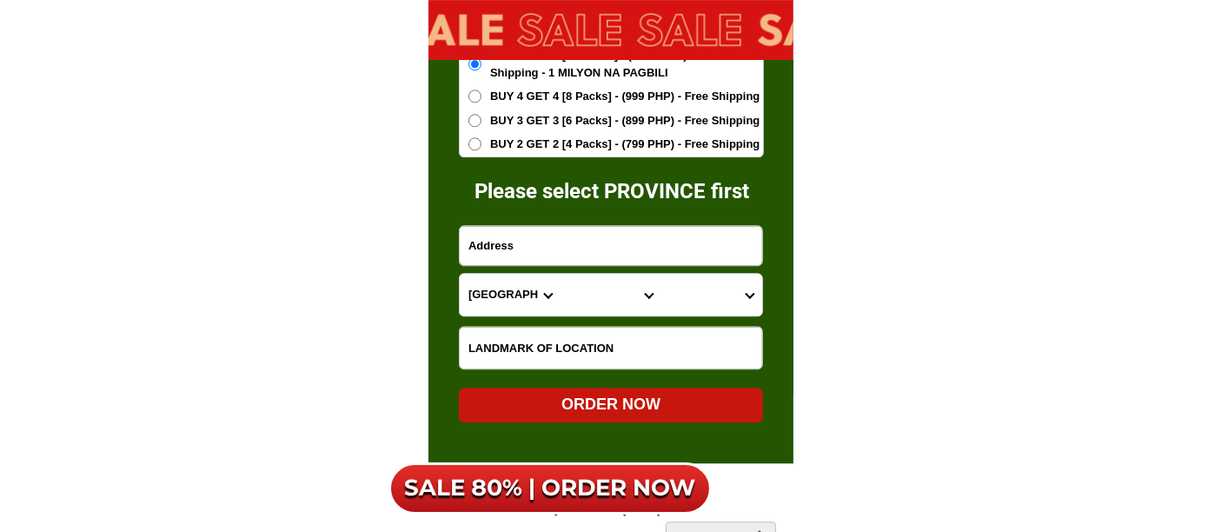
paste input "[PERSON_NAME]"
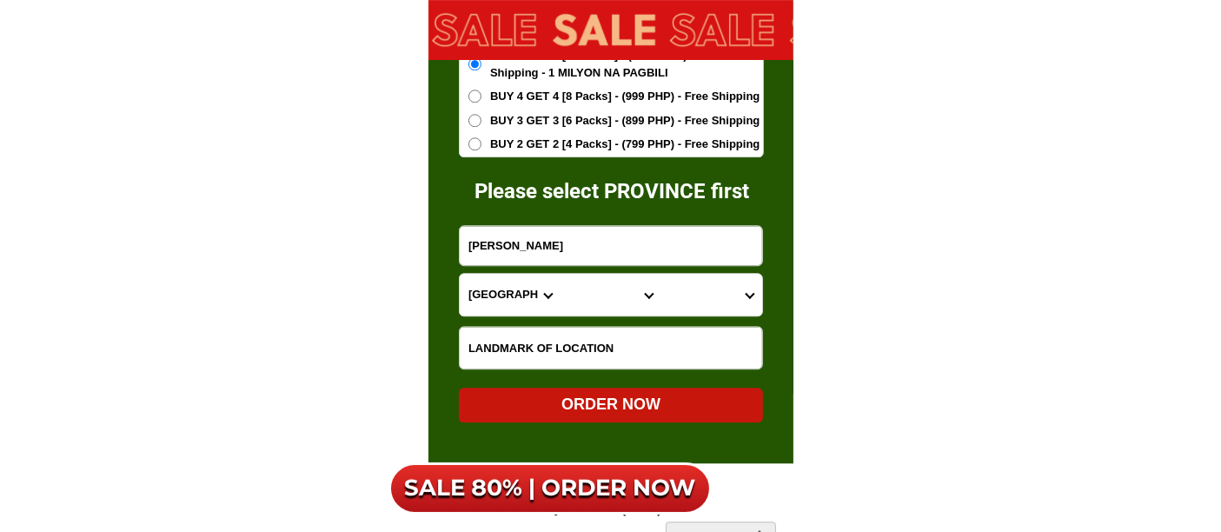
type input "[PERSON_NAME]"
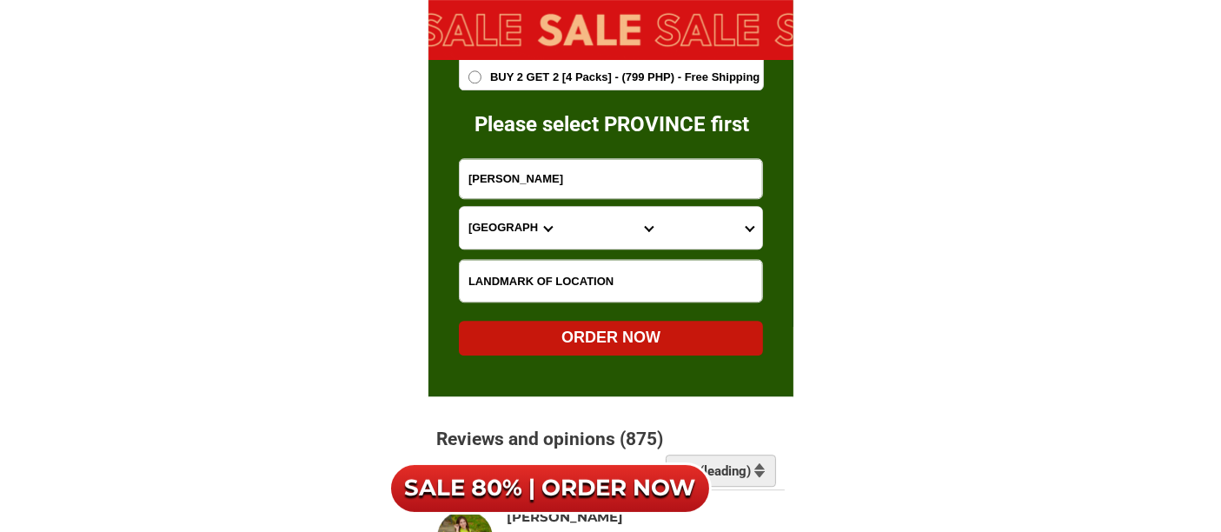
scroll to position [11298, 0]
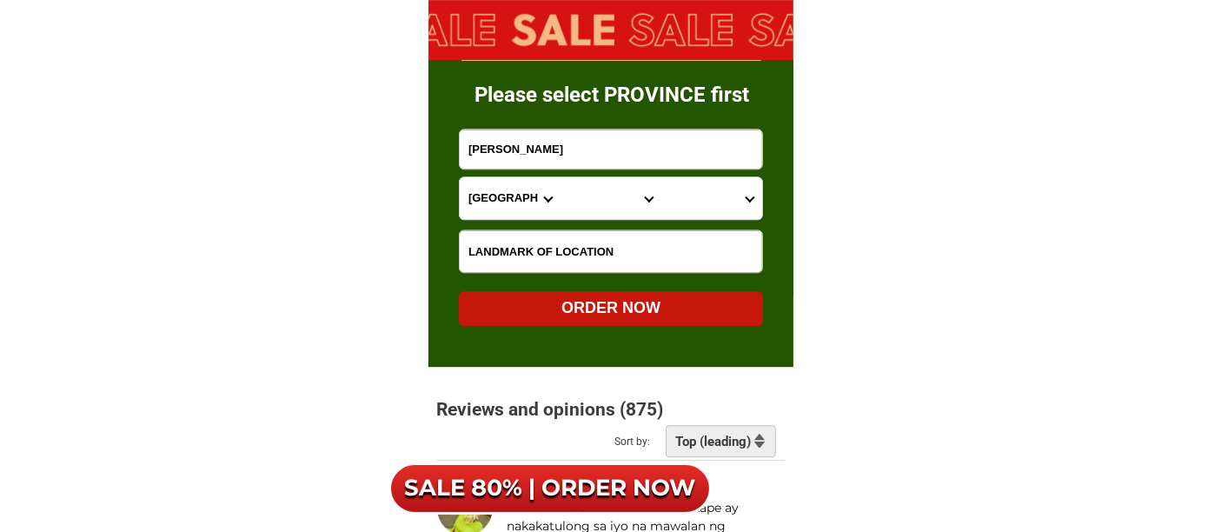
click at [649, 249] on input "Input LANDMARKOFLOCATION" at bounding box center [611, 251] width 302 height 42
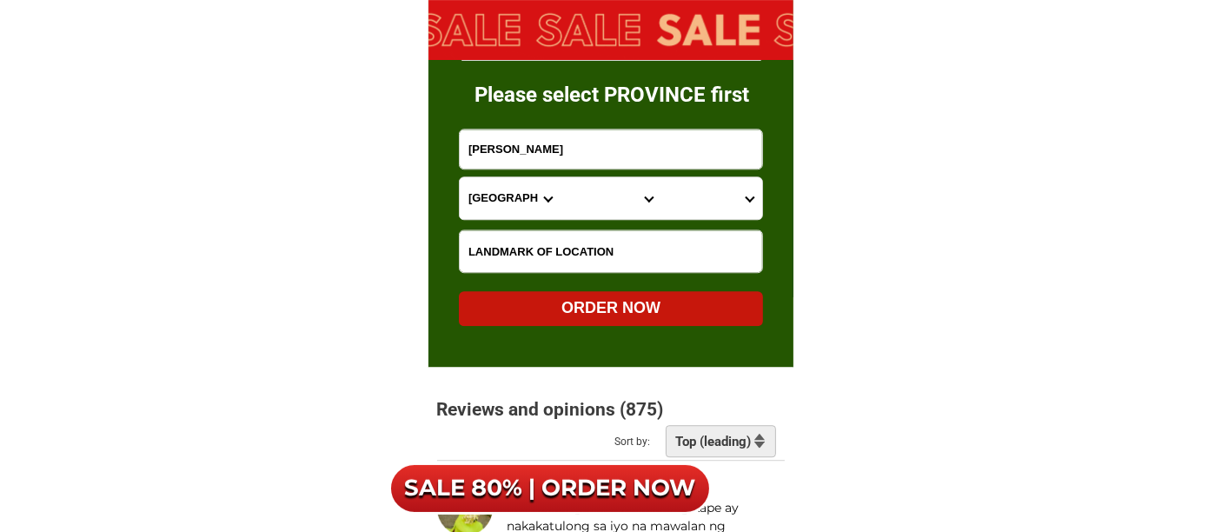
paste input "Aone the road lng"
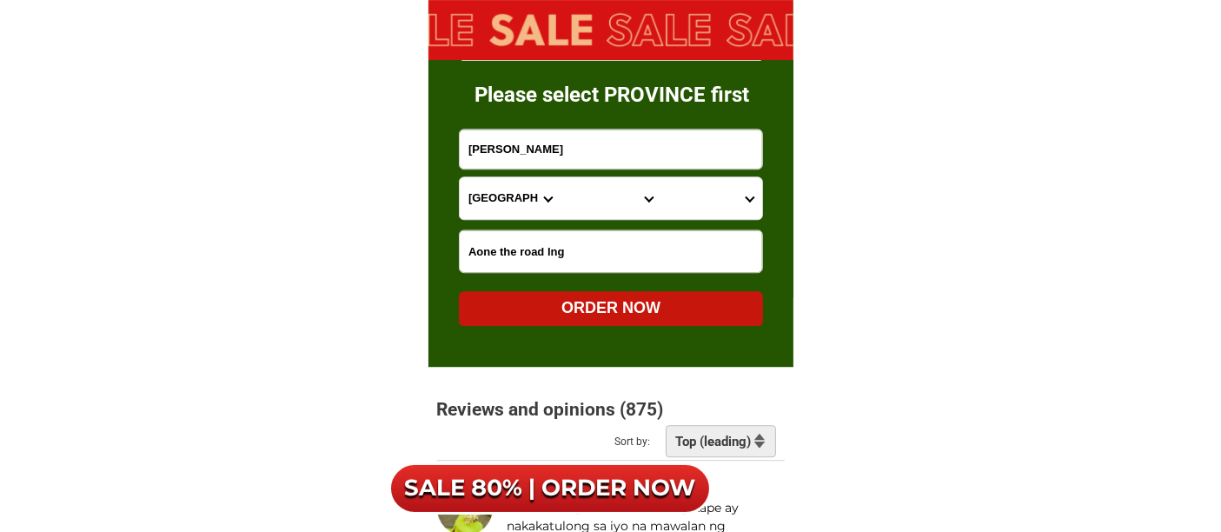
type input "Aone the road lng"
click at [526, 204] on select "Province [GEOGRAPHIC_DATA] [GEOGRAPHIC_DATA][PERSON_NAME][GEOGRAPHIC_DATA][GEOG…" at bounding box center [510, 198] width 101 height 42
select select "63_402"
click at [460, 177] on select "Province [GEOGRAPHIC_DATA] [GEOGRAPHIC_DATA][PERSON_NAME][GEOGRAPHIC_DATA][GEOG…" at bounding box center [510, 198] width 101 height 42
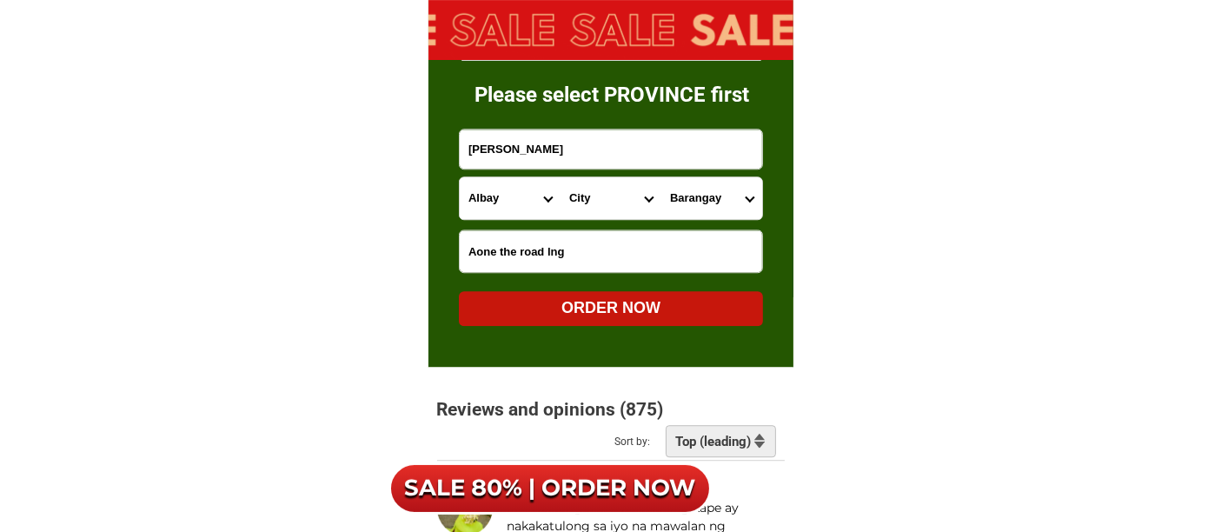
click at [597, 197] on select "City [GEOGRAPHIC_DATA][PERSON_NAME][GEOGRAPHIC_DATA]-santo-[PERSON_NAME] [GEOGR…" at bounding box center [610, 198] width 101 height 42
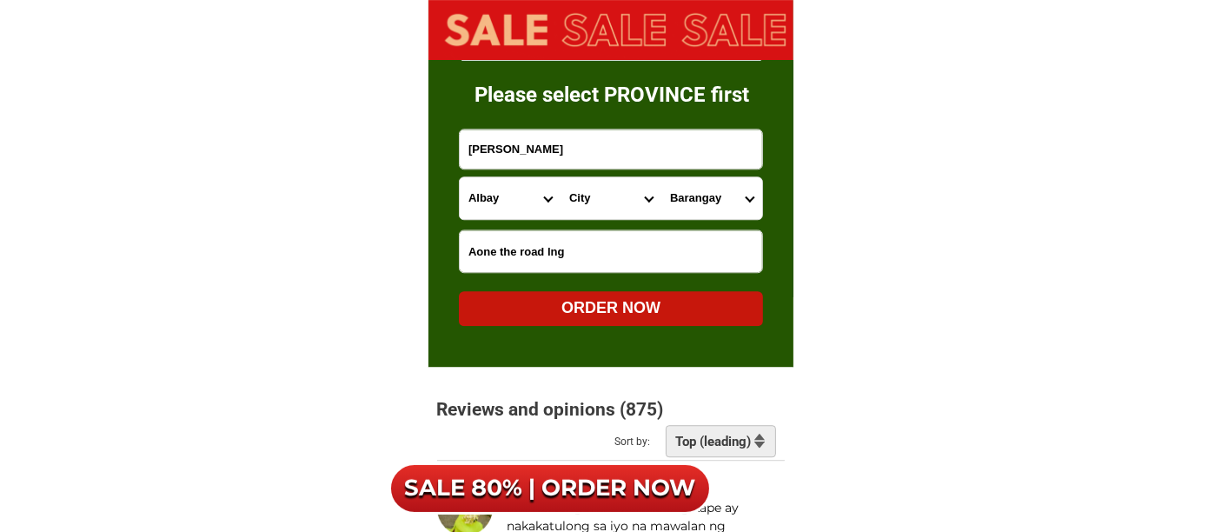
select select "63_4026248"
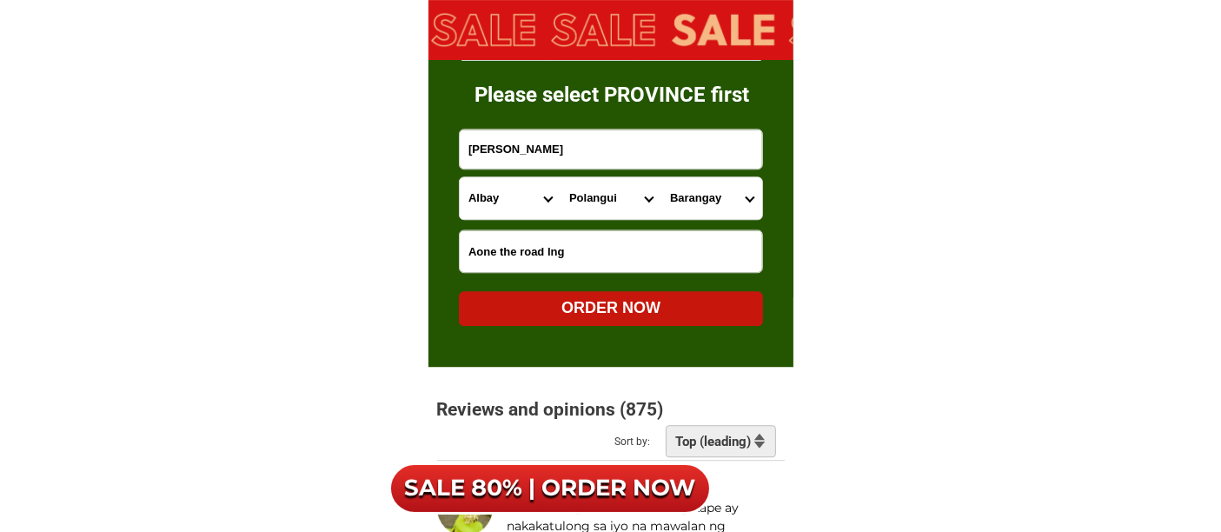
click at [560, 177] on select "City [GEOGRAPHIC_DATA][PERSON_NAME][GEOGRAPHIC_DATA]-santo-[PERSON_NAME] [GEOGR…" at bounding box center [610, 198] width 101 height 42
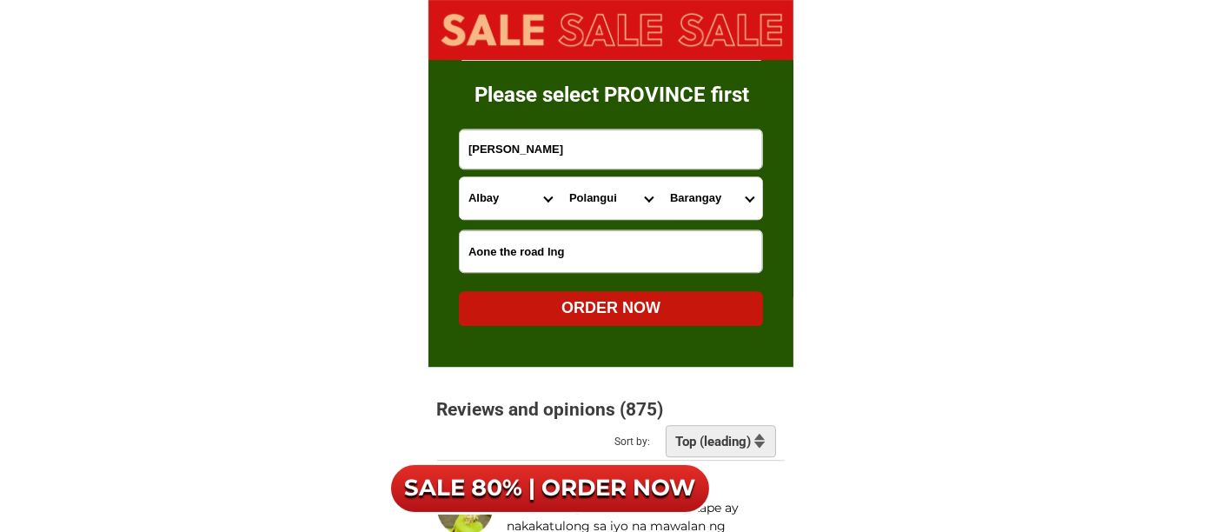
click at [725, 202] on select "Barangay Agos Alnay Alomon [PERSON_NAME] Apad Balaba Balangibang [PERSON_NAME] …" at bounding box center [711, 198] width 101 height 42
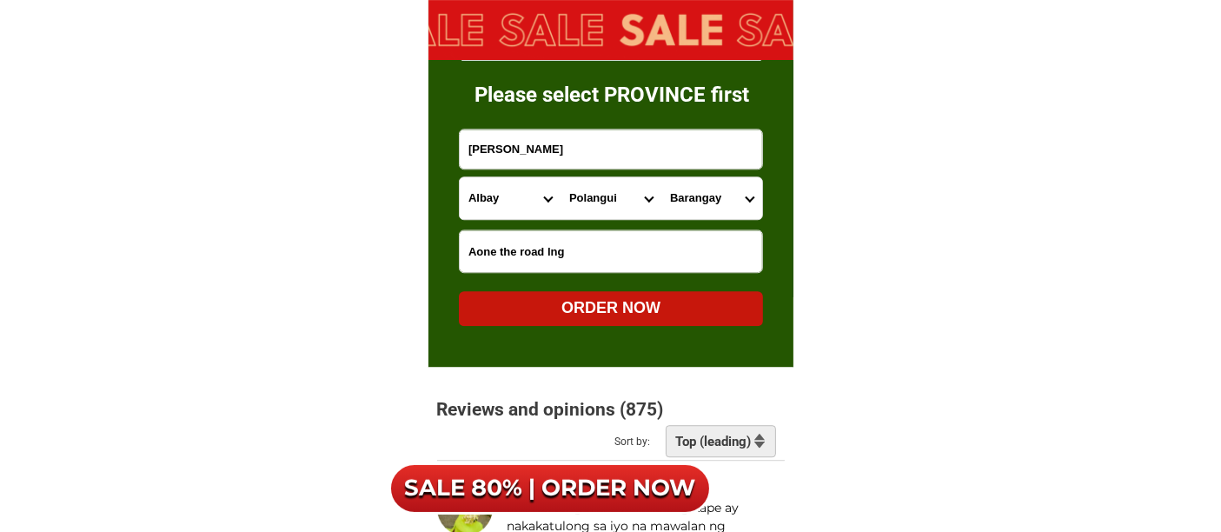
select select "63_4026248679"
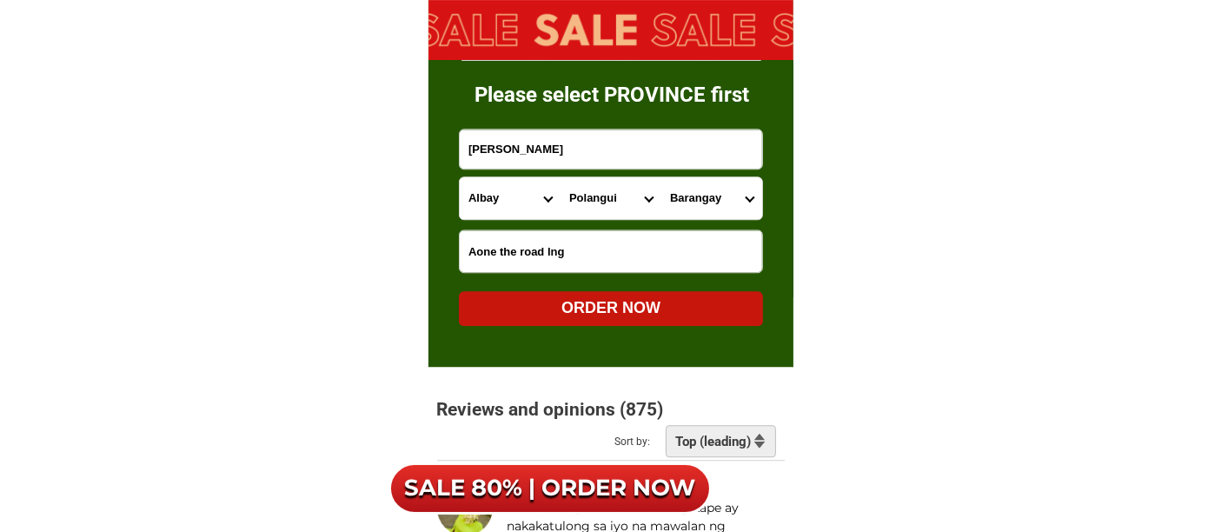
click at [661, 177] on select "Barangay Agos Alnay Alomon [PERSON_NAME] Apad Balaba Balangibang [PERSON_NAME] …" at bounding box center [711, 198] width 101 height 42
click at [670, 294] on div "ORDER NOW" at bounding box center [611, 308] width 304 height 35
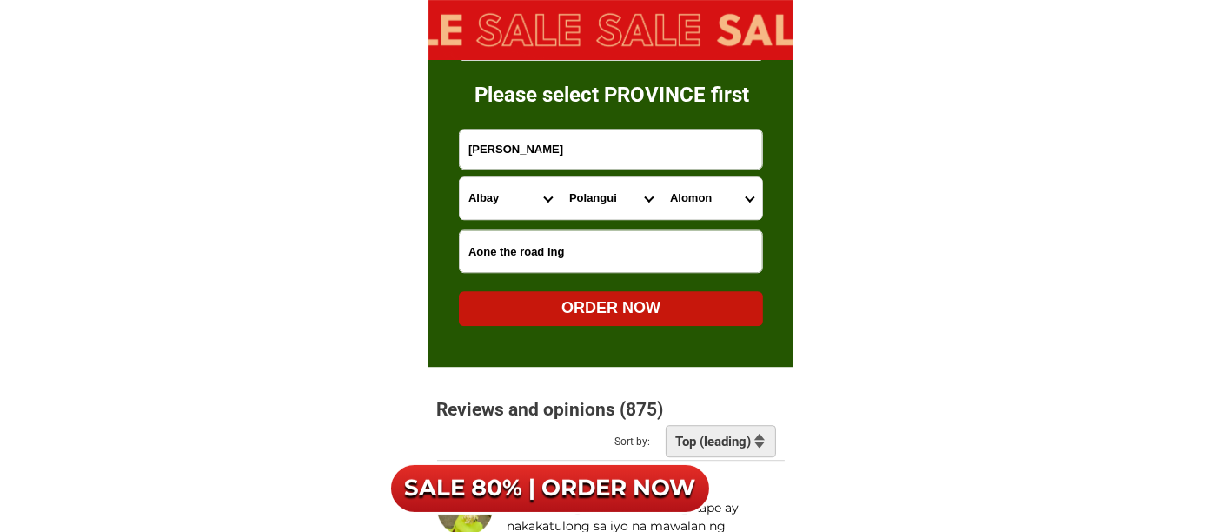
radio input "true"
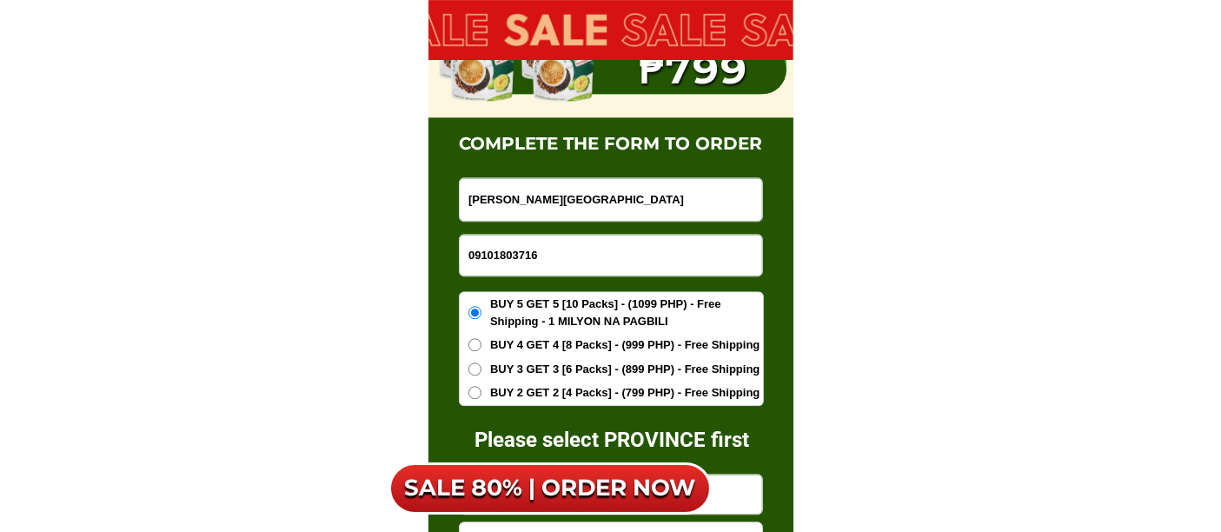
scroll to position [10912, 0]
